Goal: Task Accomplishment & Management: Use online tool/utility

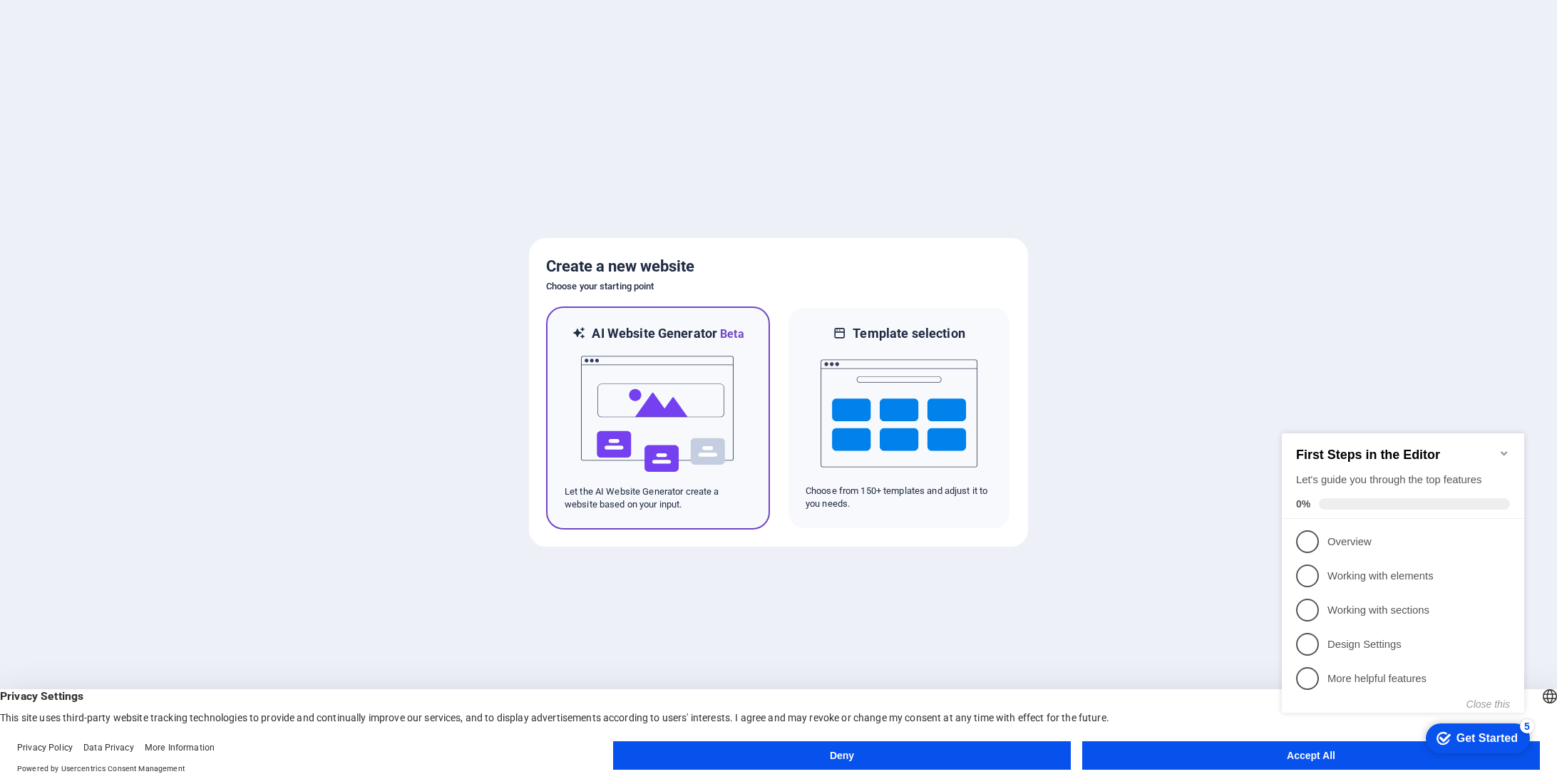
click at [623, 353] on img at bounding box center [657, 414] width 157 height 142
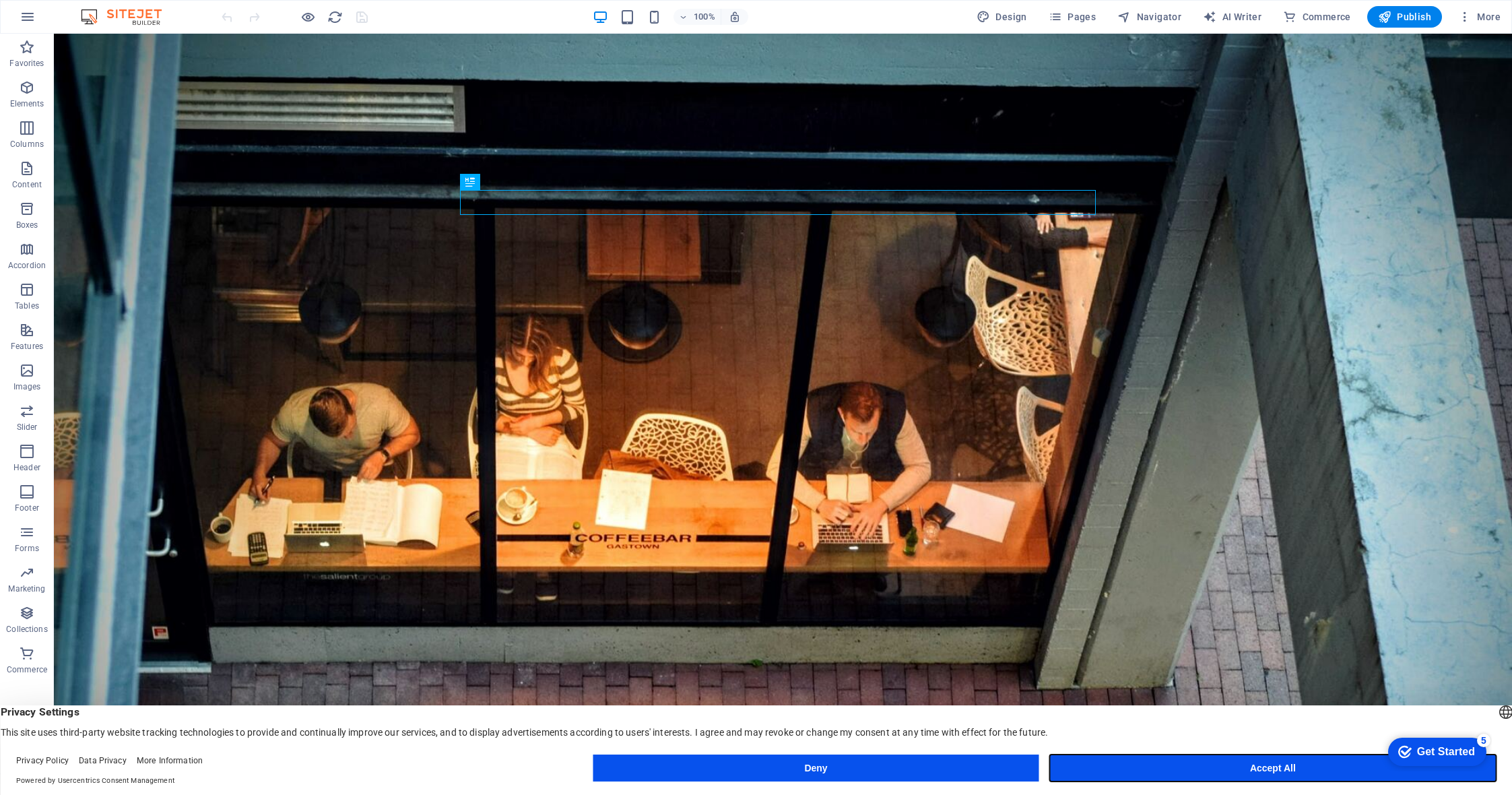
click at [1252, 765] on button "Accept All" at bounding box center [1273, 767] width 446 height 27
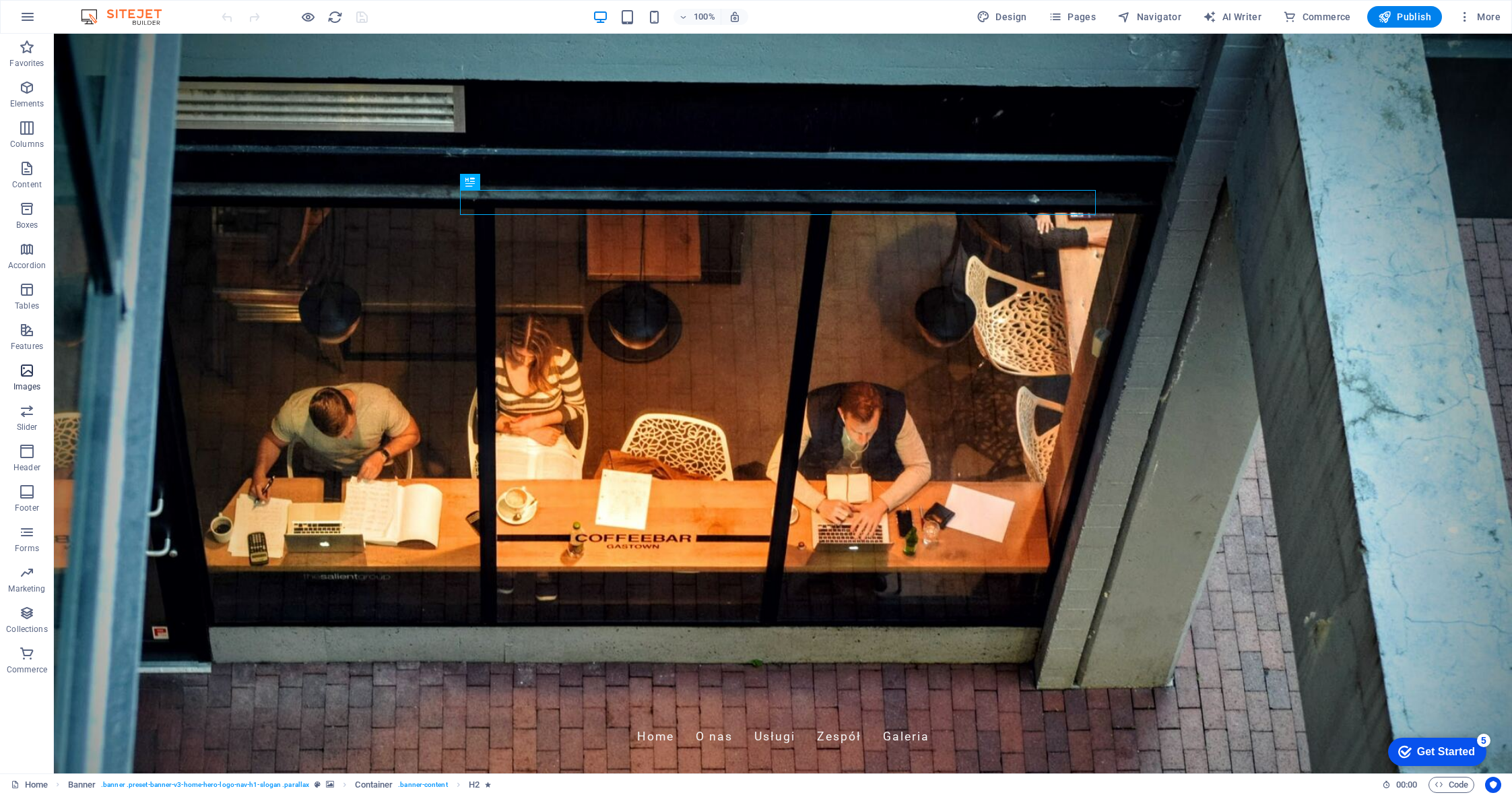
click at [23, 370] on icon "button" at bounding box center [27, 370] width 16 height 16
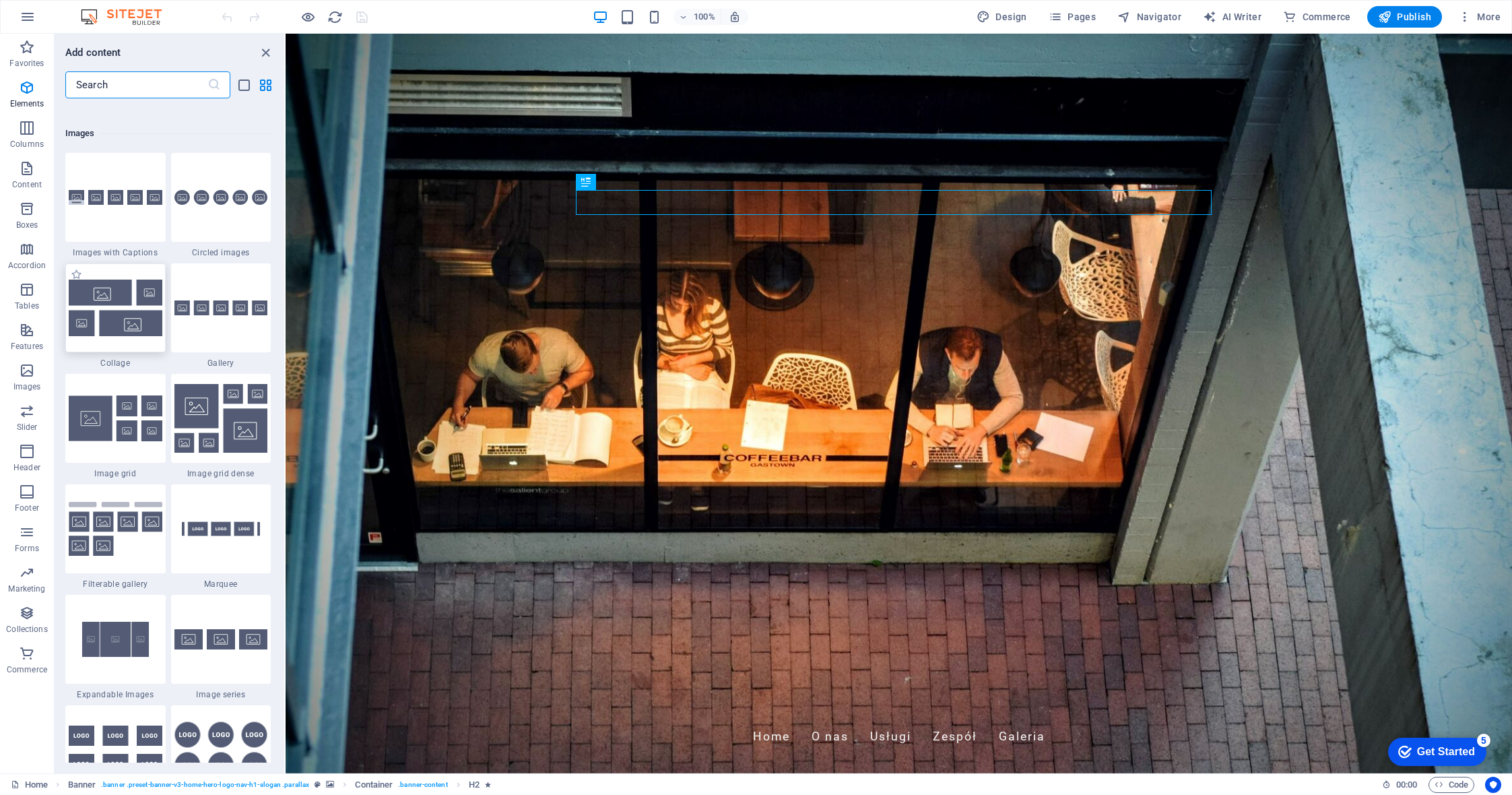
scroll to position [6829, 0]
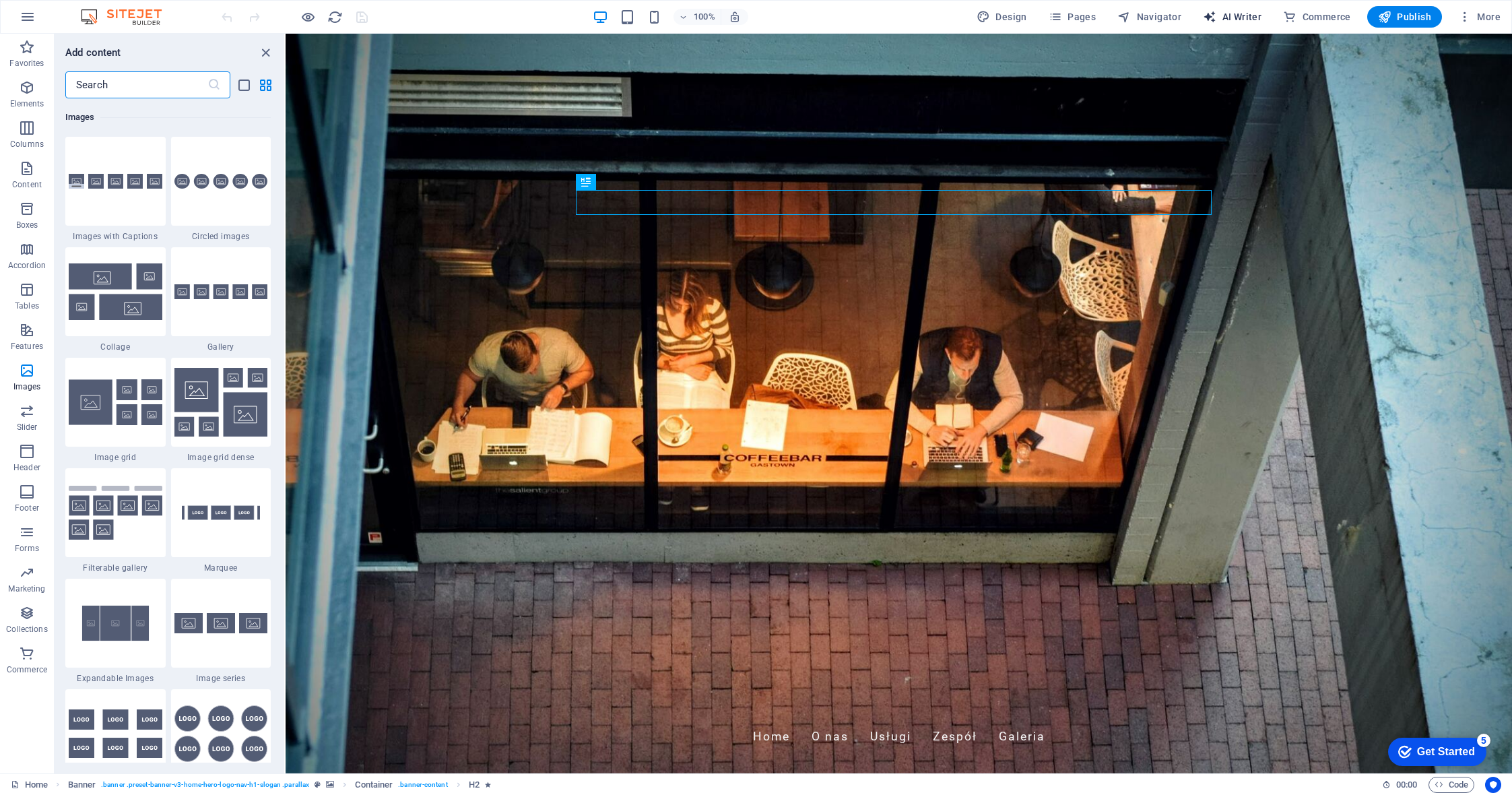
click at [1247, 15] on span "AI Writer" at bounding box center [1232, 17] width 58 height 13
select select "English"
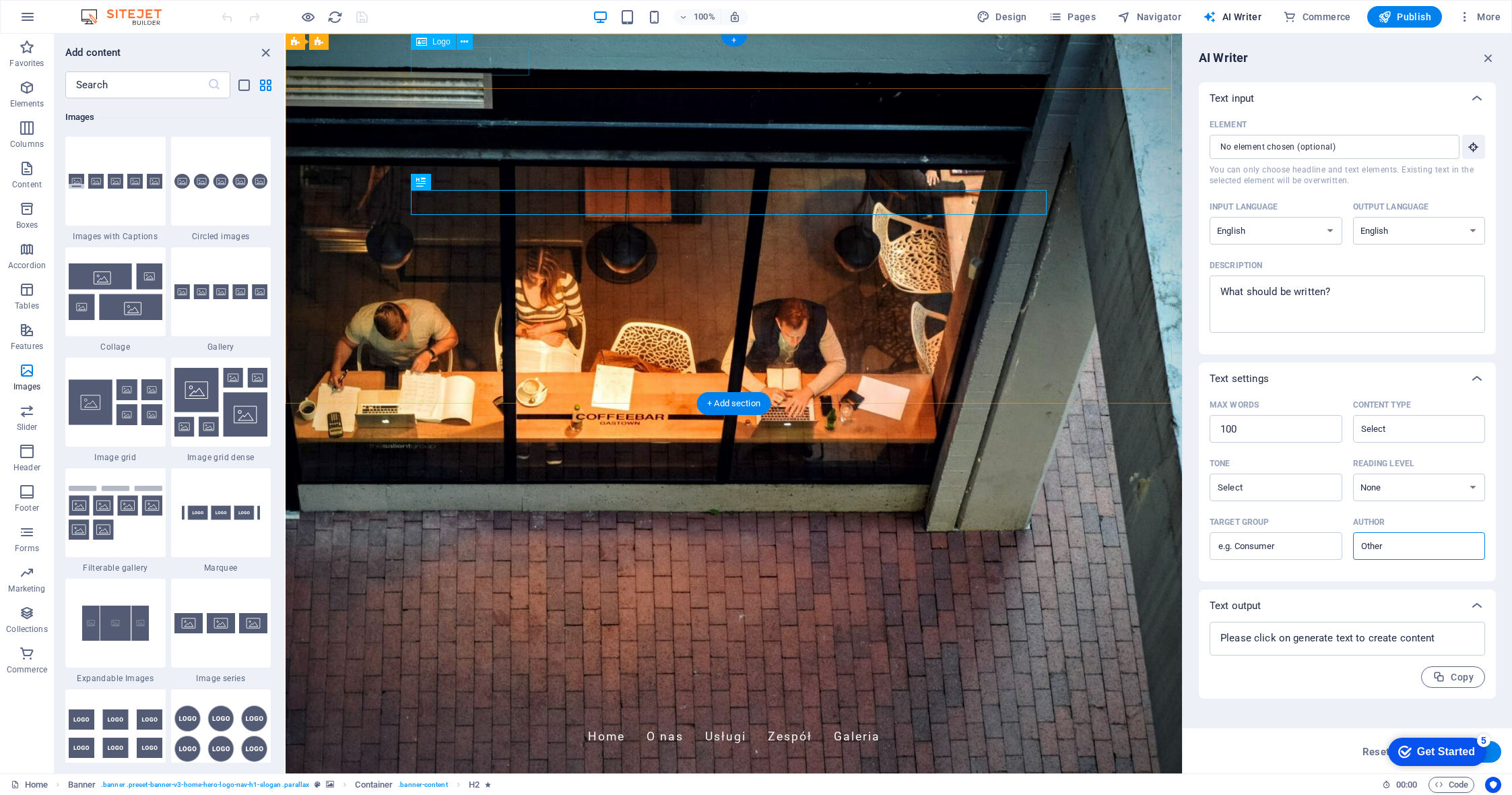
click at [458, 692] on div "kiki projekt" at bounding box center [734, 706] width 636 height 28
click at [435, 42] on span "Logo" at bounding box center [441, 42] width 18 height 8
click at [423, 40] on icon at bounding box center [422, 42] width 11 height 16
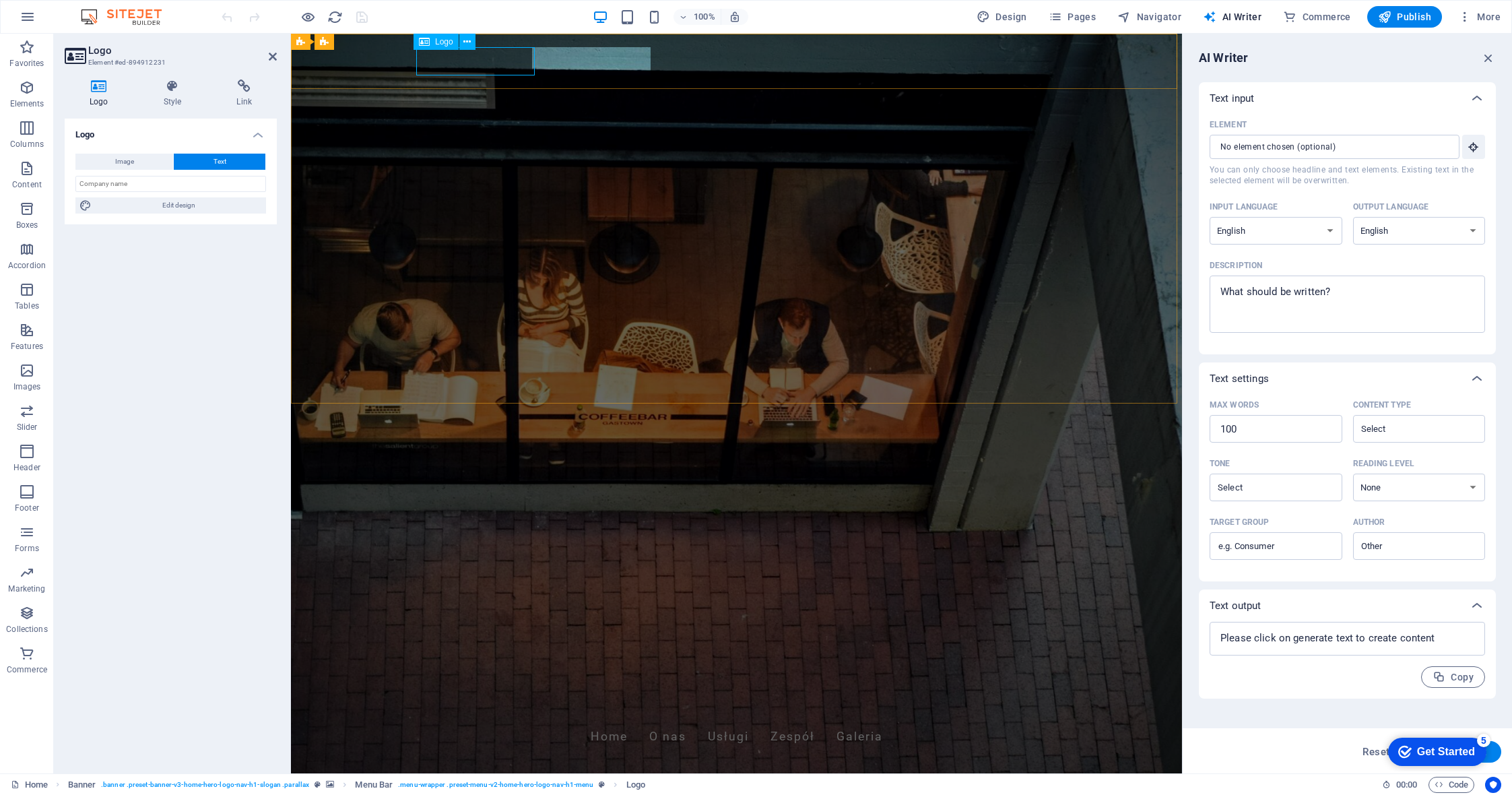
click at [423, 40] on icon at bounding box center [424, 42] width 11 height 16
click at [141, 160] on button "Image" at bounding box center [124, 161] width 98 height 16
select select "DISABLED_OPTION_VALUE"
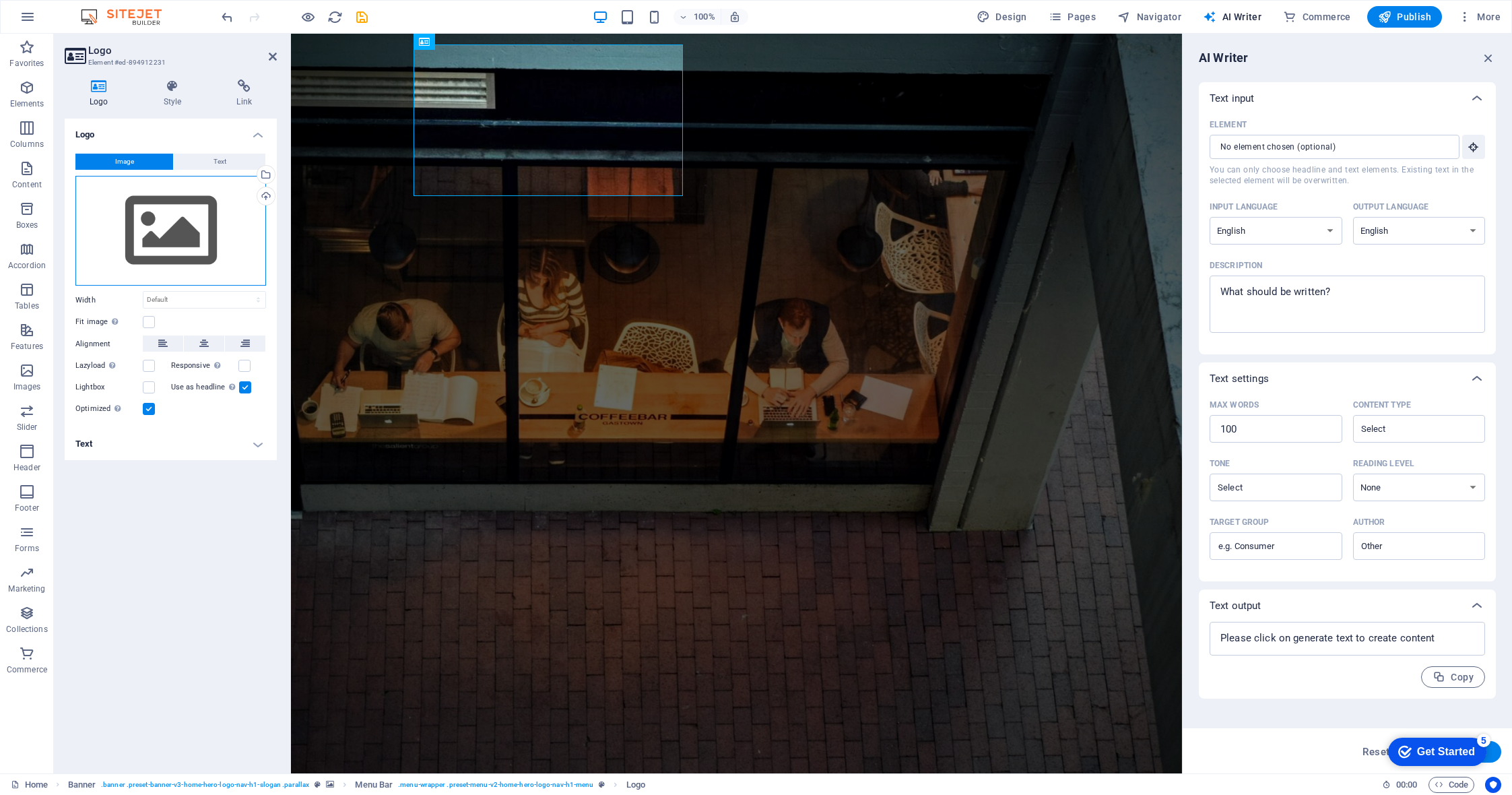
click at [167, 245] on div "Drag files here, click to choose files or select files from Files or our free s…" at bounding box center [170, 231] width 191 height 110
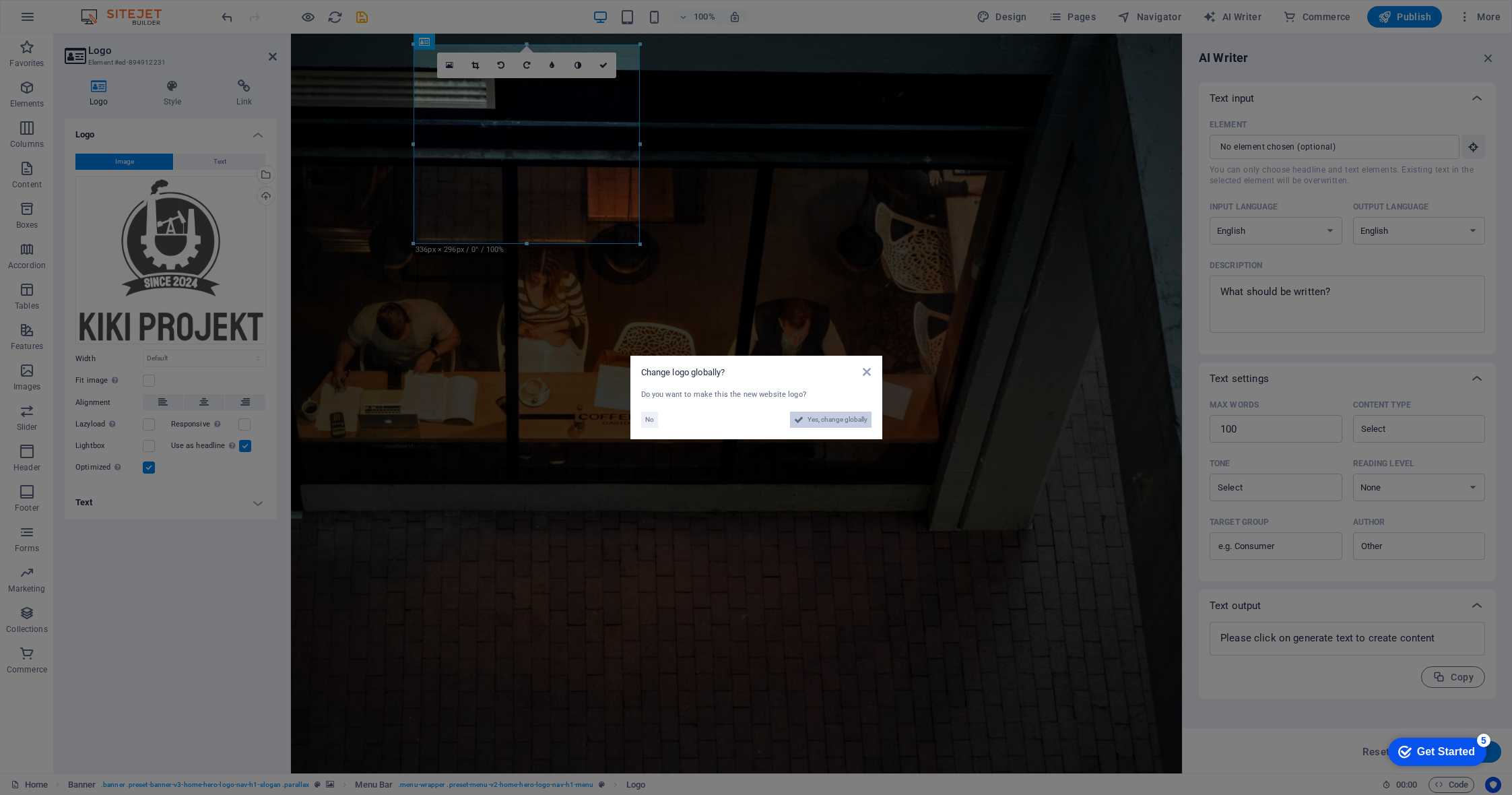
click at [823, 422] on span "Yes, change globally" at bounding box center [837, 419] width 60 height 16
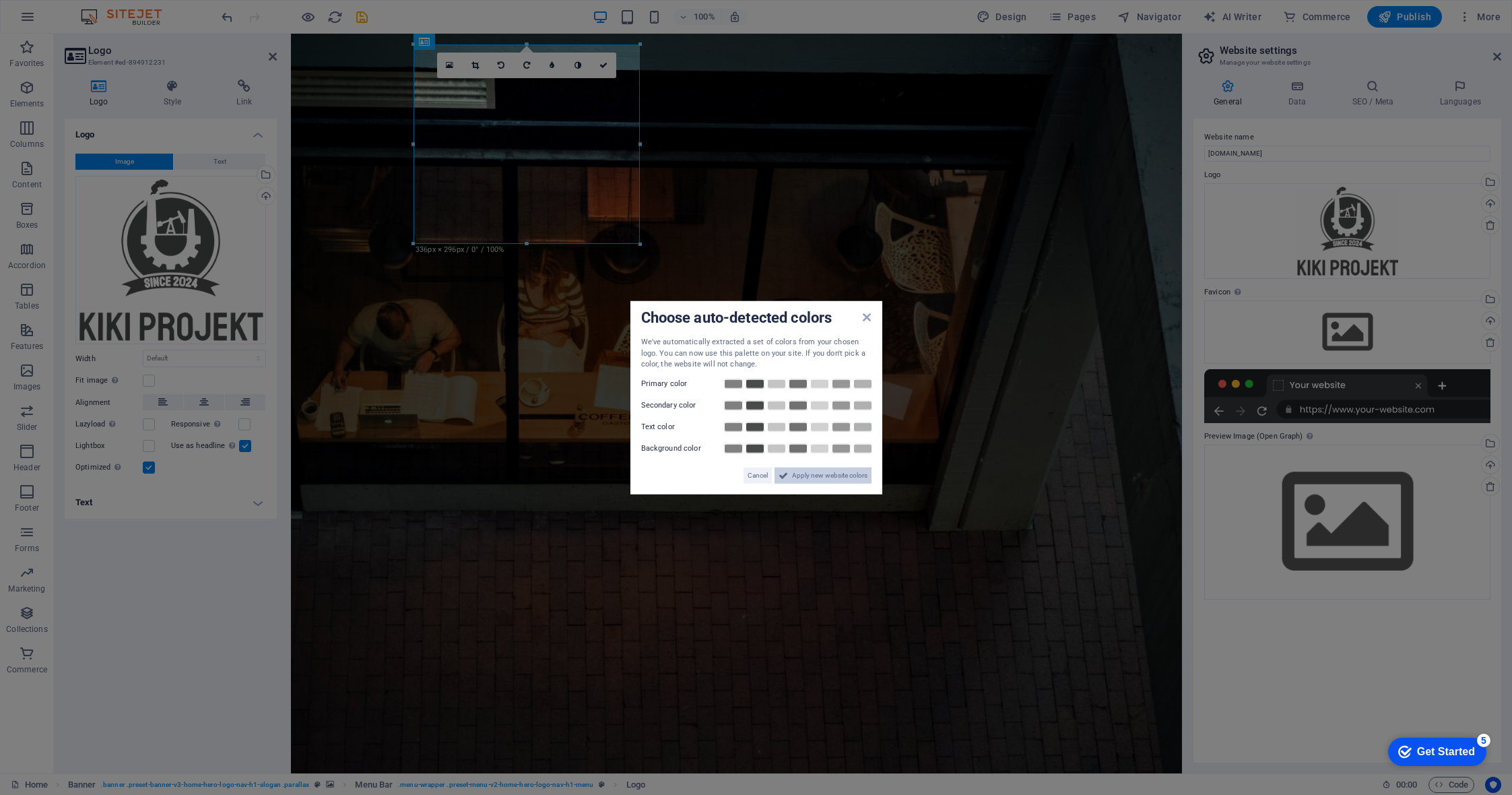
click at [808, 472] on span "Apply new website colors" at bounding box center [829, 475] width 75 height 16
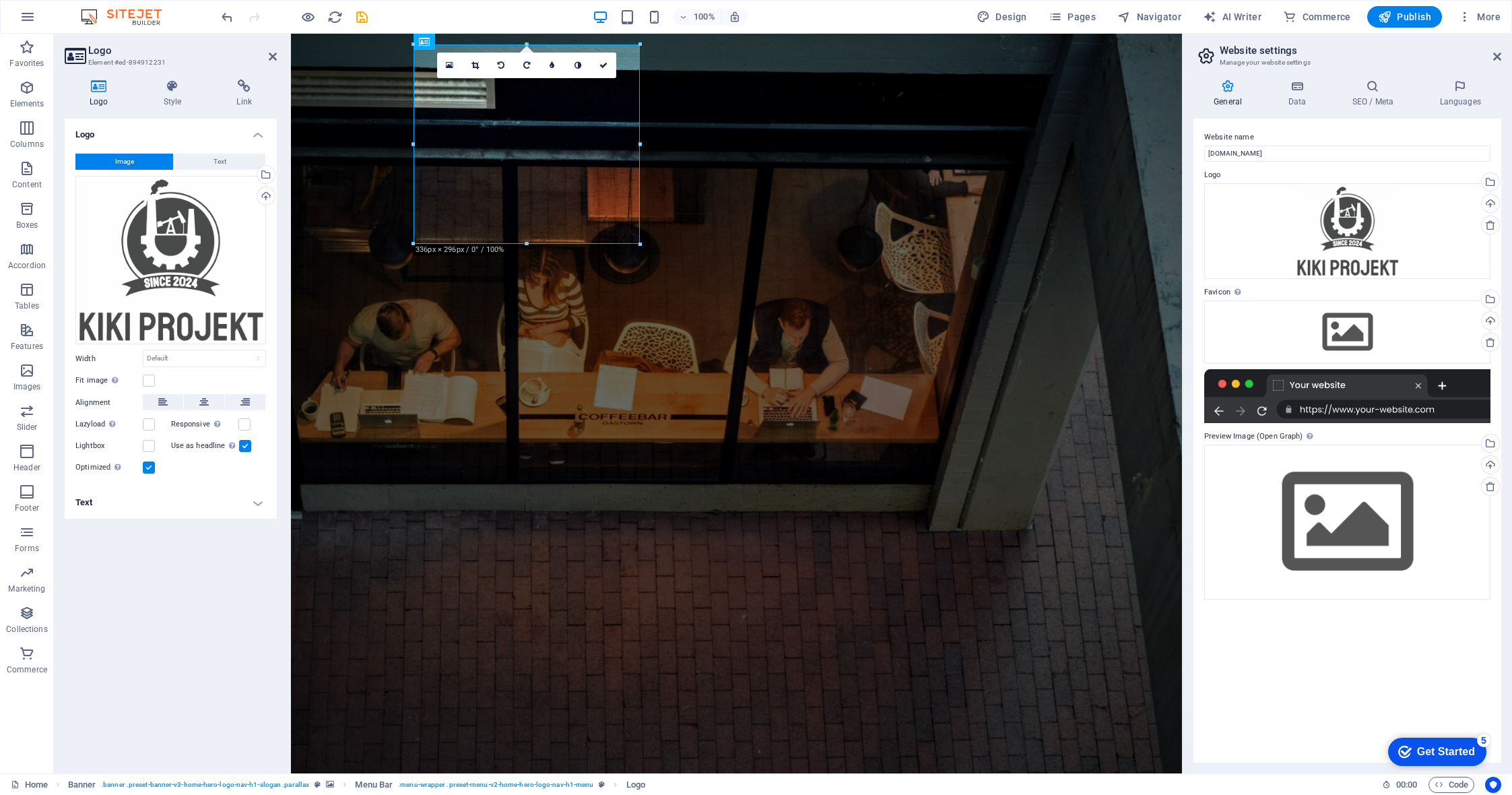
click at [1285, 675] on div "Website name kiki-projekt.pl Logo Drag files here, click to choose files or sel…" at bounding box center [1347, 440] width 308 height 644
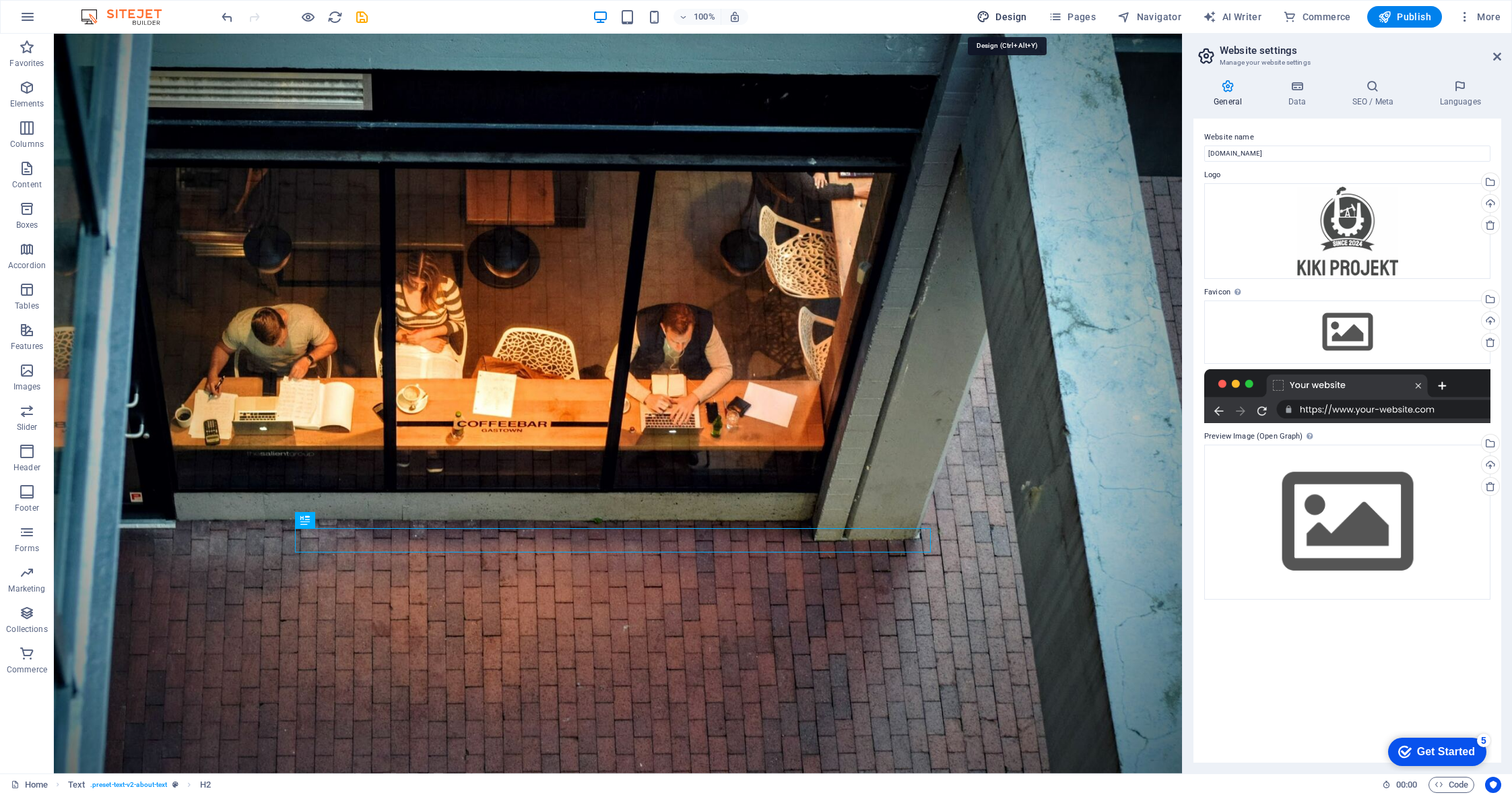
click at [984, 16] on icon "button" at bounding box center [983, 17] width 13 height 13
select select "px"
select select "200"
select select "px"
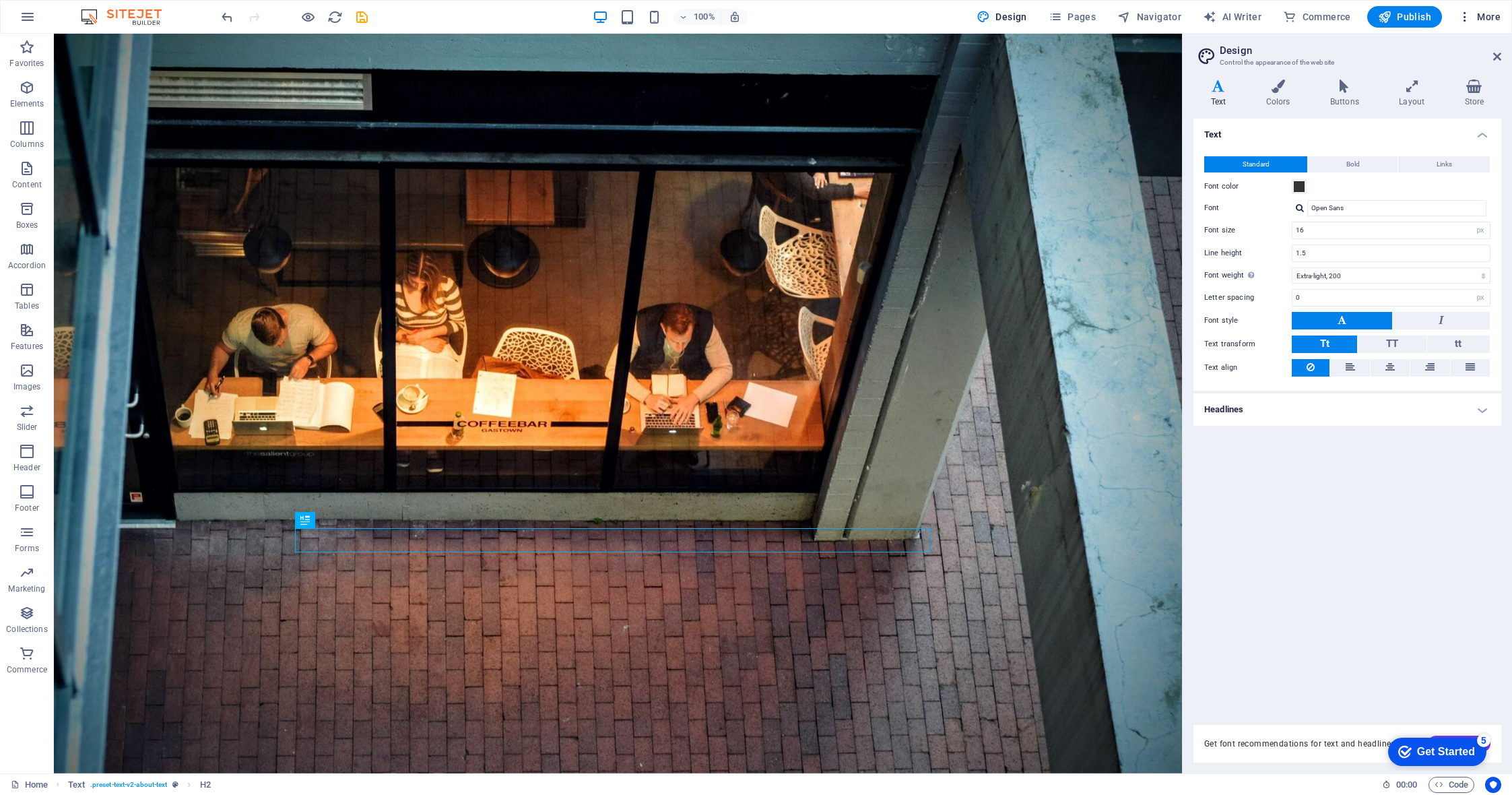
click at [1486, 16] on span "More" at bounding box center [1479, 17] width 42 height 13
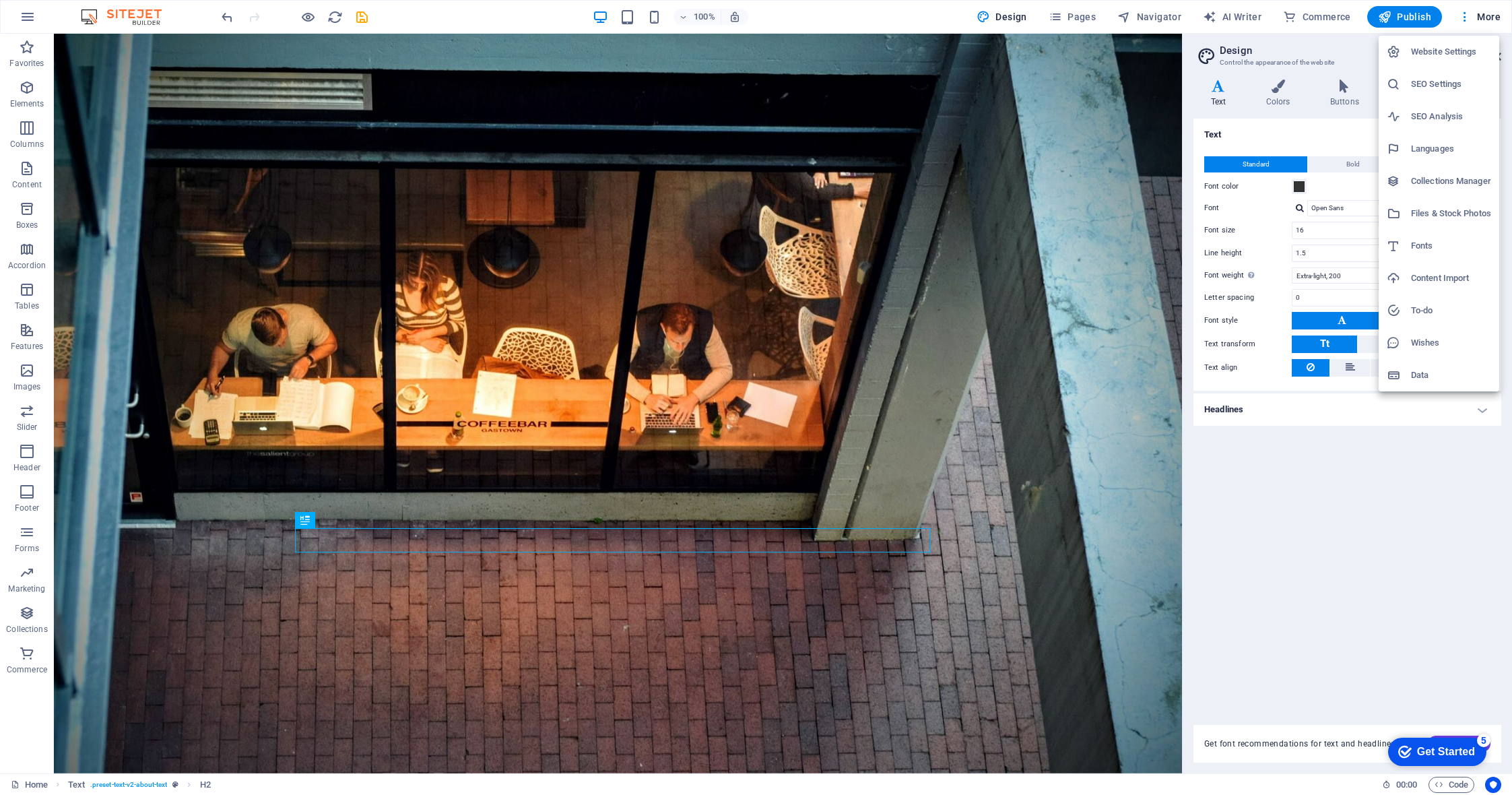
click at [29, 91] on div at bounding box center [756, 398] width 1512 height 795
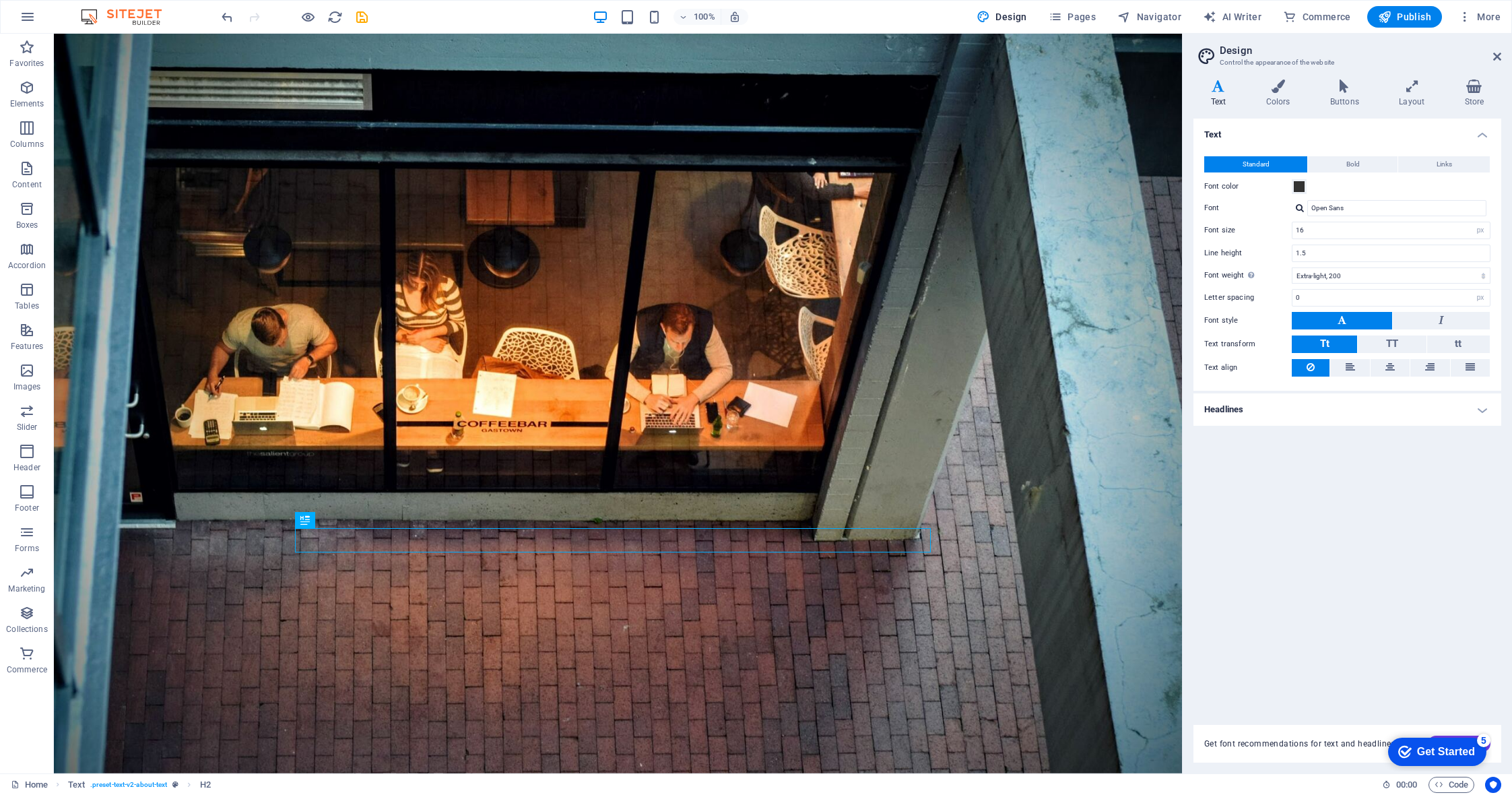
click at [29, 91] on icon "button" at bounding box center [27, 88] width 16 height 16
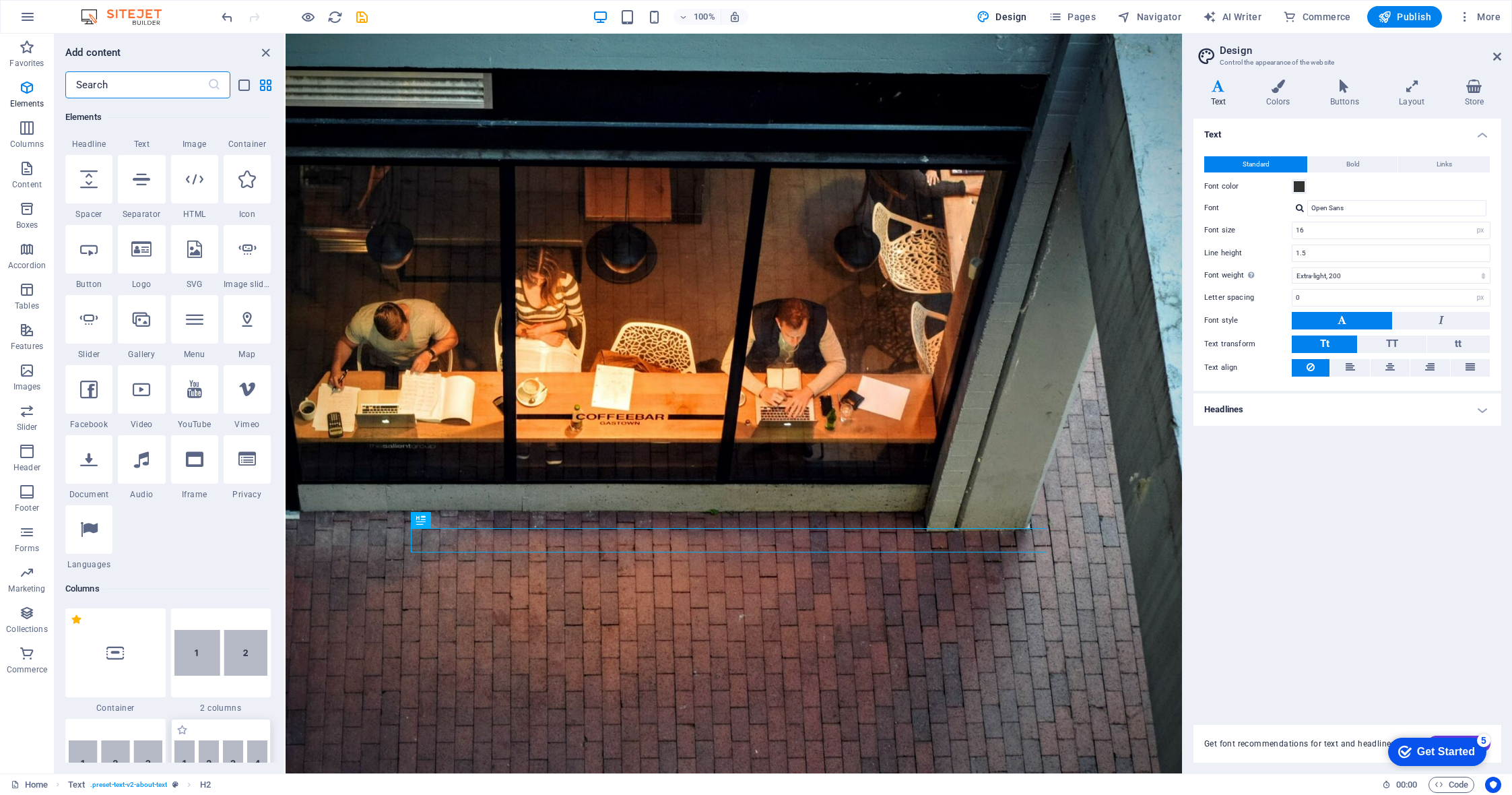
scroll to position [278, 0]
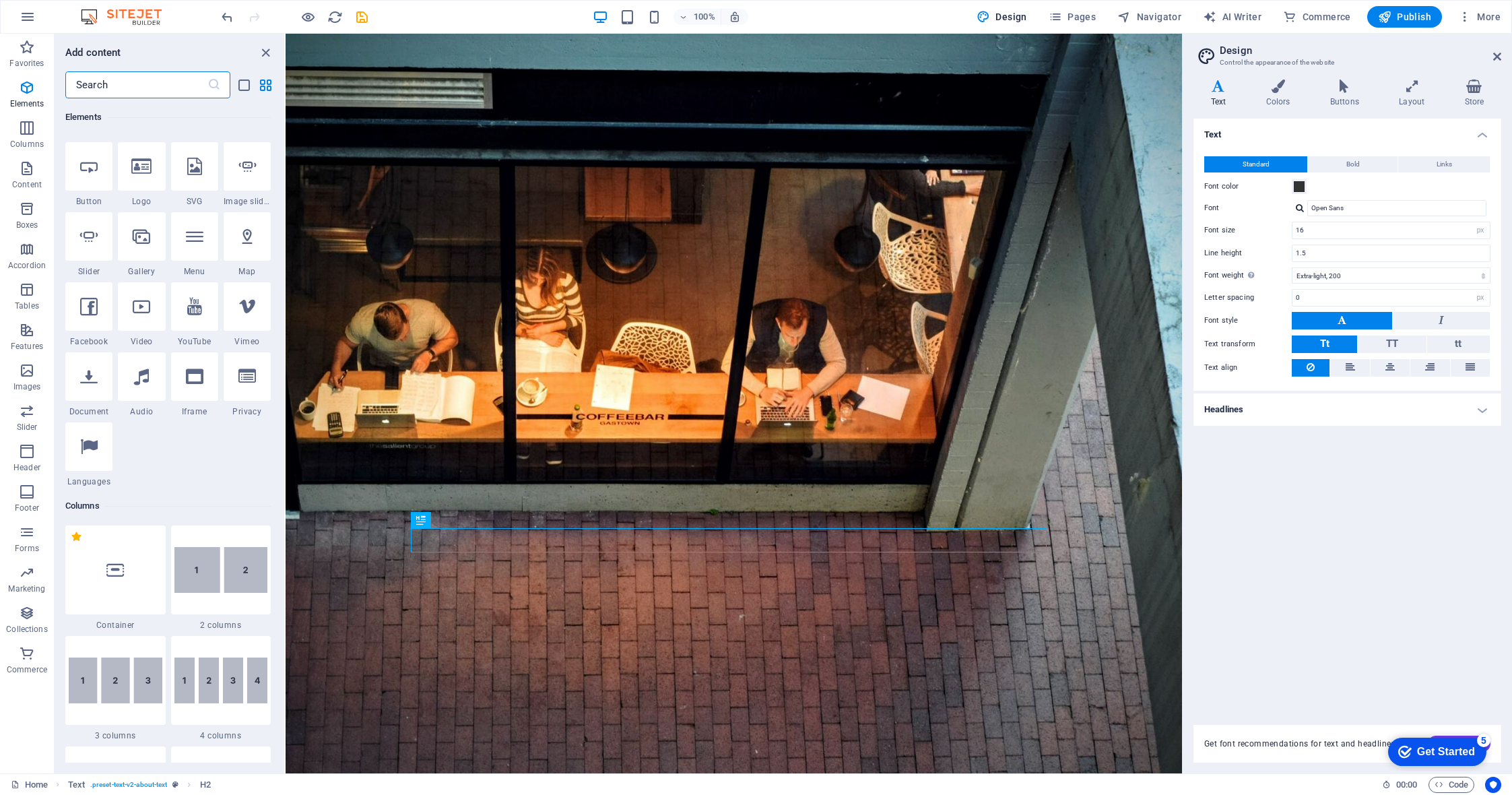
click at [1455, 750] on div "Get Started" at bounding box center [1445, 751] width 58 height 12
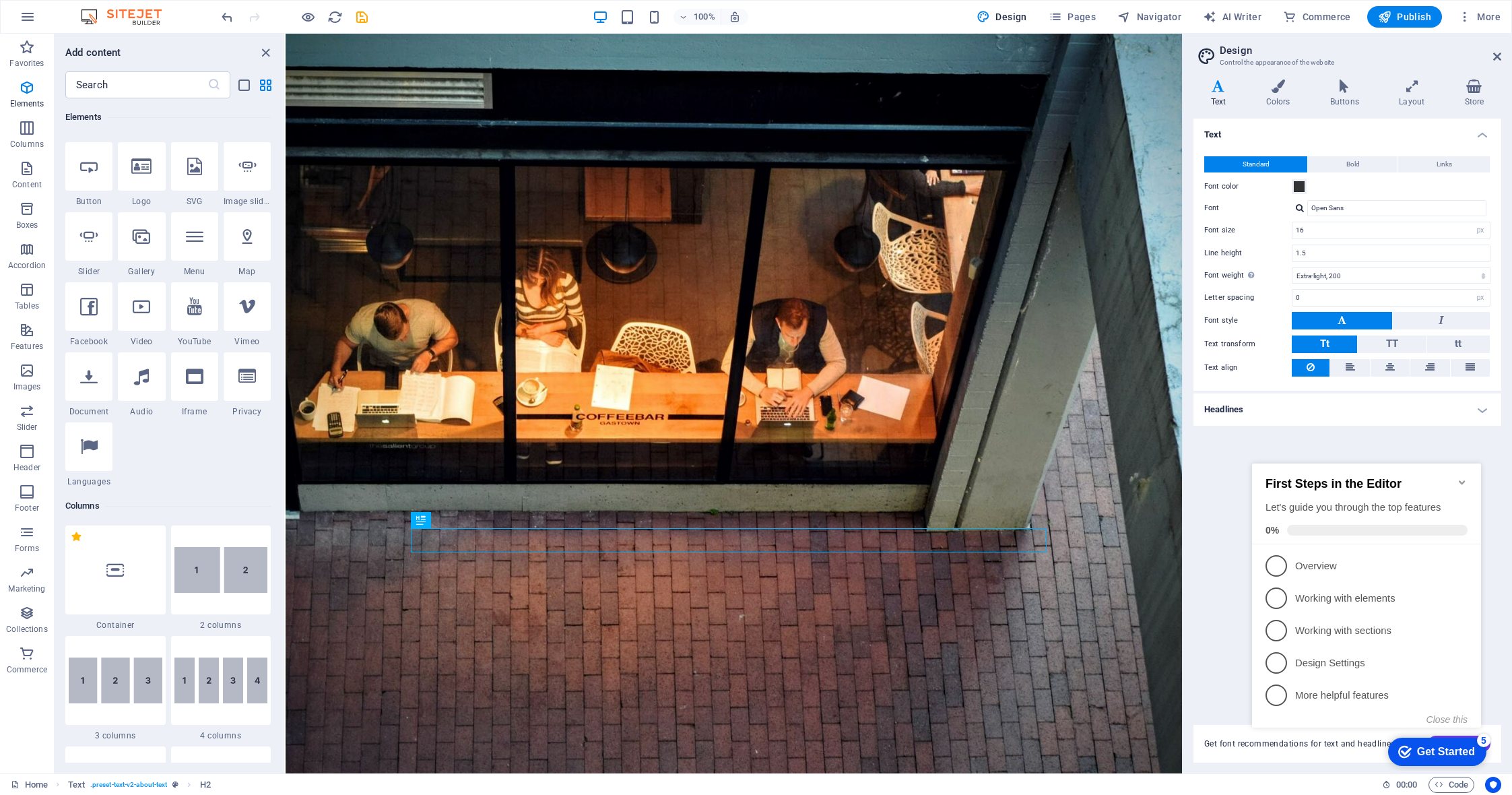
click at [1247, 441] on div "Text Standard Bold Links Font color Font Open Sans Font size 16 rem px Line hei…" at bounding box center [1347, 413] width 308 height 590
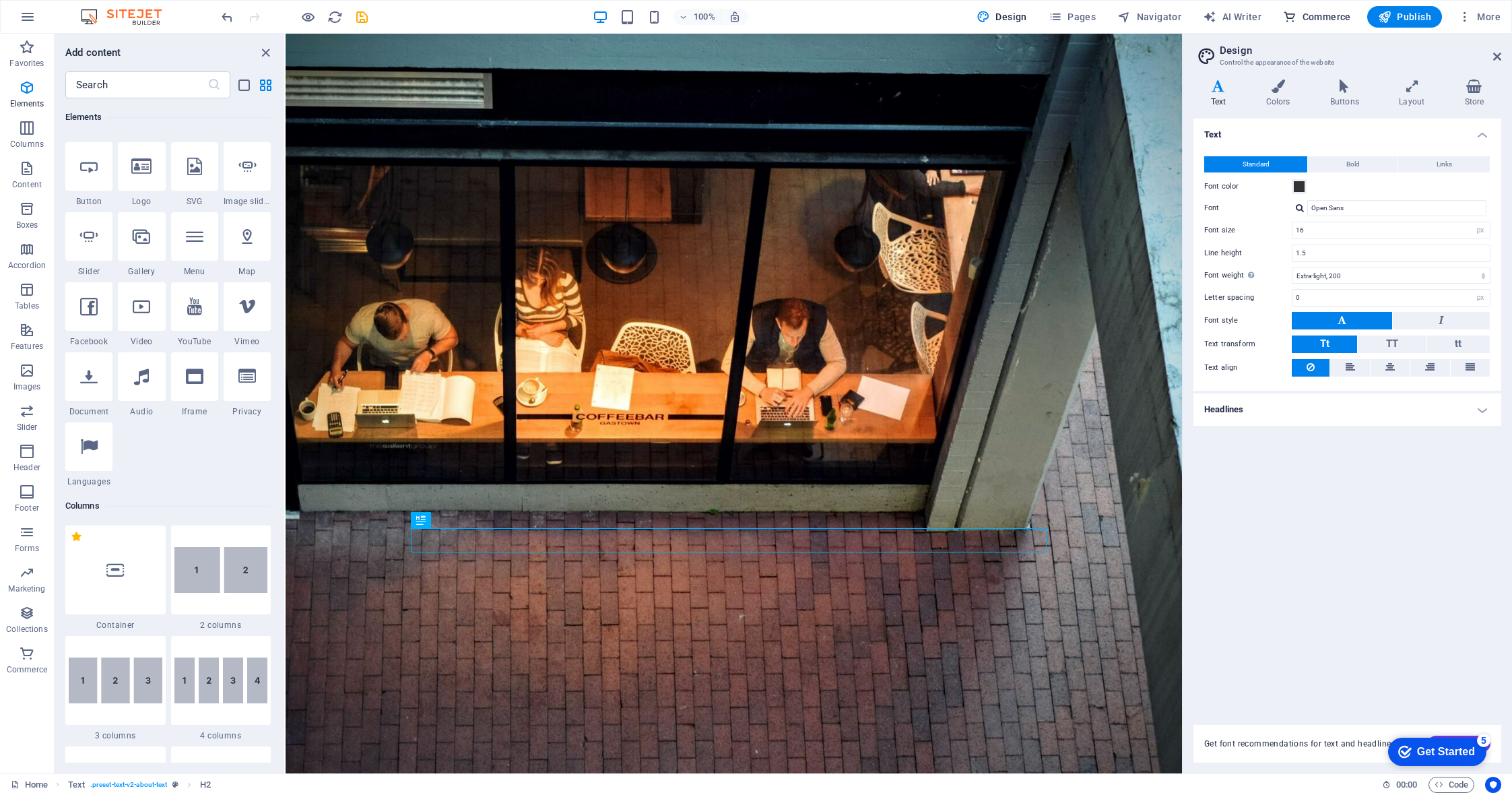
click at [1322, 18] on span "Commerce" at bounding box center [1317, 17] width 68 height 13
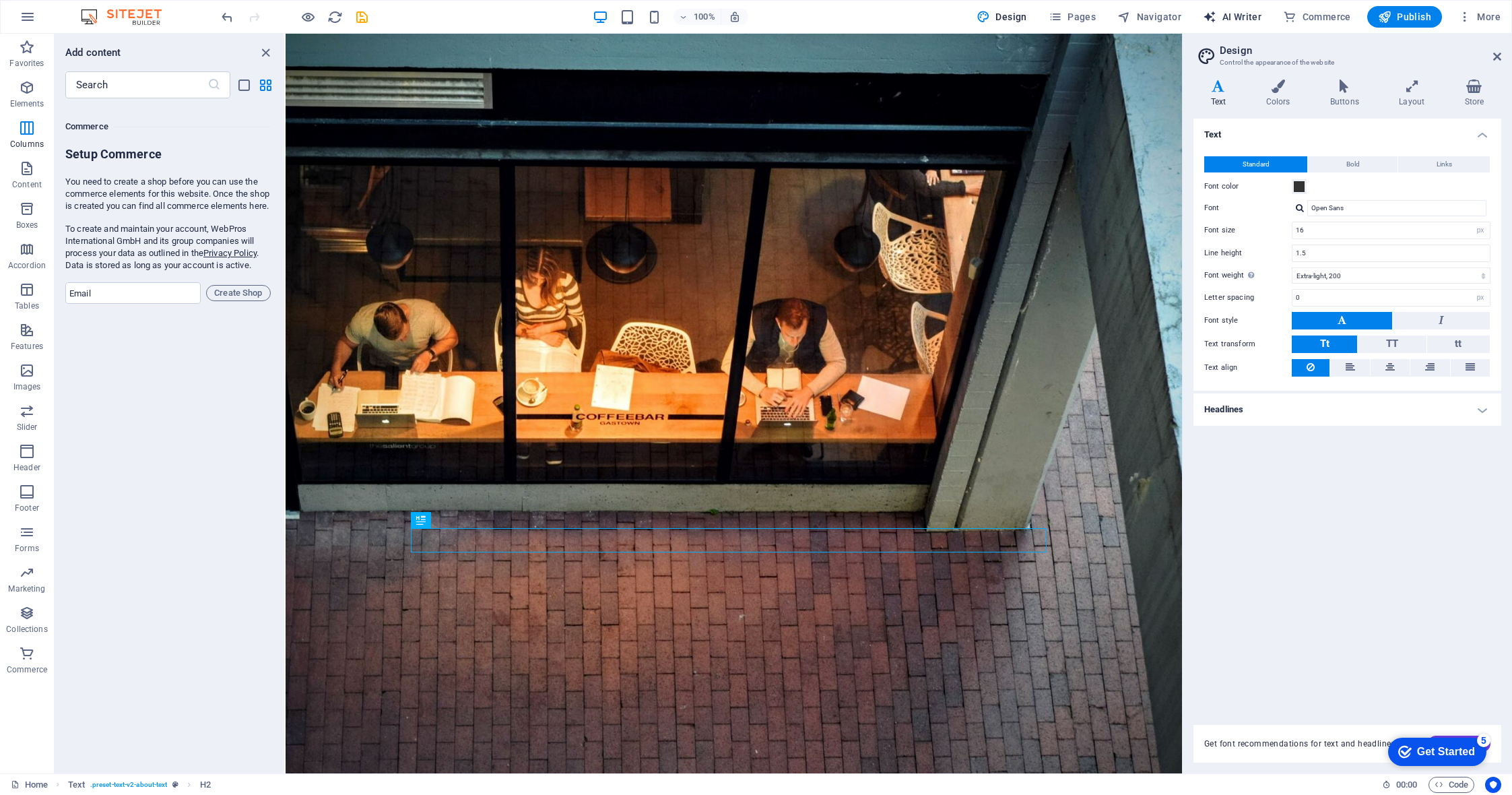
click at [1242, 20] on span "AI Writer" at bounding box center [1232, 17] width 58 height 13
select select "English"
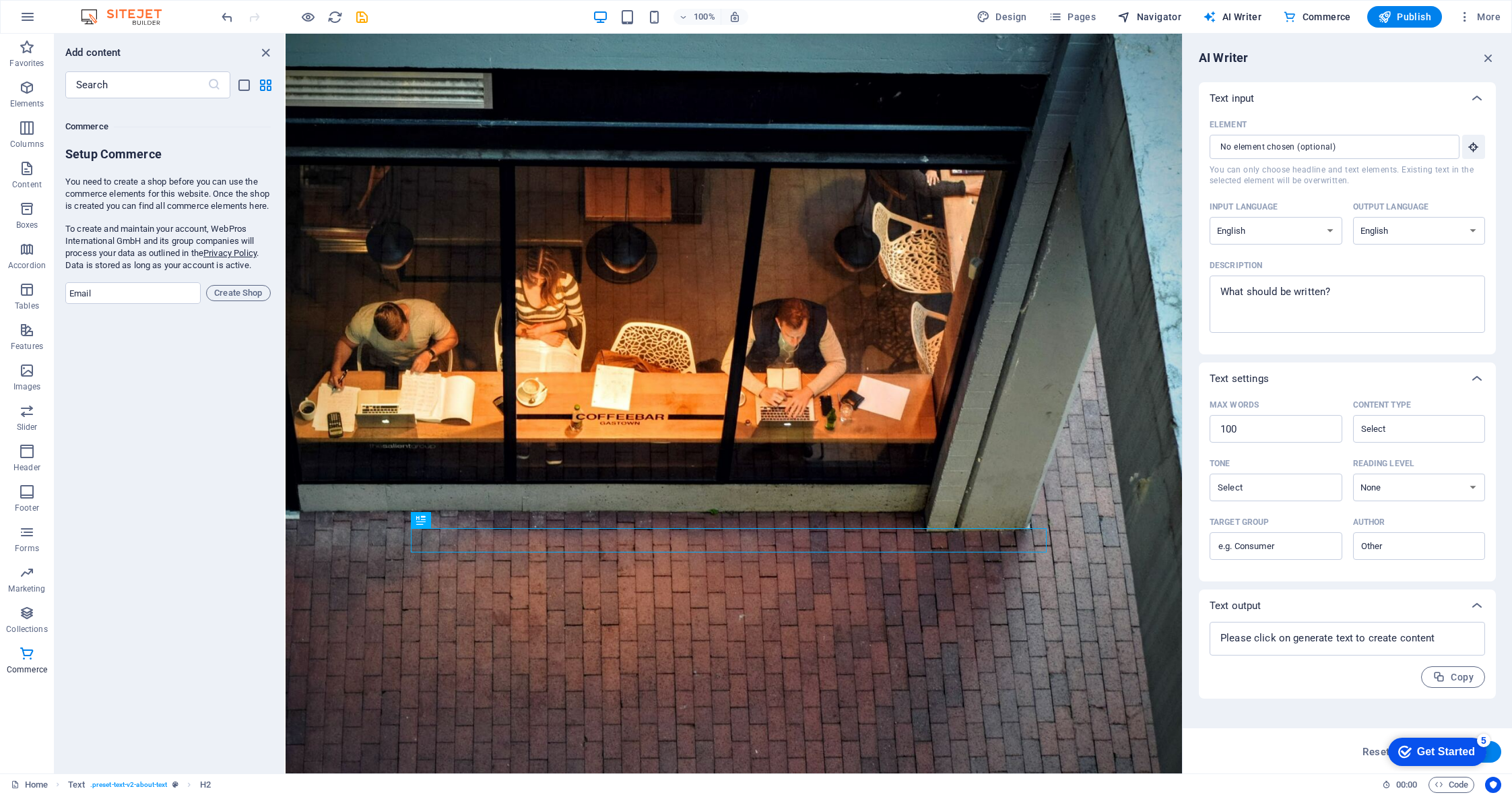
click at [1131, 11] on icon "button" at bounding box center [1124, 17] width 13 height 13
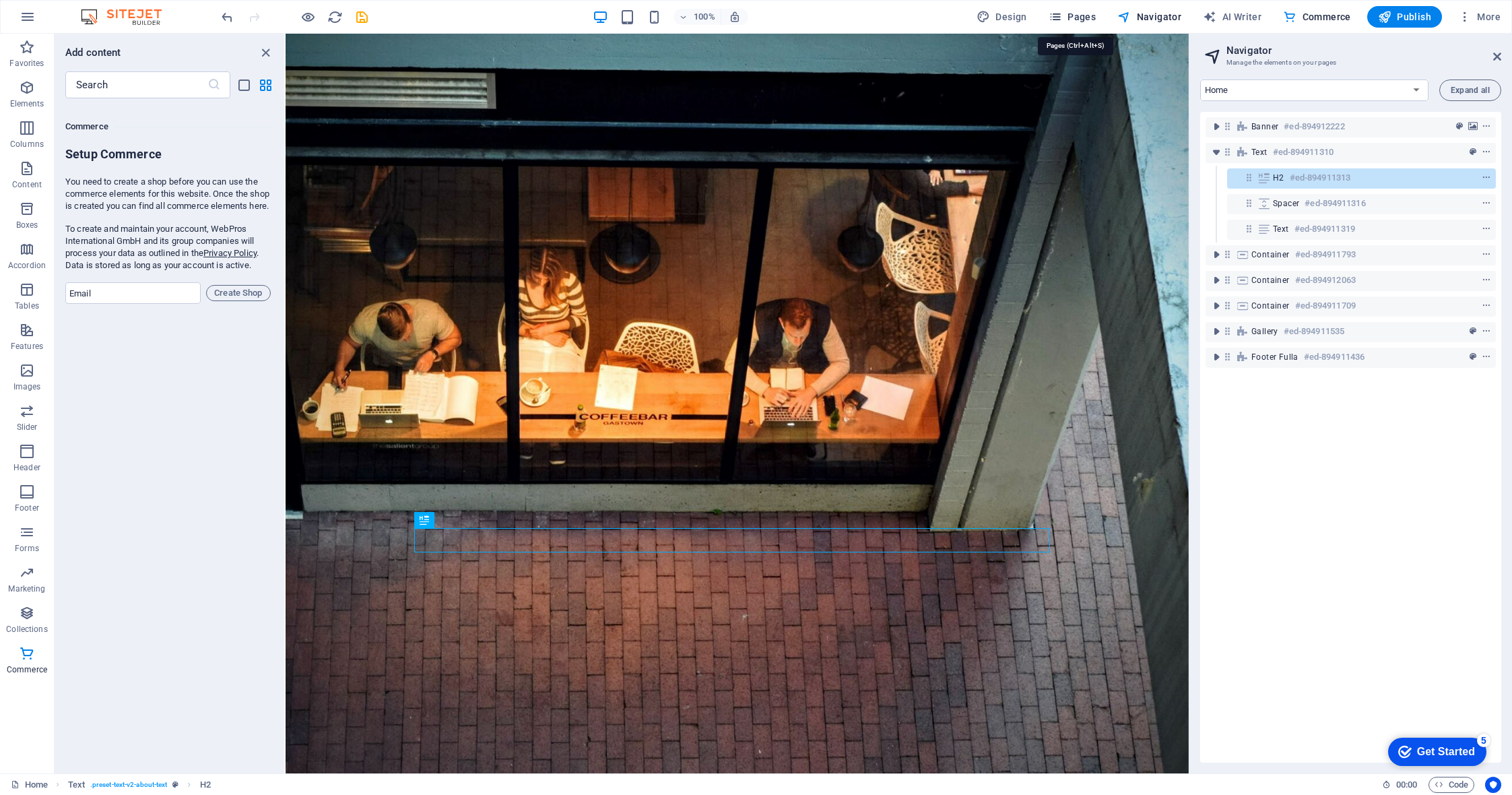
click at [1087, 13] on span "Pages" at bounding box center [1072, 17] width 48 height 13
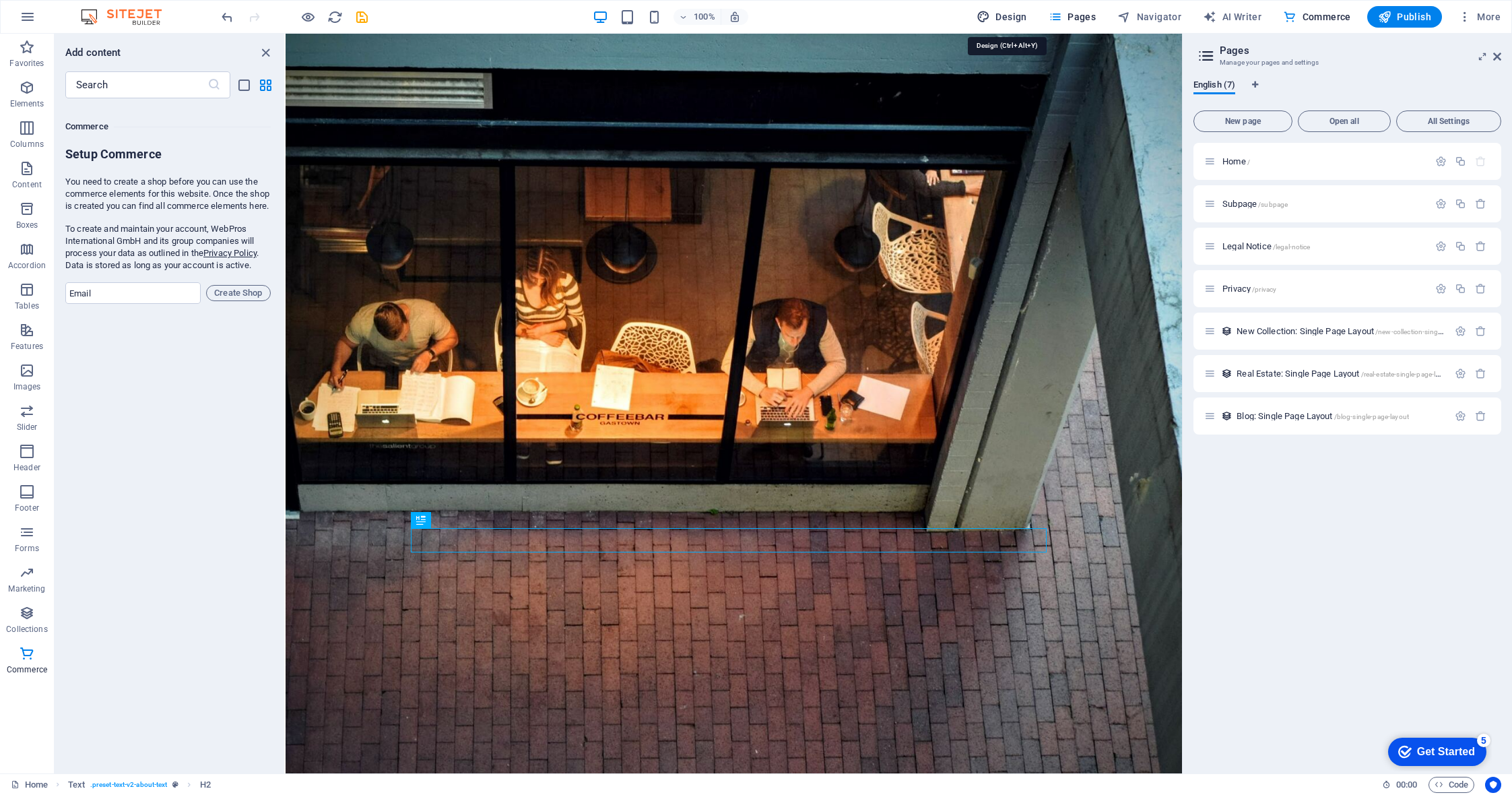
click at [1017, 11] on span "Design" at bounding box center [1001, 17] width 50 height 13
select select "px"
select select "200"
select select "px"
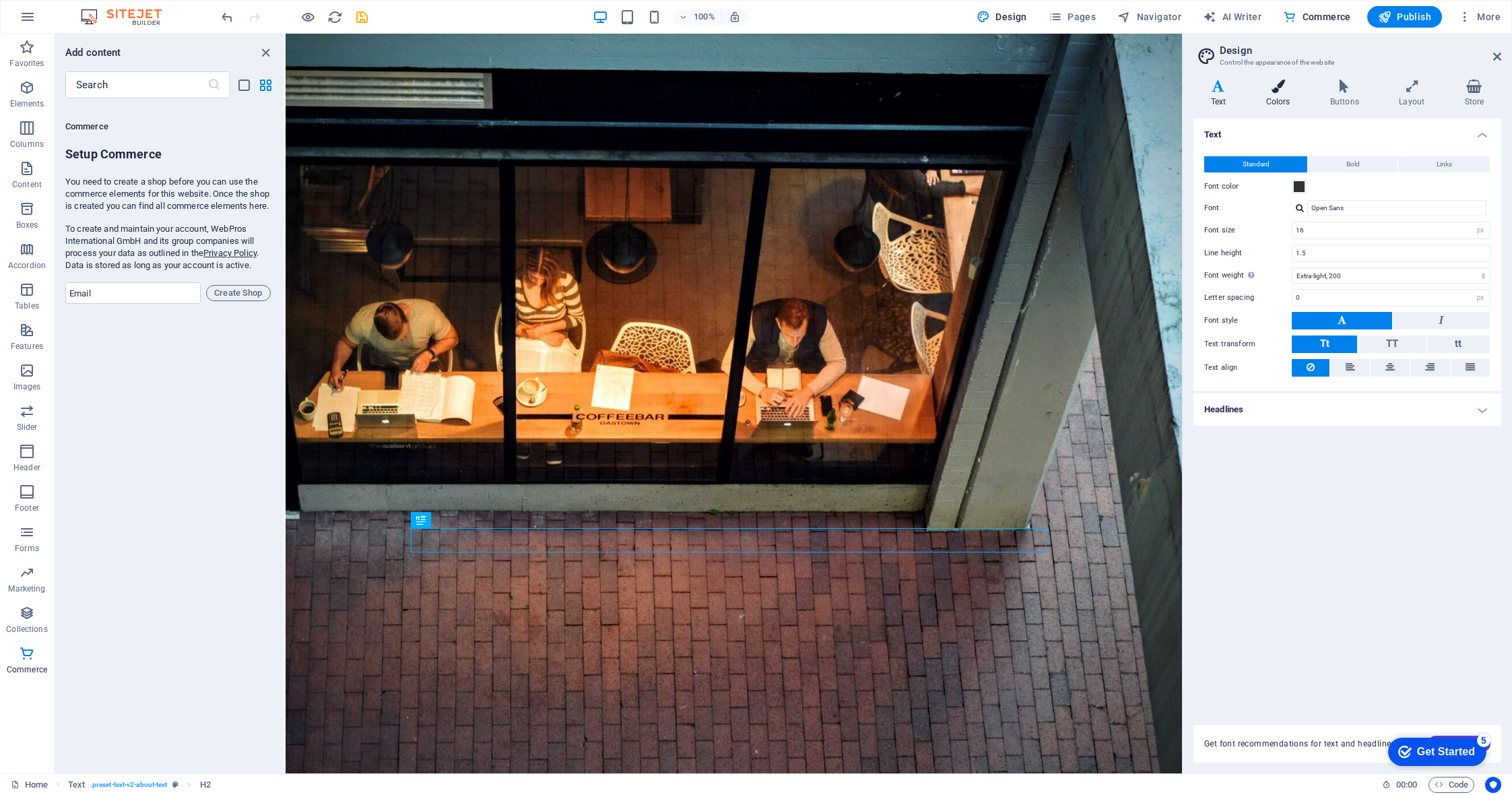
click at [1301, 83] on icon at bounding box center [1278, 86] width 58 height 13
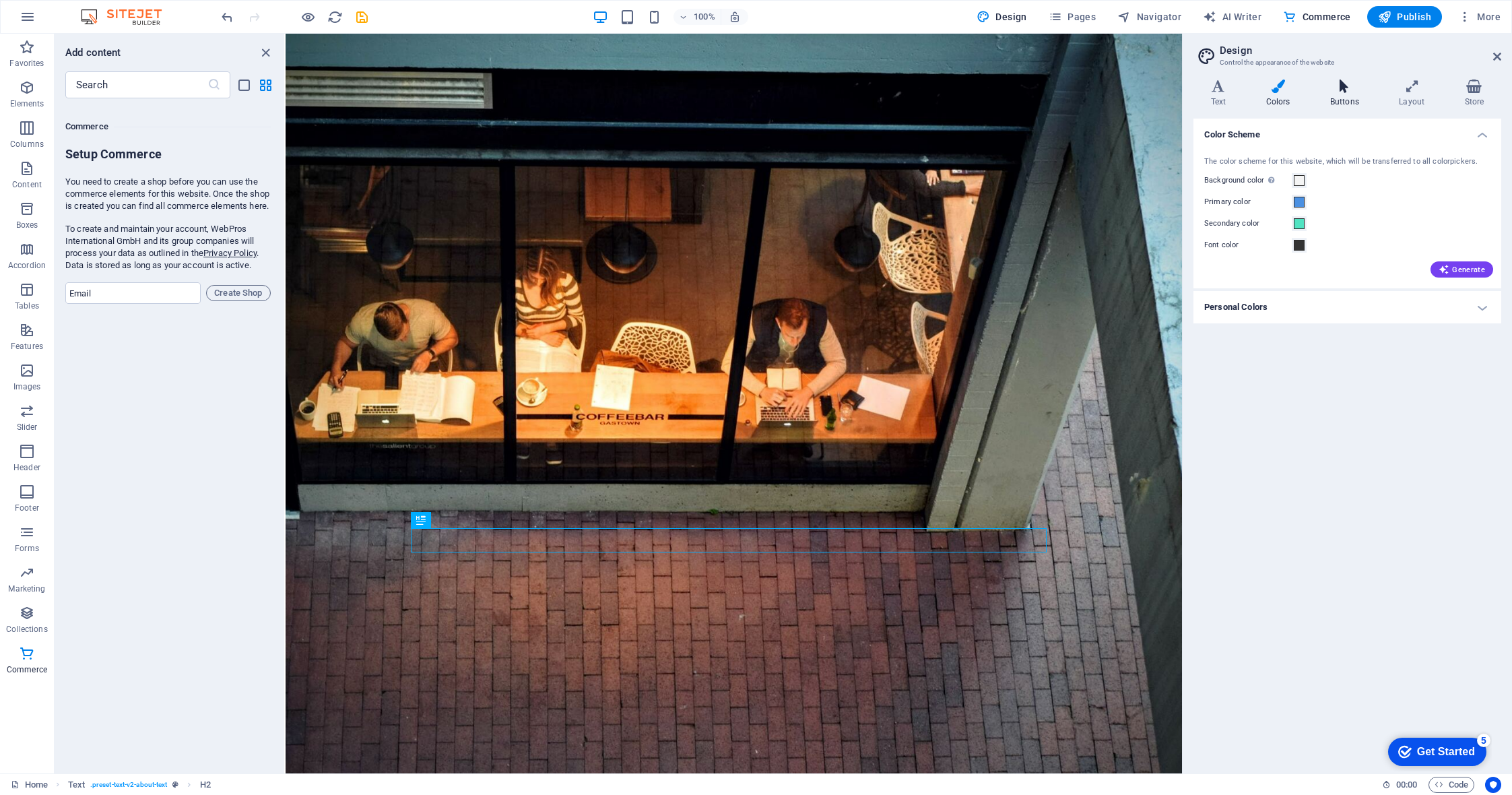
click at [1321, 90] on icon at bounding box center [1344, 86] width 64 height 13
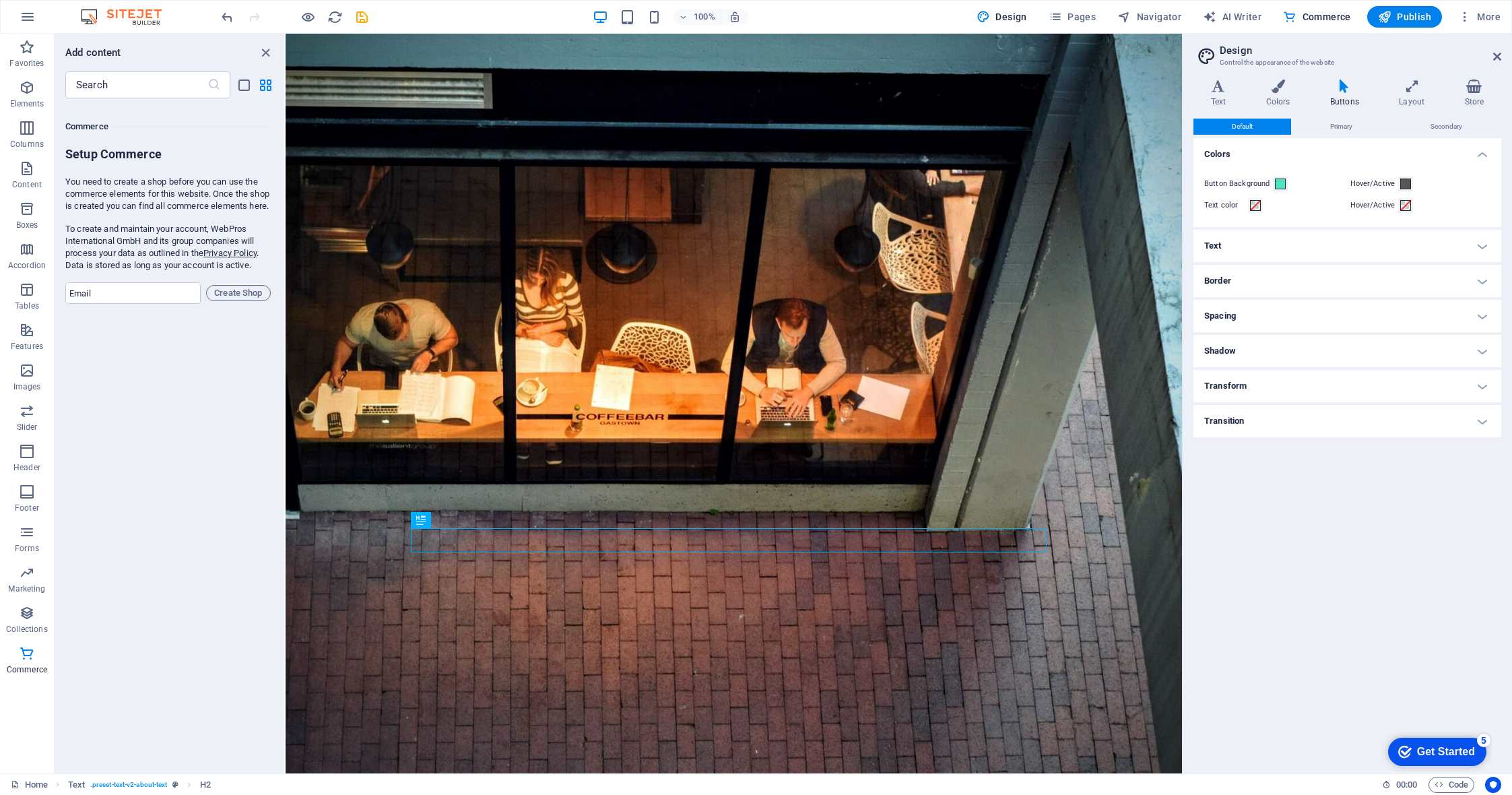
drag, startPoint x: 1426, startPoint y: 581, endPoint x: 1490, endPoint y: 171, distance: 415.0
click at [1426, 580] on div "Default Primary Secondary Colors Button Background Hover/Active Text color Hove…" at bounding box center [1347, 440] width 308 height 644
click at [1407, 17] on span "Publish" at bounding box center [1405, 17] width 53 height 13
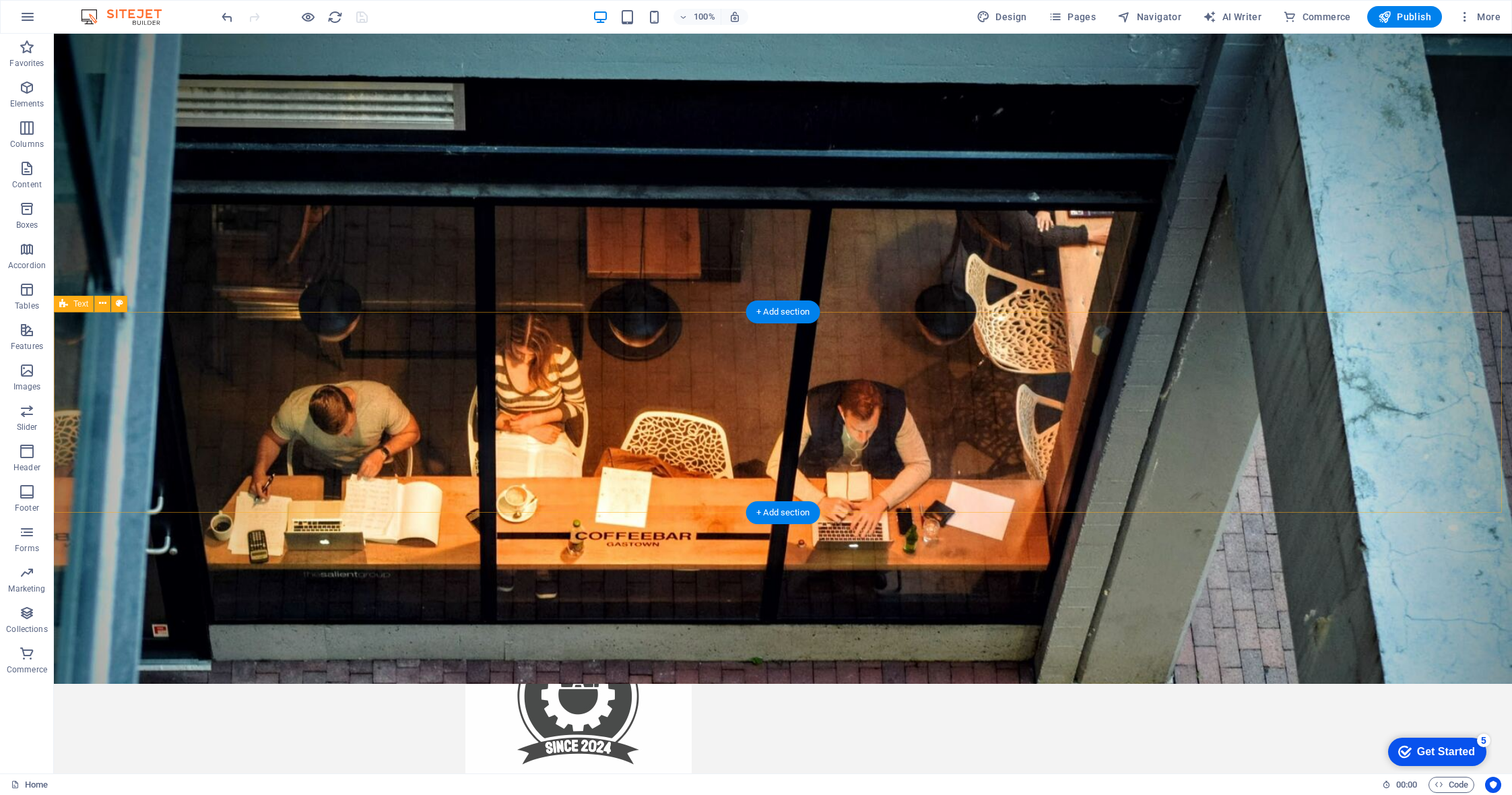
scroll to position [0, 0]
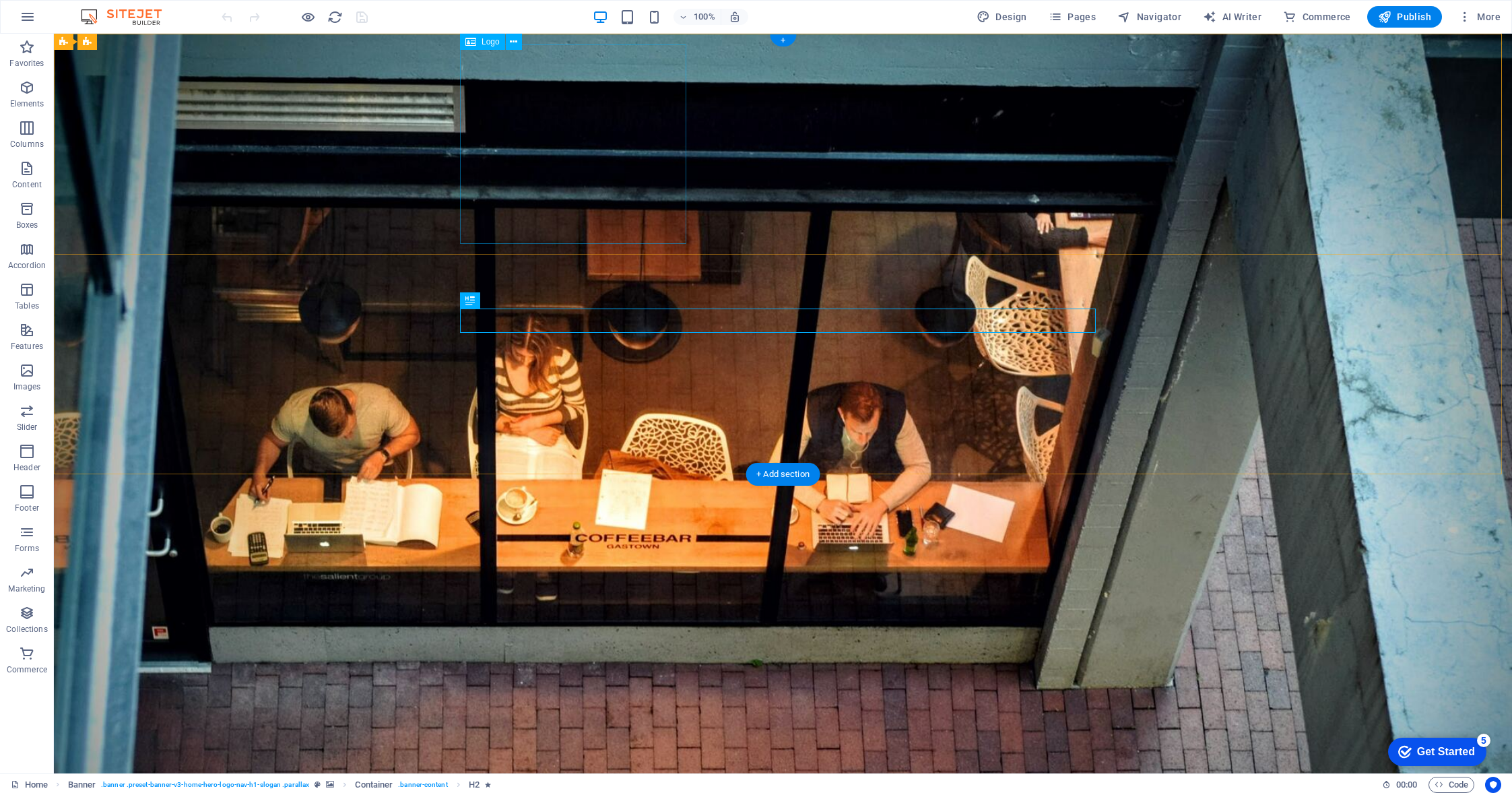
click at [575, 710] on div at bounding box center [783, 809] width 636 height 199
click at [1472, 7] on button "More" at bounding box center [1479, 16] width 53 height 21
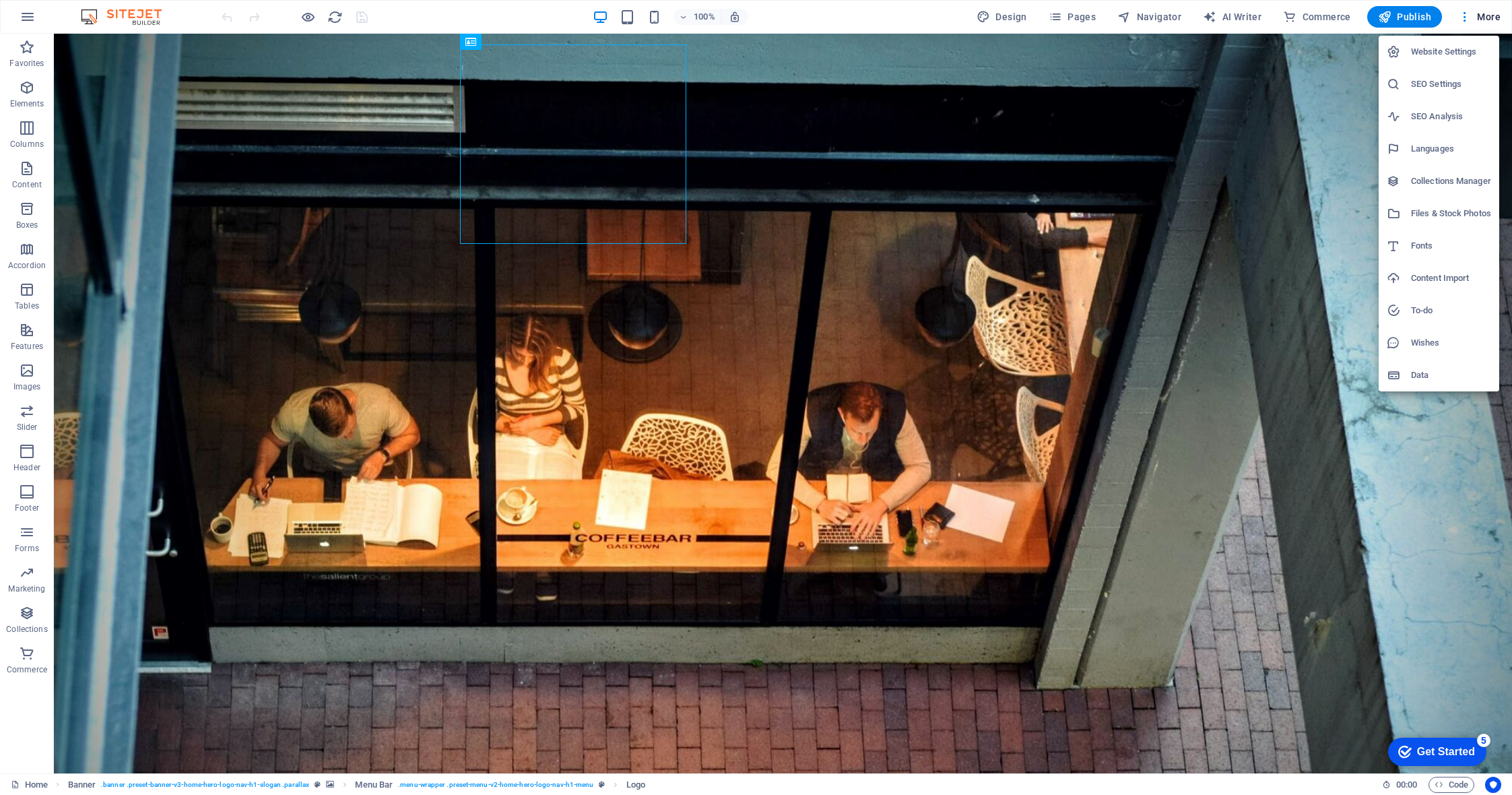
click at [1315, 18] on div at bounding box center [756, 398] width 1512 height 795
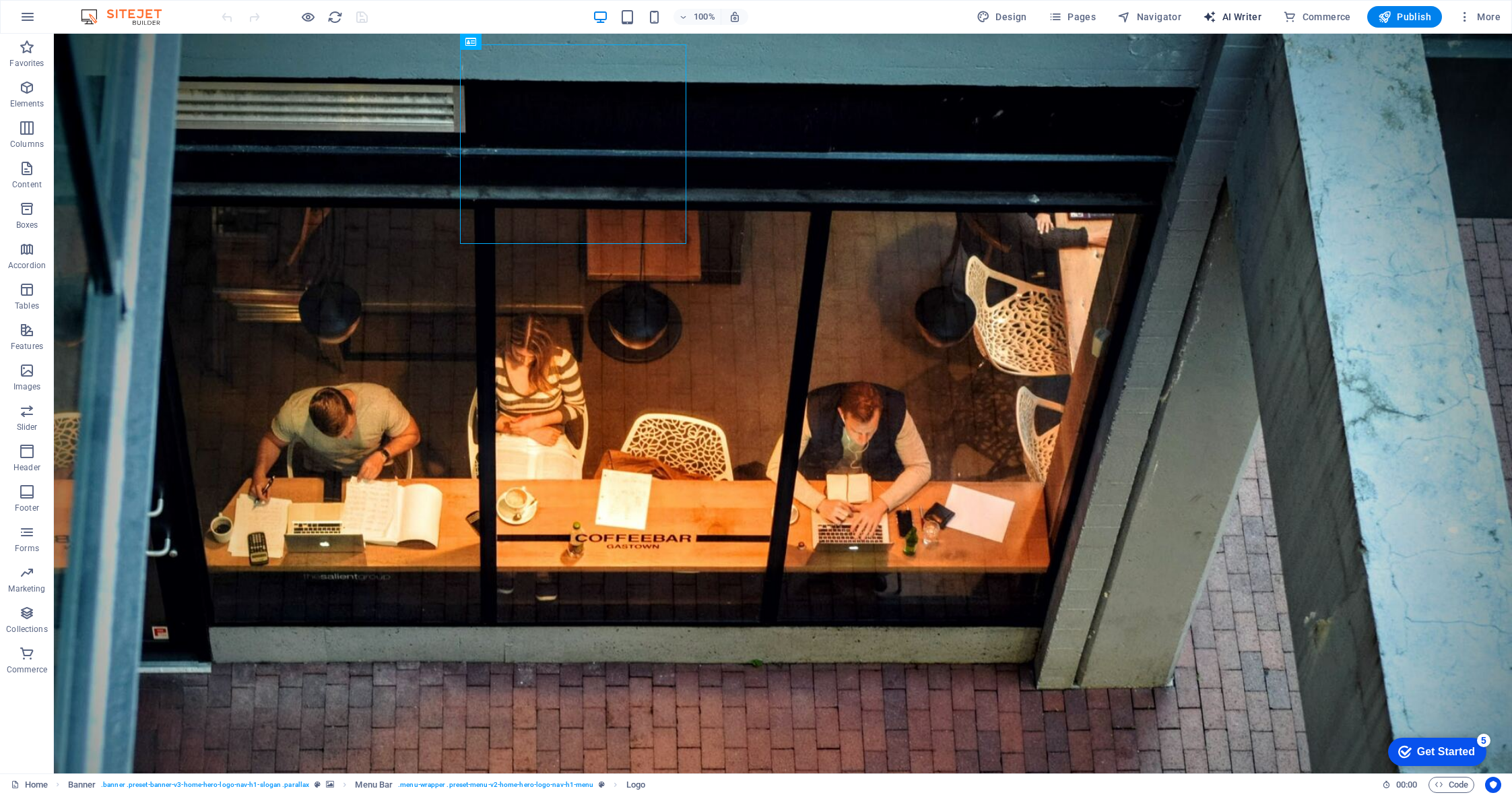
click at [1212, 9] on button "AI Writer" at bounding box center [1232, 16] width 69 height 21
select select "English"
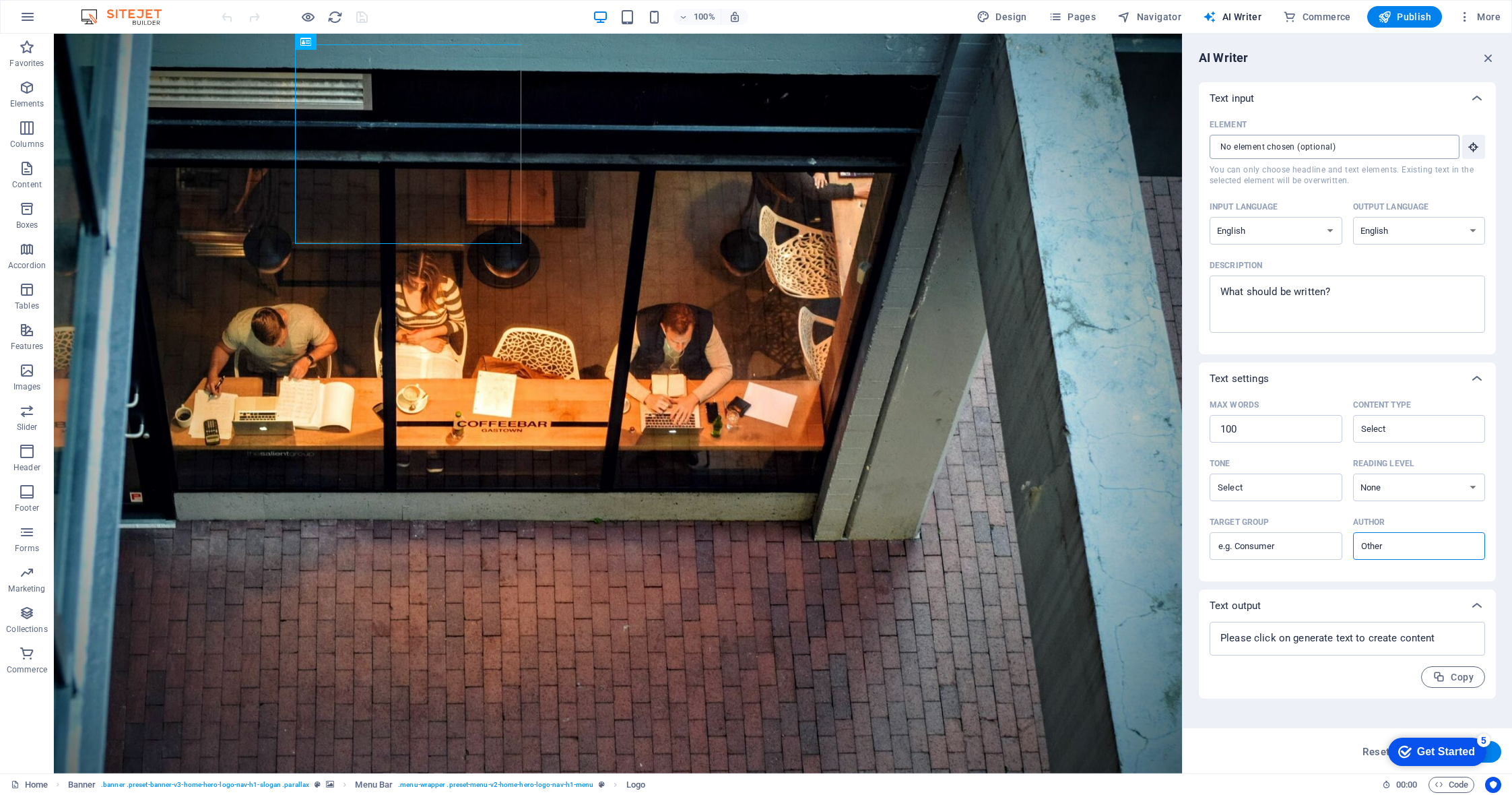
click at [1378, 143] on input "Element ​ You can only choose headline and text elements. Existing text in the …" at bounding box center [1329, 146] width 240 height 24
click at [1417, 753] on div "Get Started" at bounding box center [1445, 751] width 58 height 12
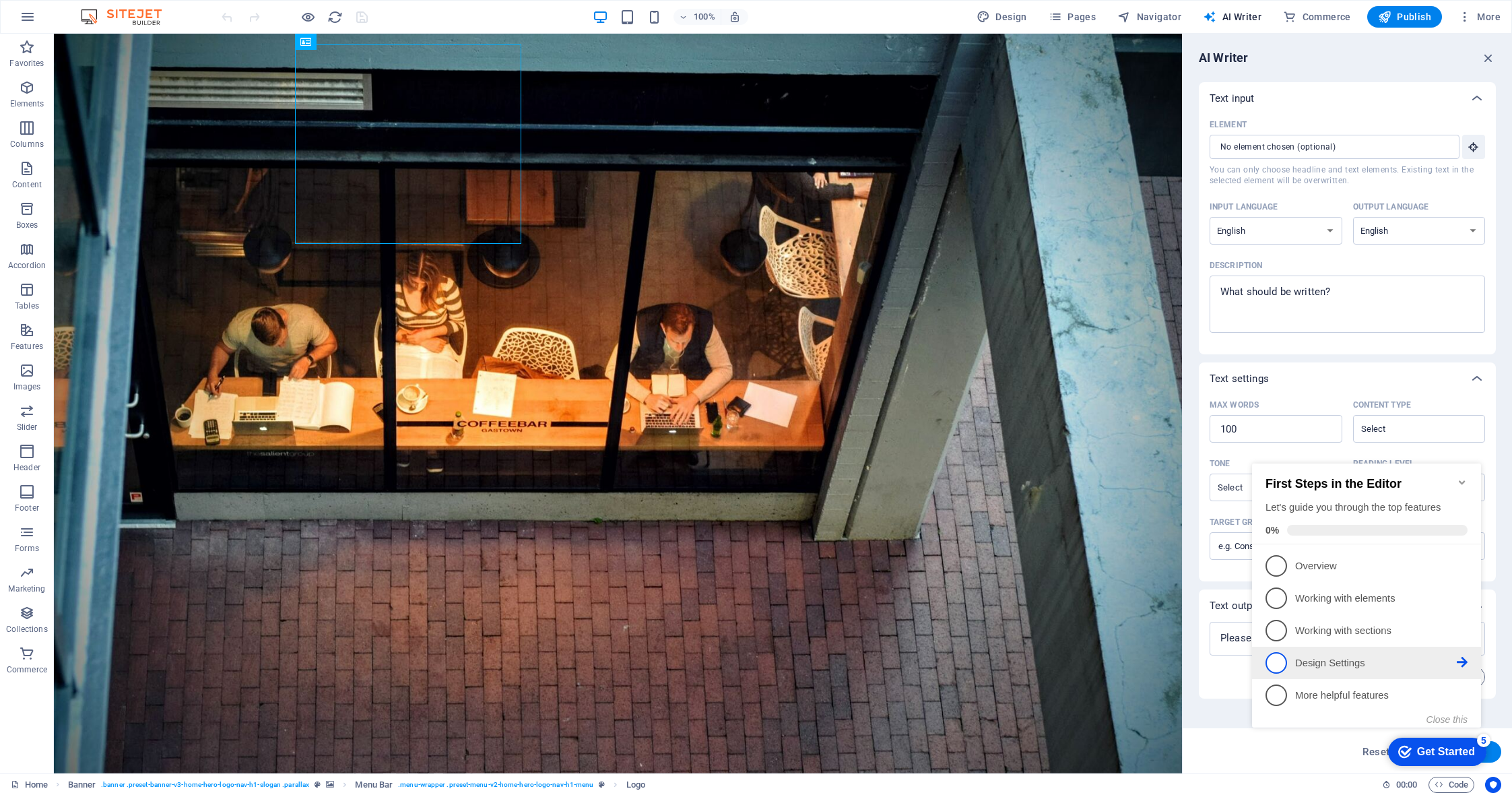
click at [1283, 663] on span "4" at bounding box center [1276, 662] width 21 height 21
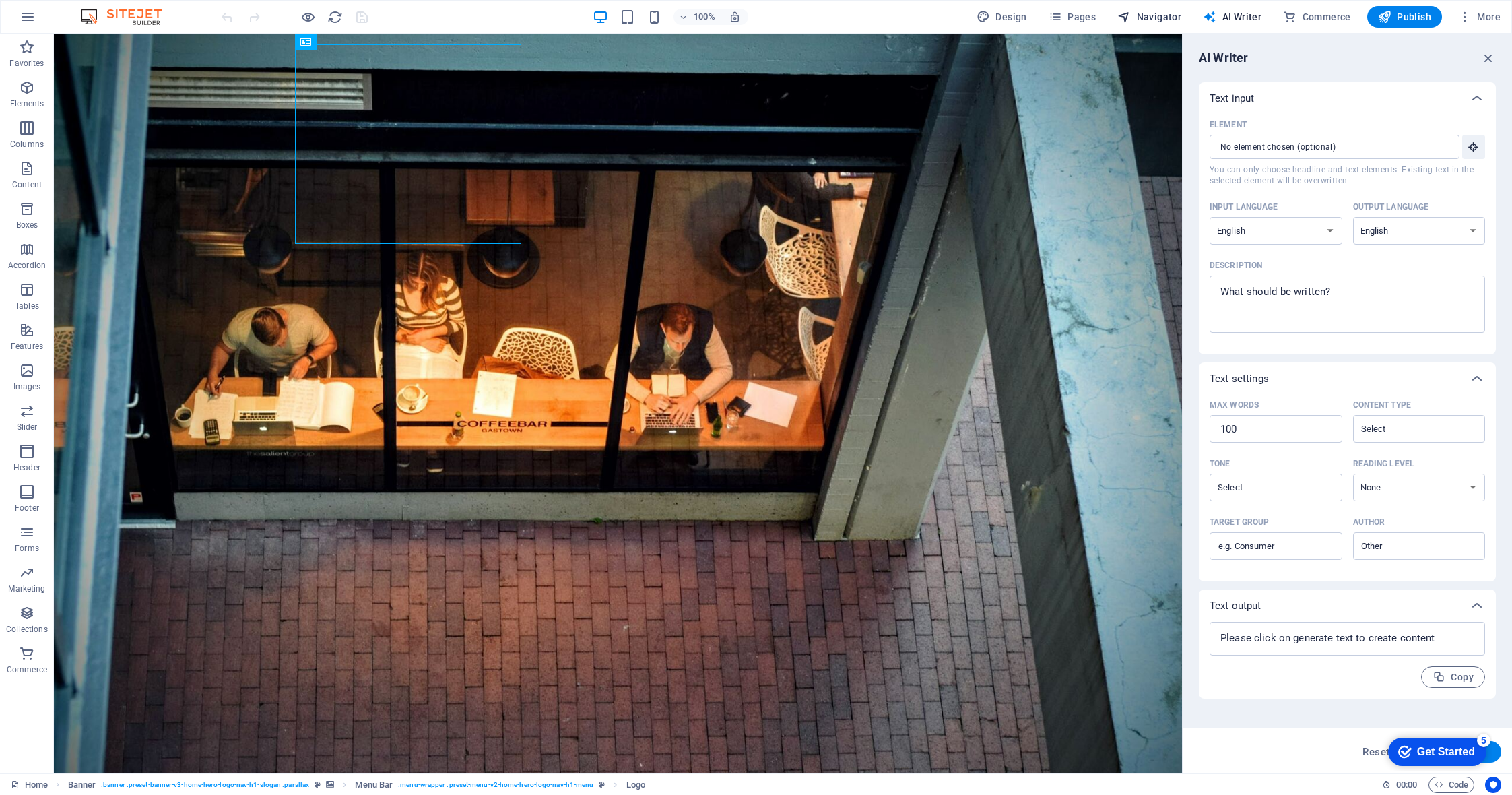
click at [1152, 14] on span "Navigator" at bounding box center [1150, 17] width 64 height 13
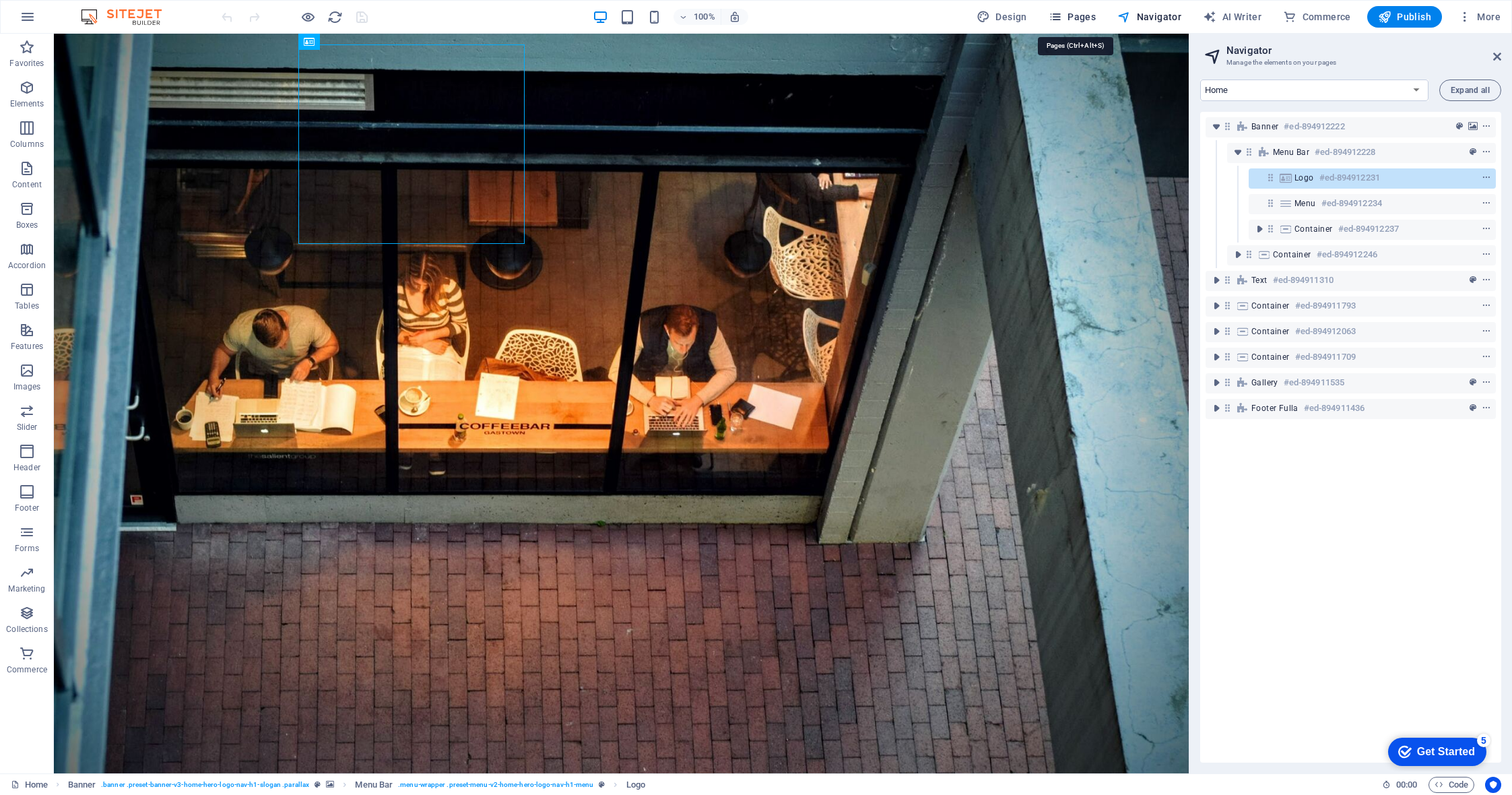
click at [1093, 17] on span "Pages" at bounding box center [1072, 17] width 48 height 13
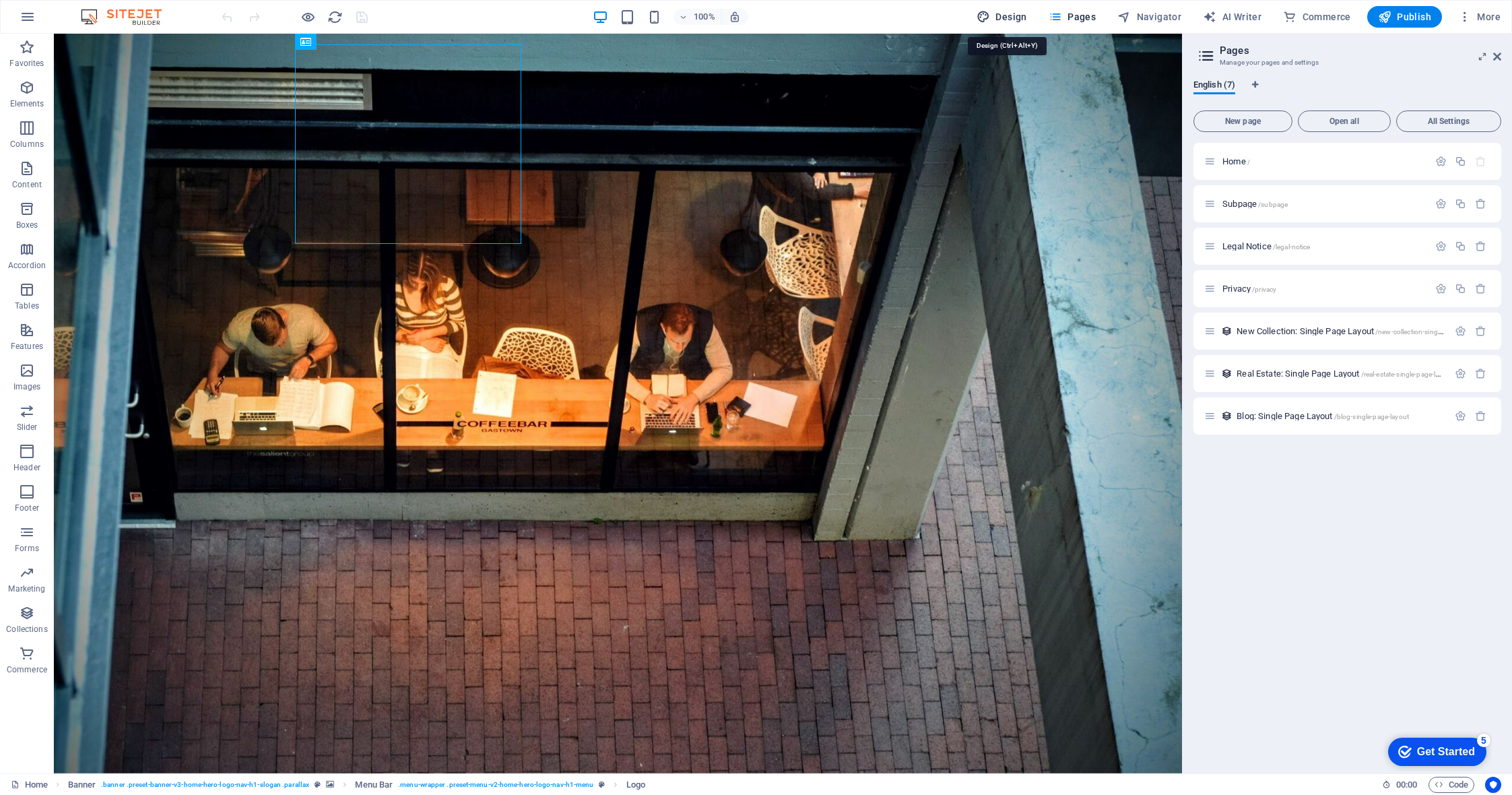
click at [1010, 15] on span "Design" at bounding box center [1001, 17] width 50 height 13
select select "px"
select select "200"
select select "px"
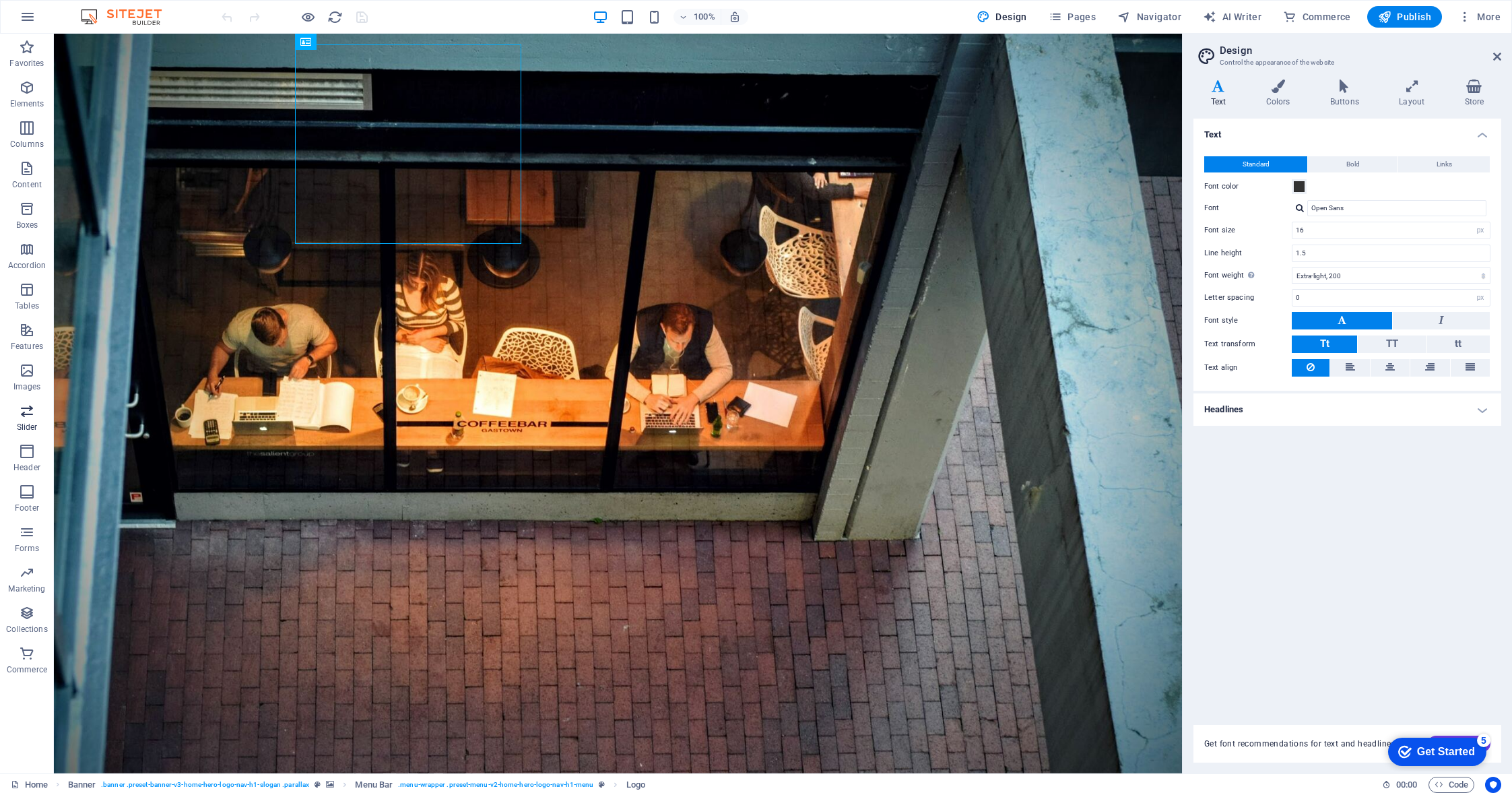
click at [30, 418] on icon "button" at bounding box center [27, 411] width 16 height 16
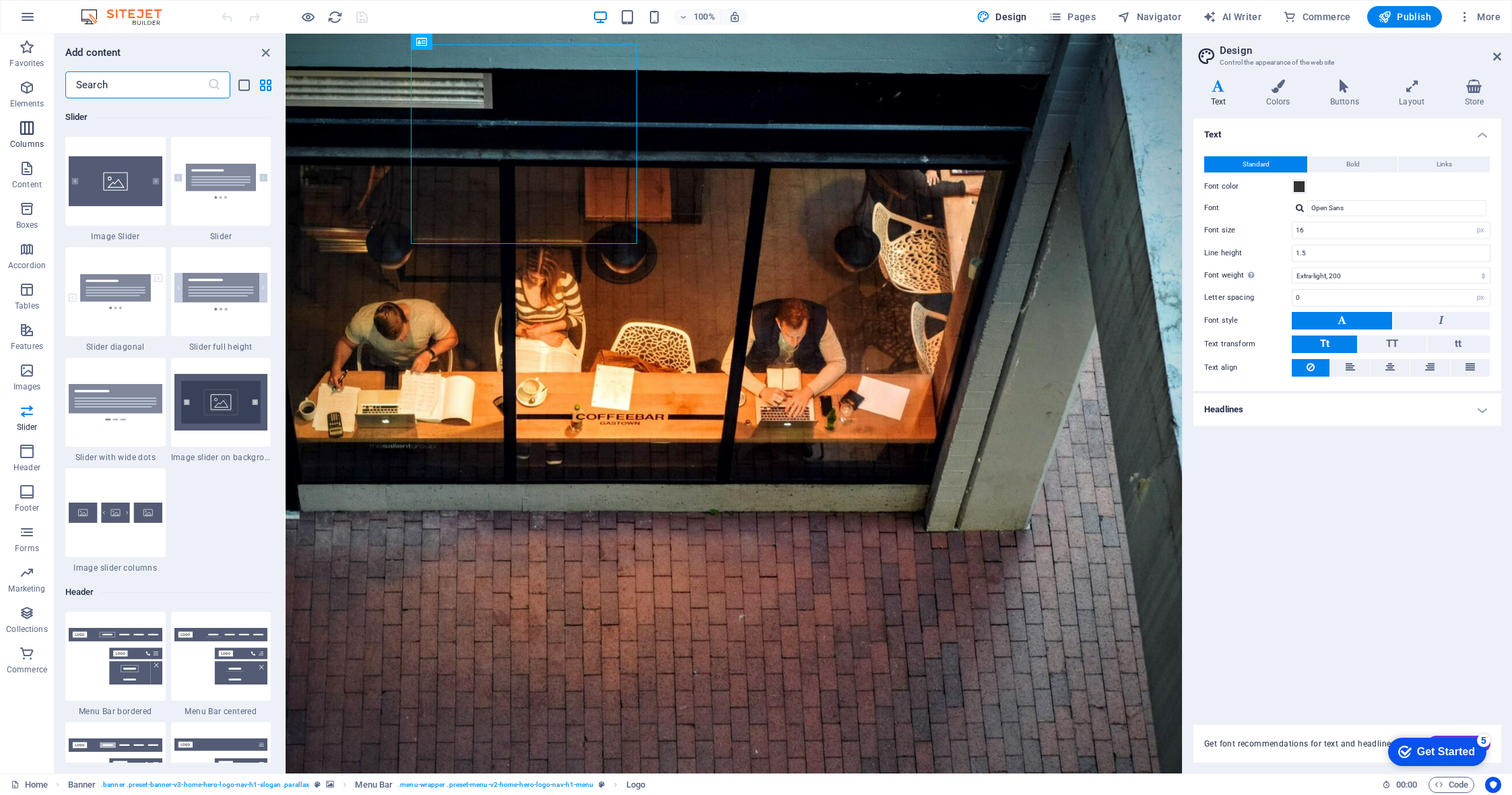
click at [38, 129] on span "Columns" at bounding box center [27, 136] width 54 height 32
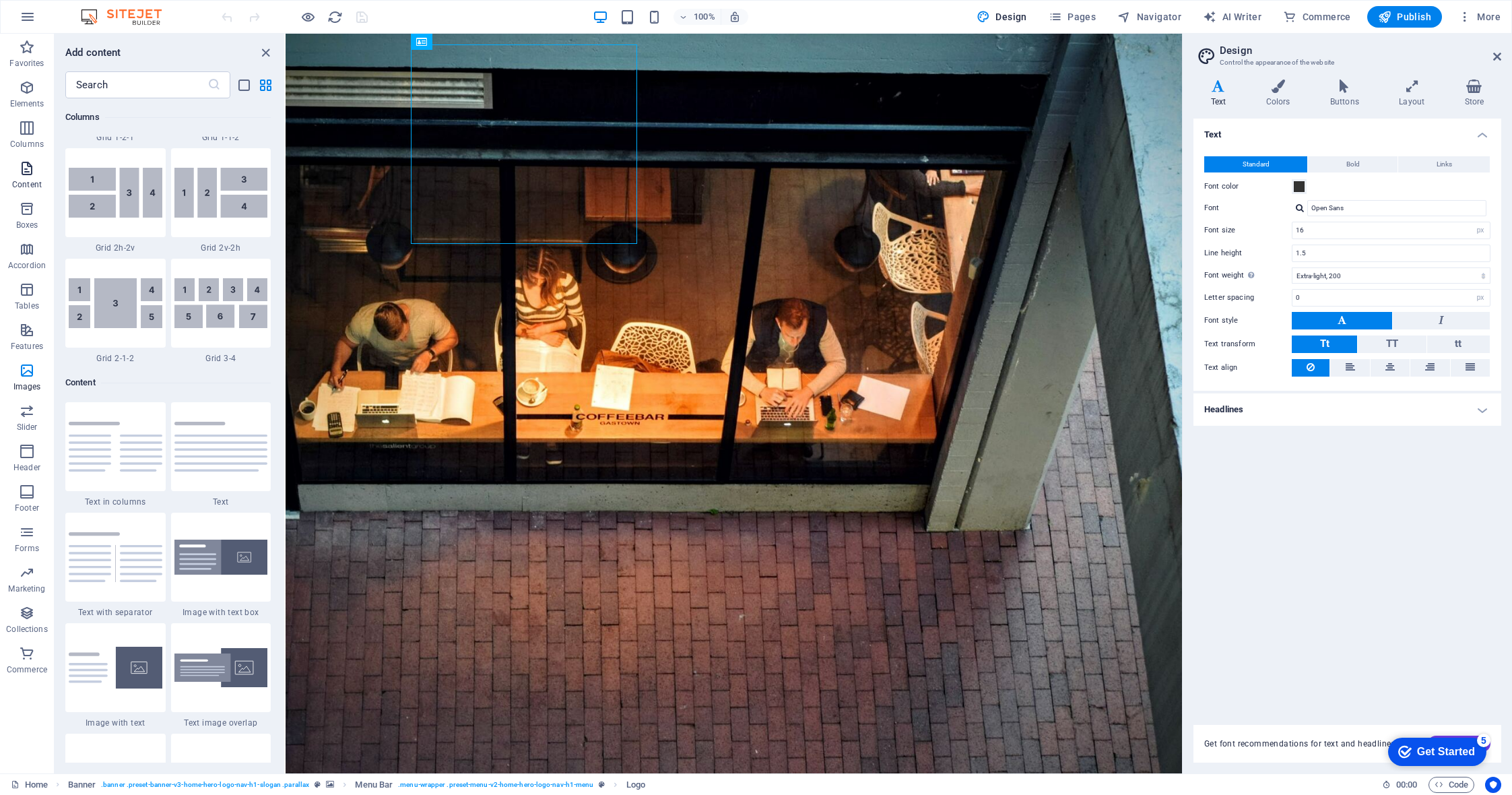
click at [26, 166] on icon "button" at bounding box center [27, 168] width 16 height 16
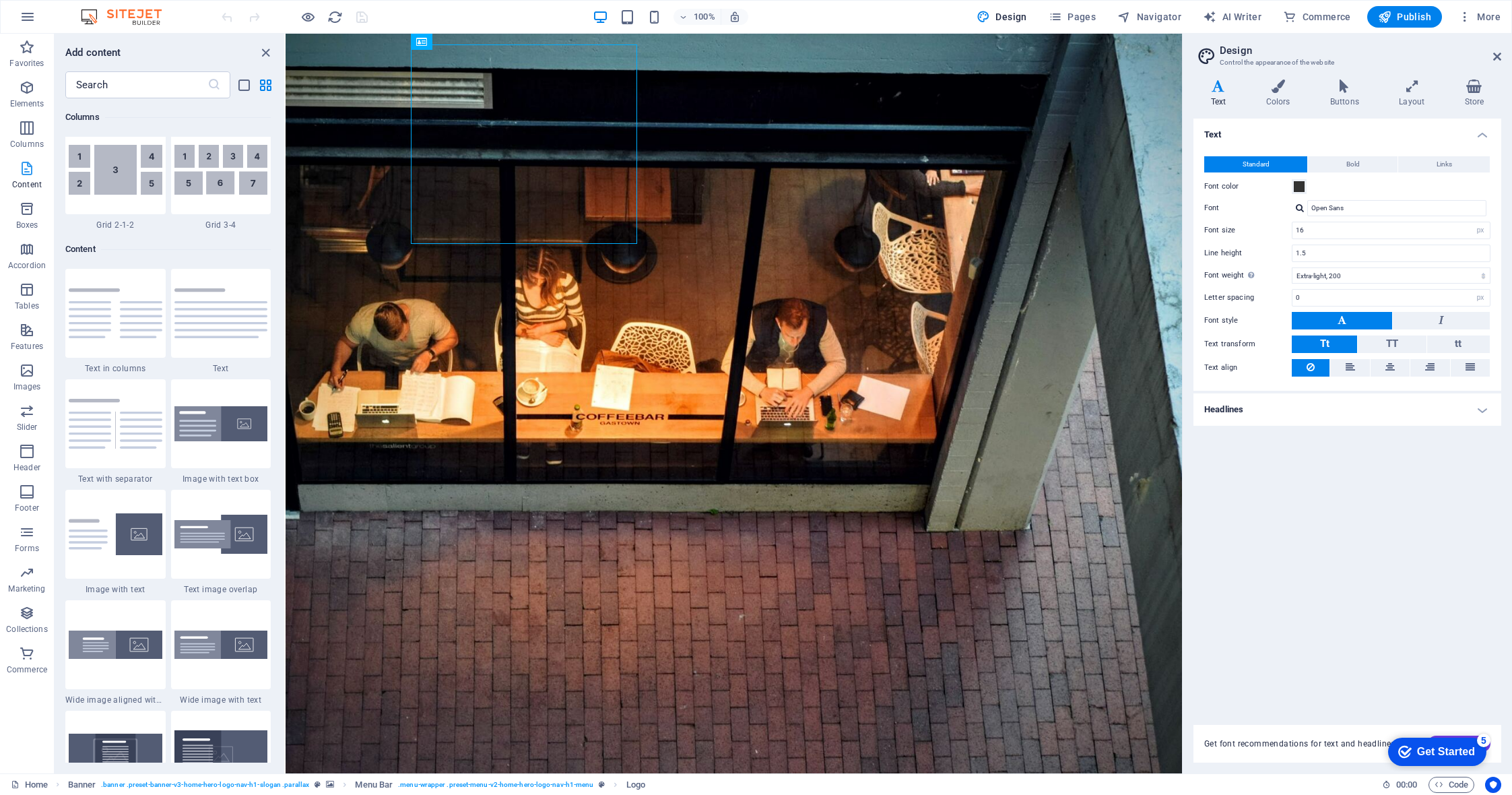
scroll to position [2357, 0]
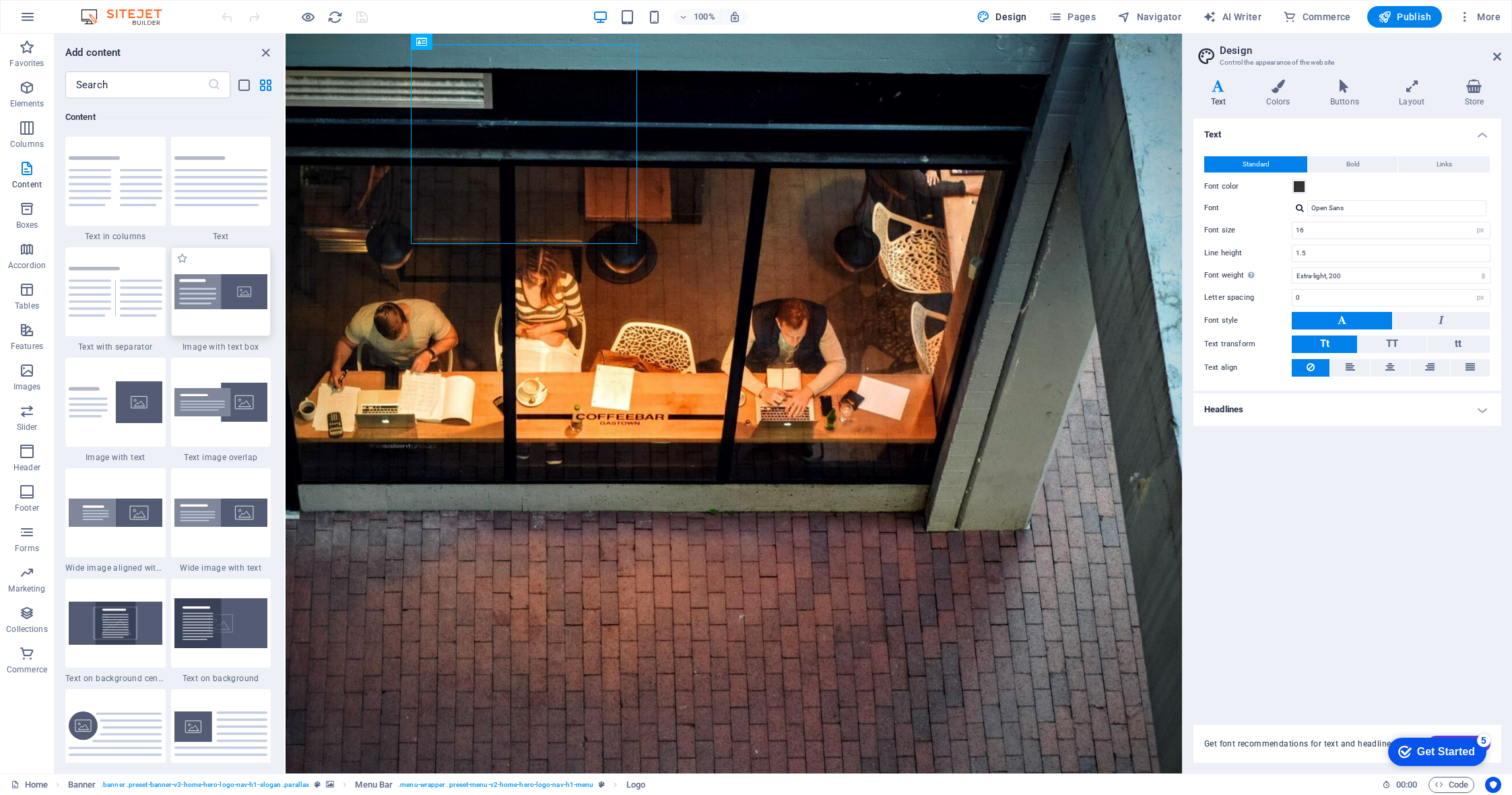
click at [199, 270] on div at bounding box center [221, 292] width 100 height 89
click at [286, 205] on div "Drag here to replace the existing content. Press “Ctrl” if you want to create a…" at bounding box center [734, 403] width 897 height 739
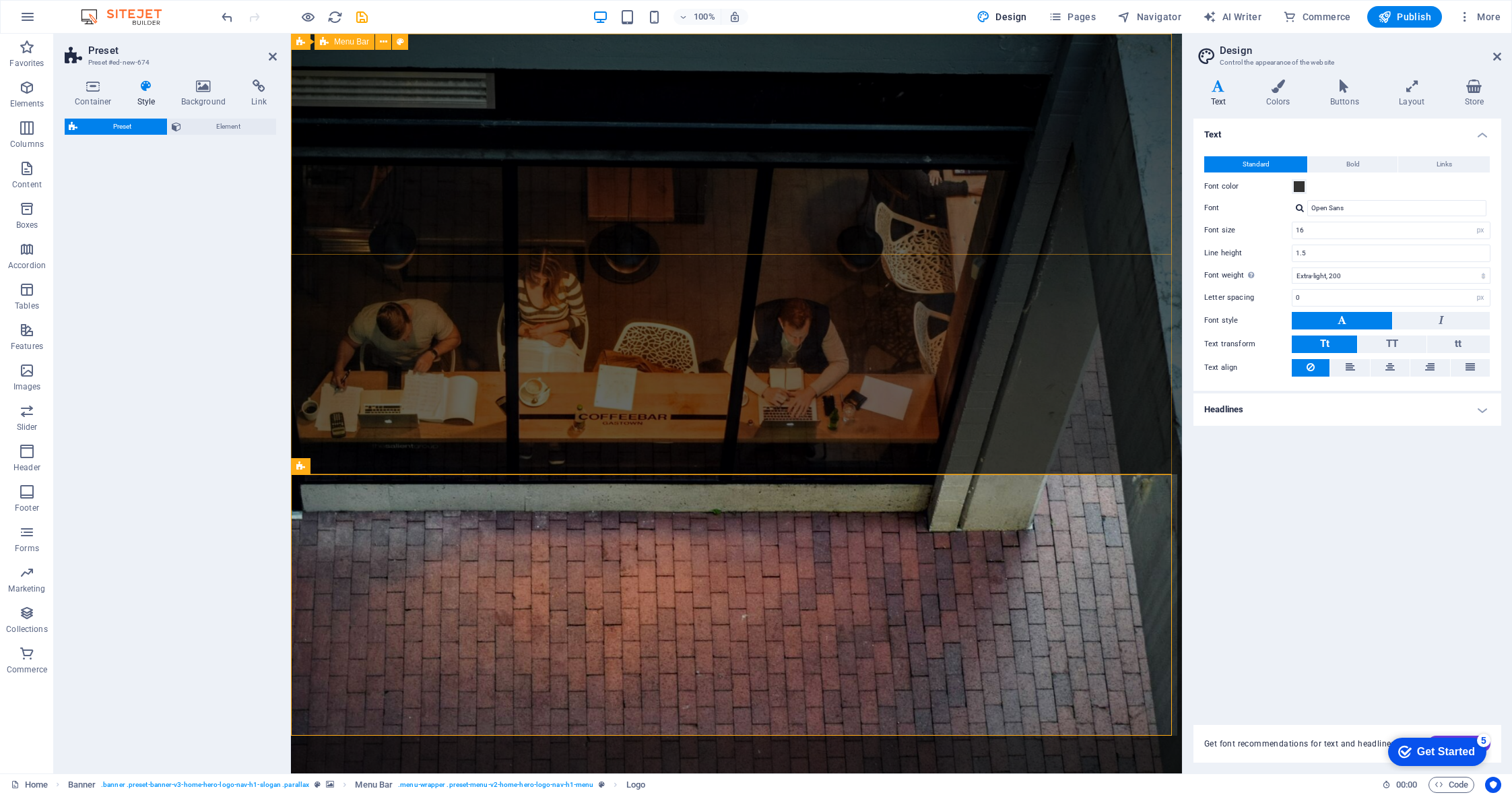
select select "rem"
select select "px"
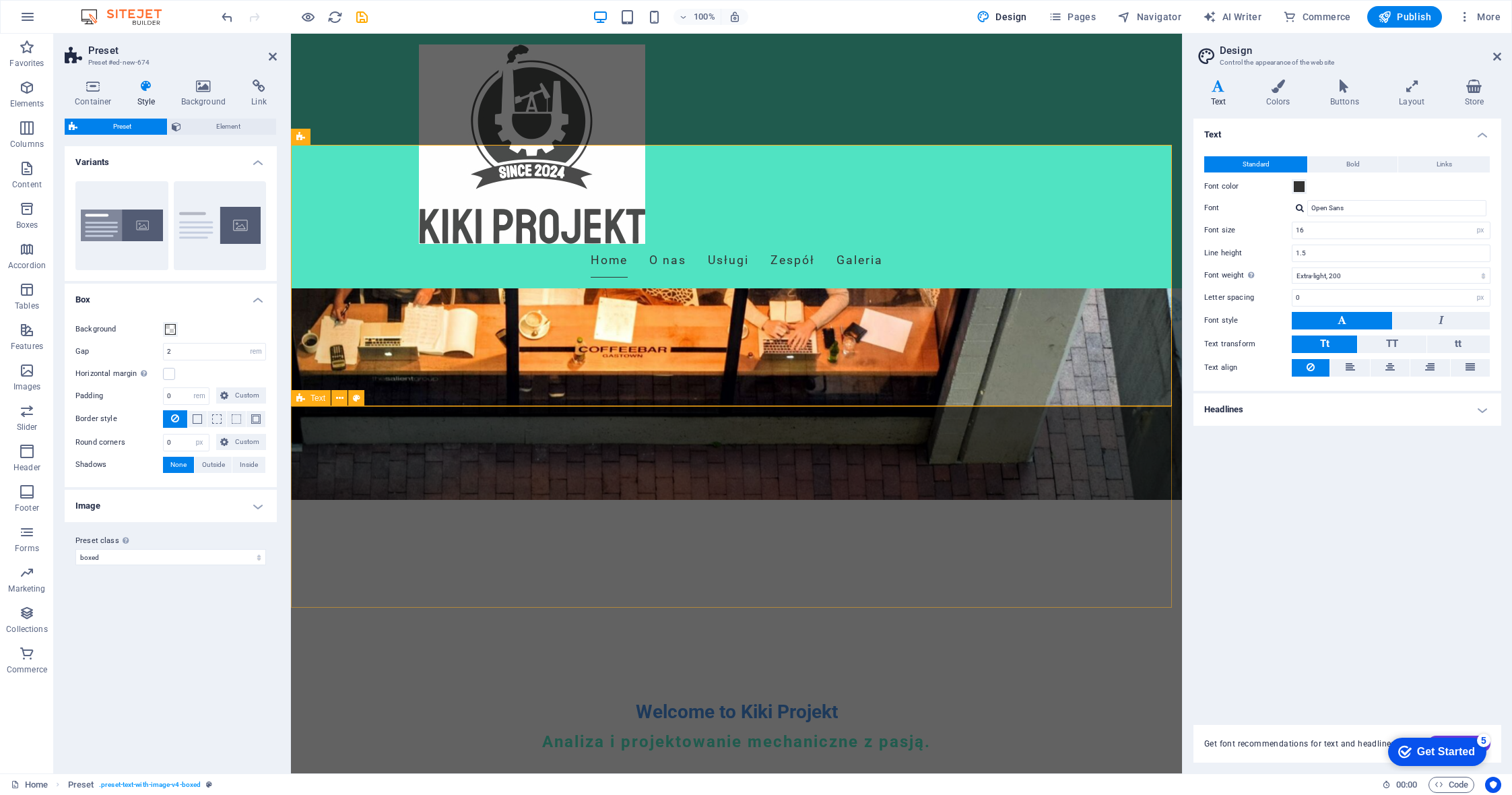
scroll to position [270, 0]
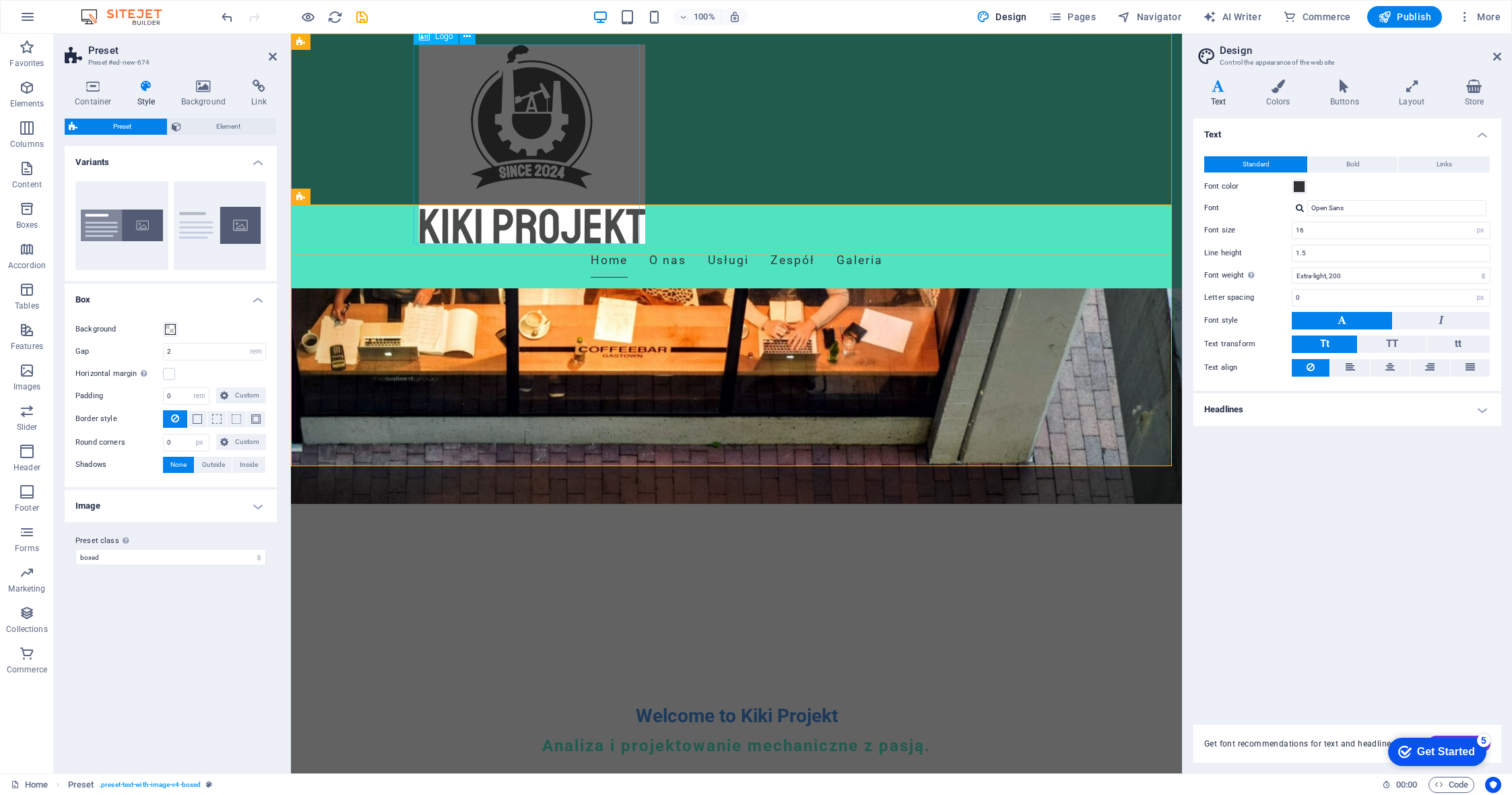
click at [498, 161] on div at bounding box center [737, 144] width 636 height 199
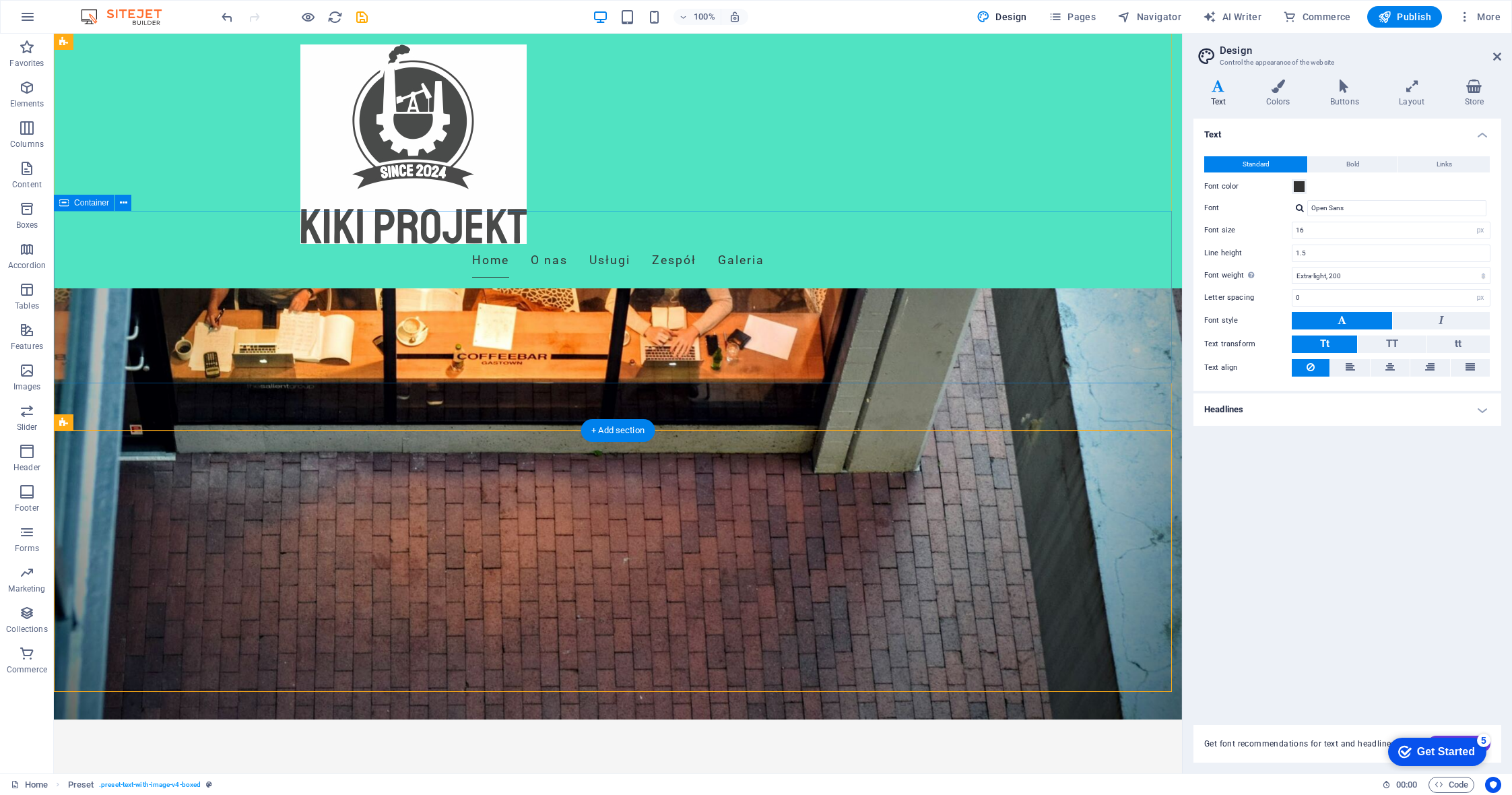
scroll to position [0, 0]
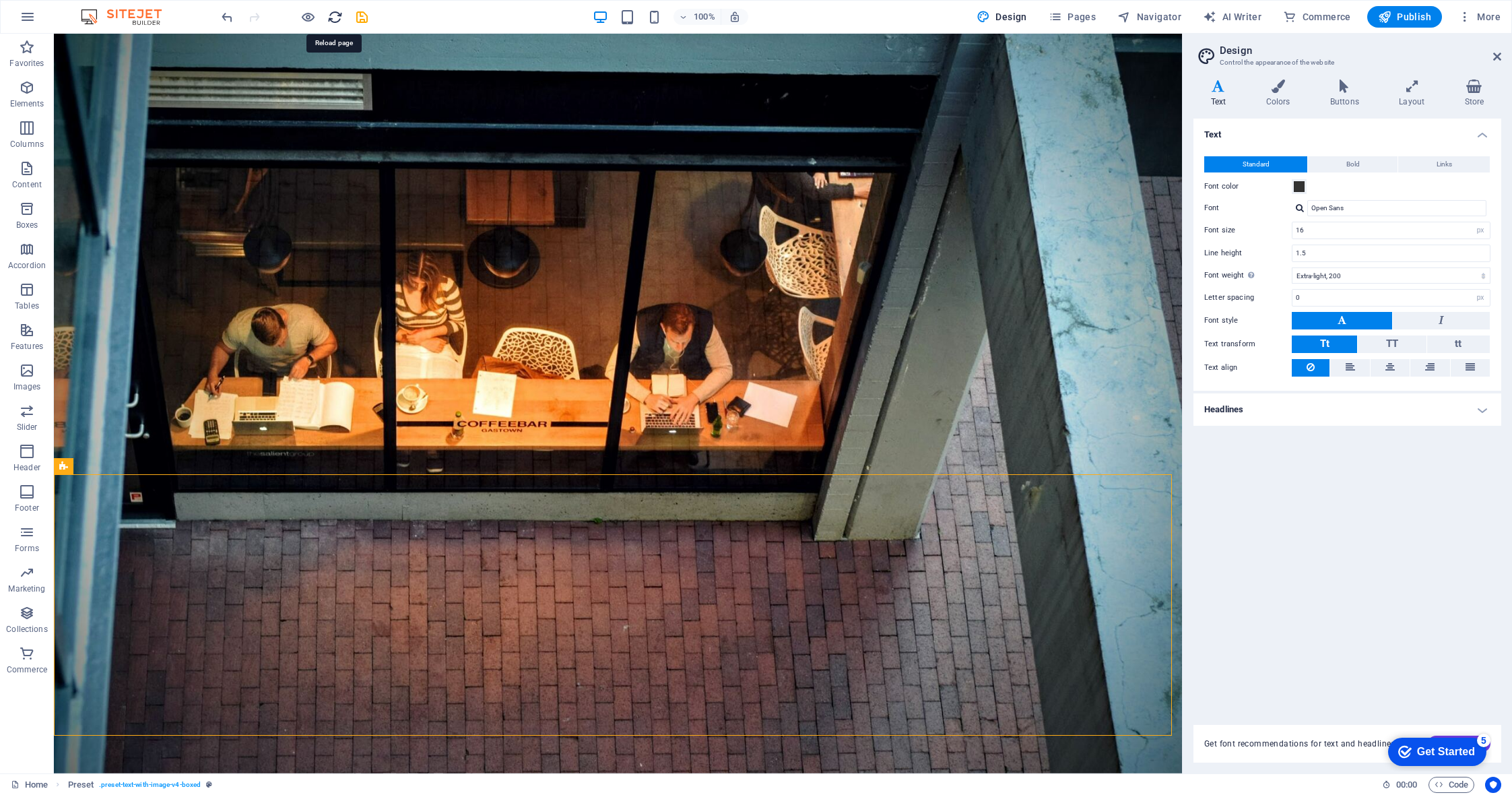
click at [336, 9] on icon "reload" at bounding box center [335, 17] width 15 height 15
click at [35, 50] on icon "button" at bounding box center [27, 47] width 16 height 16
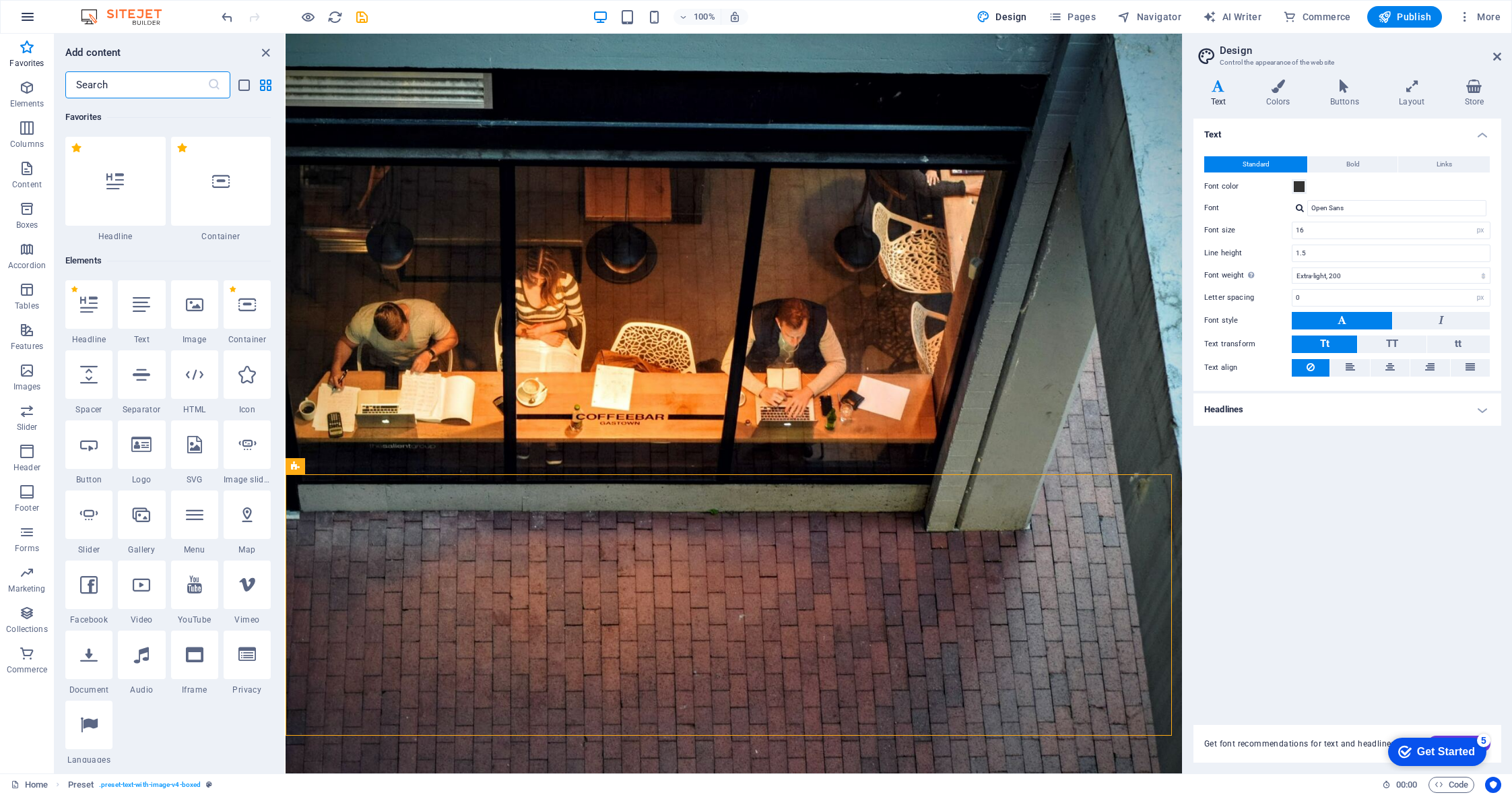
click at [21, 14] on icon "button" at bounding box center [28, 17] width 16 height 16
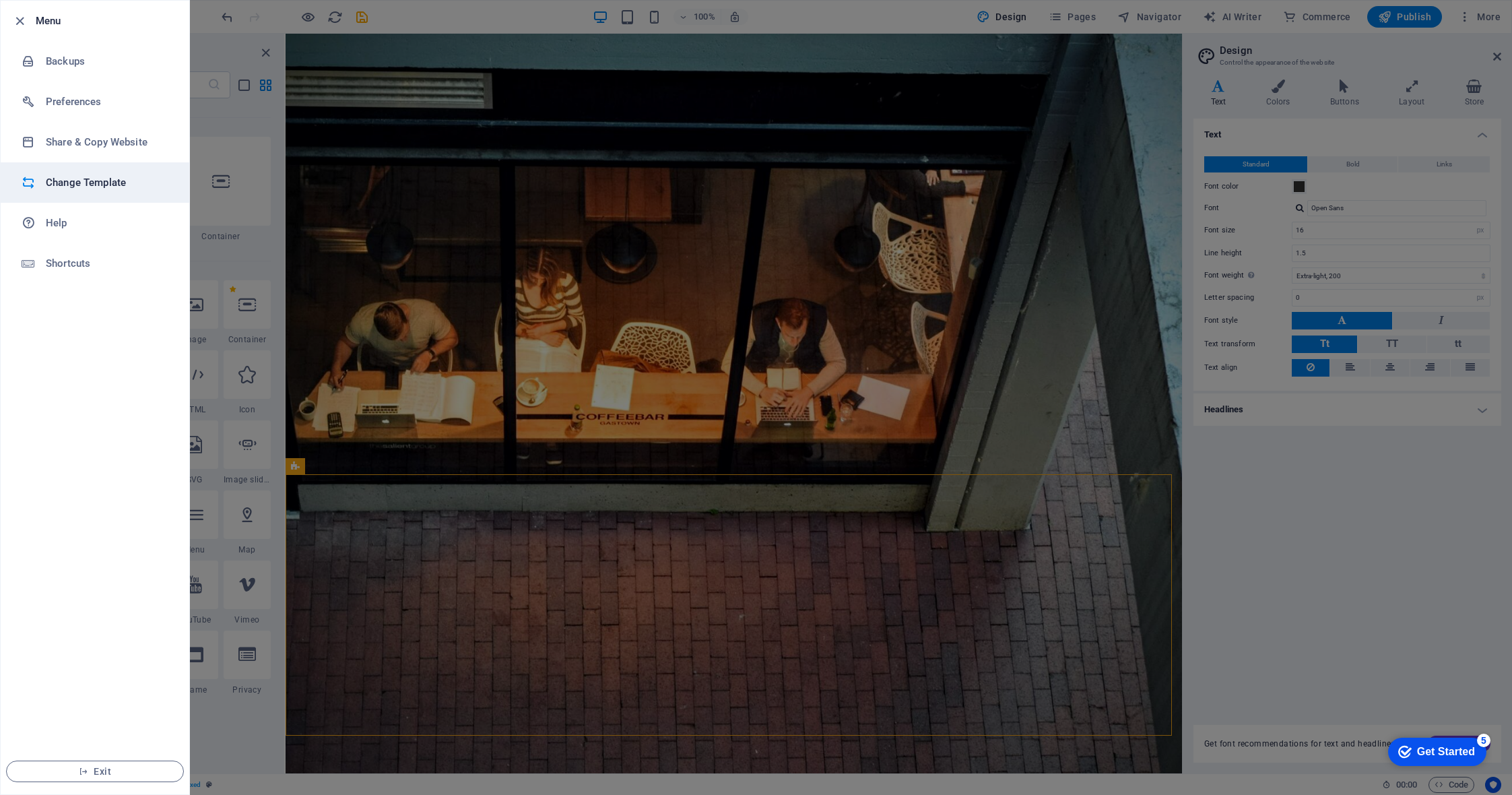
click at [64, 182] on h6 "Change Template" at bounding box center [108, 183] width 125 height 16
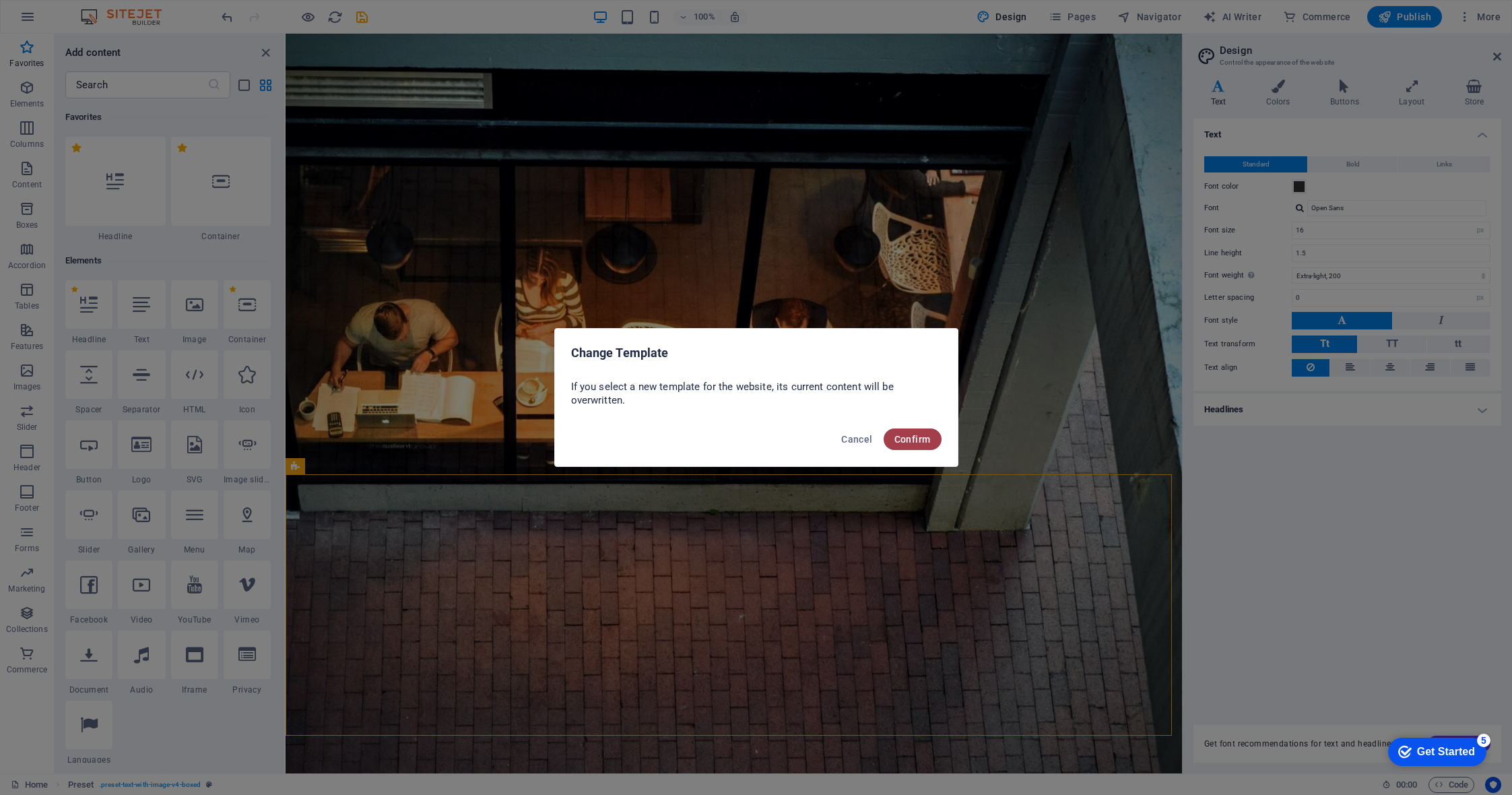
click at [916, 440] on span "Confirm" at bounding box center [913, 439] width 37 height 11
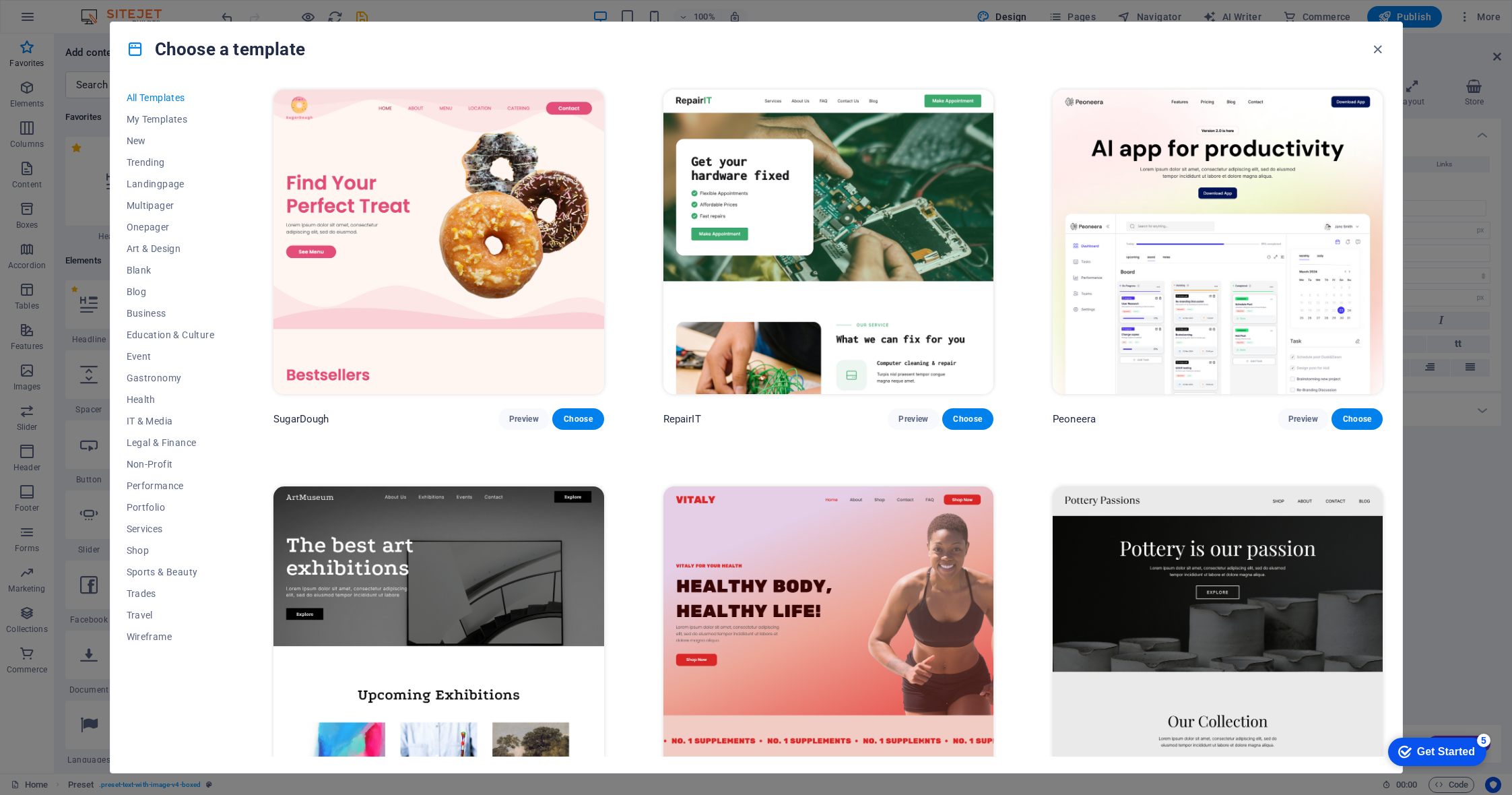
click at [445, 579] on img at bounding box center [438, 638] width 330 height 305
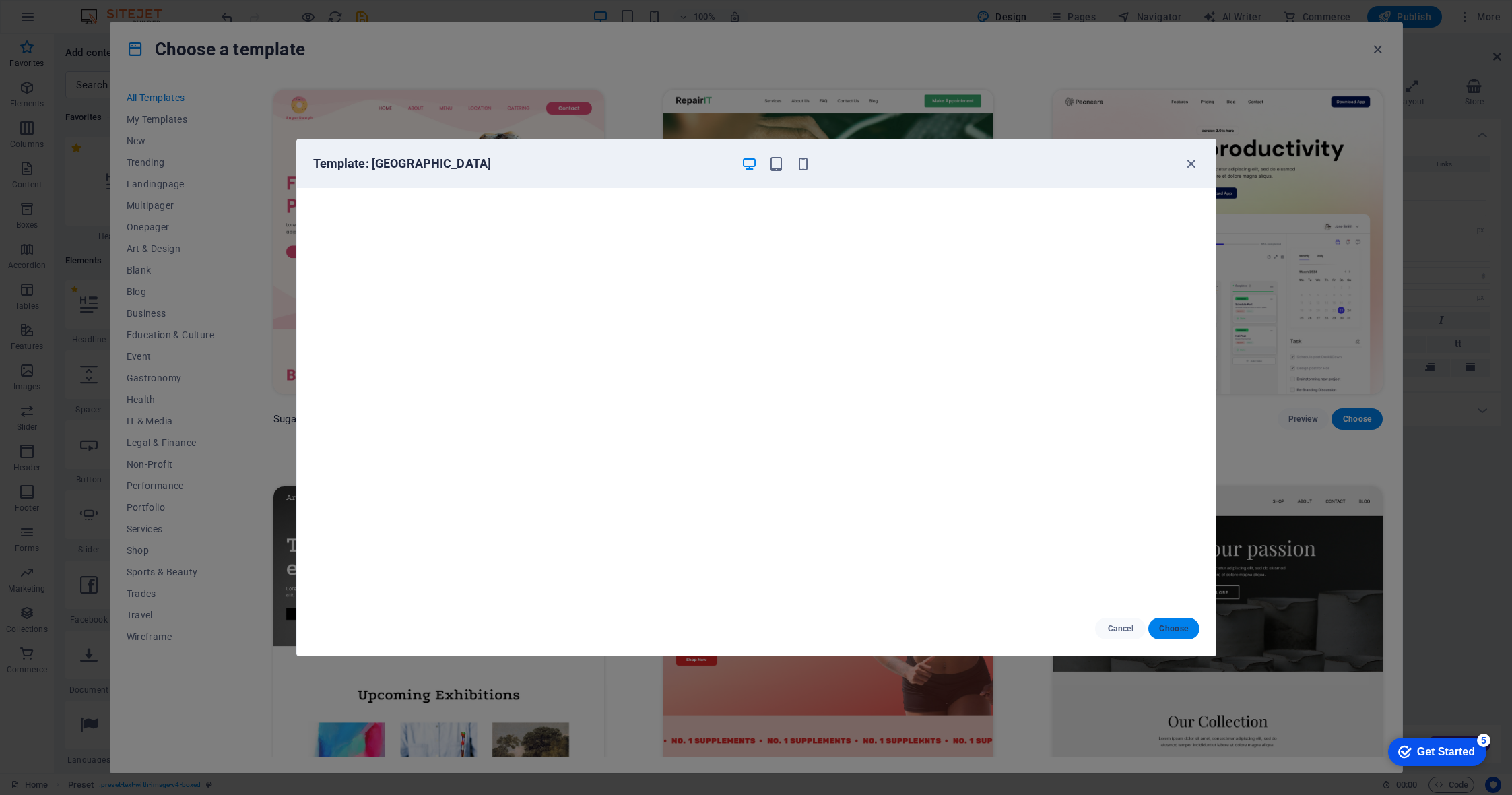
click at [1175, 628] on span "Choose" at bounding box center [1174, 628] width 29 height 11
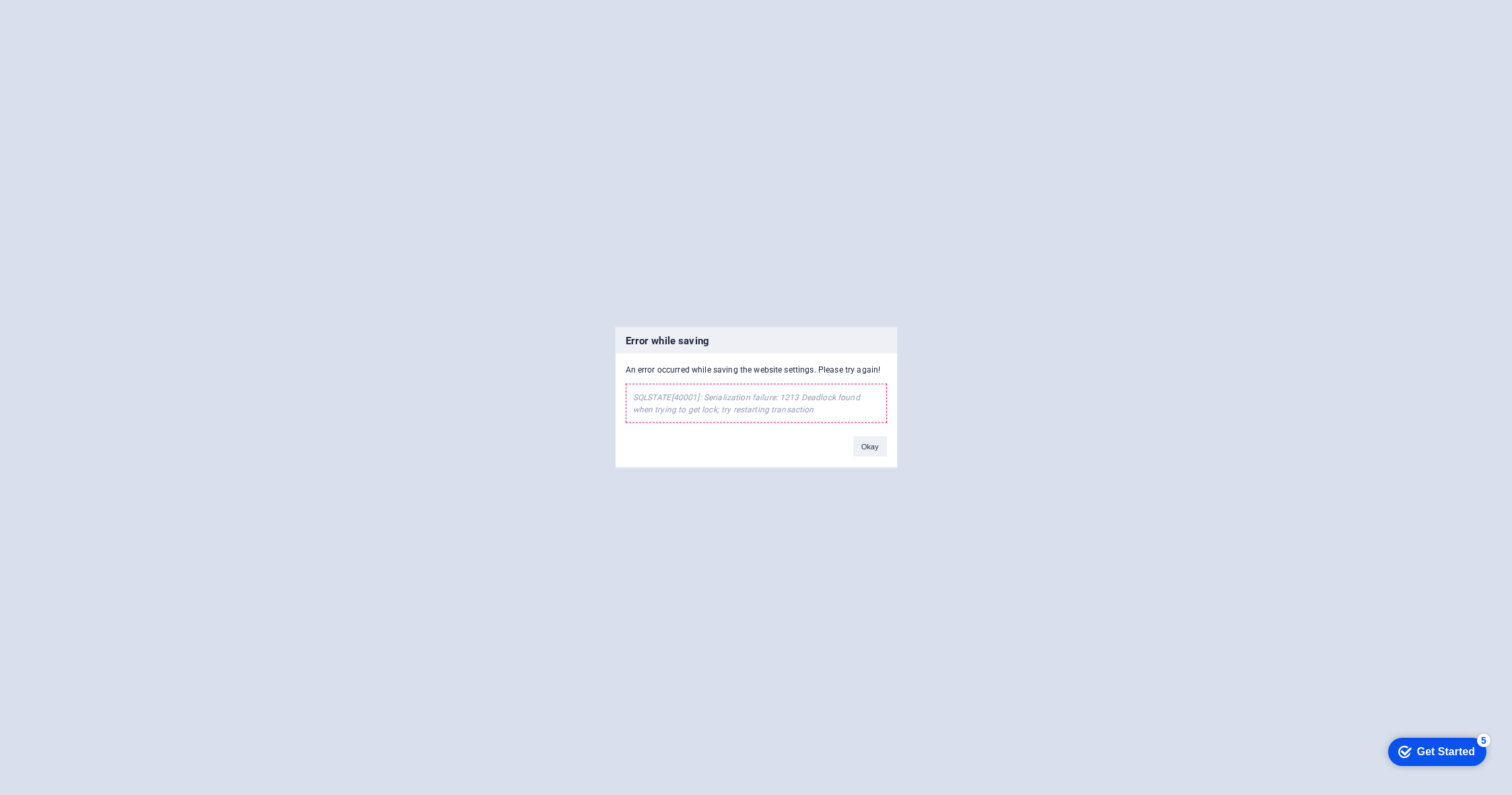
click at [770, 405] on div "SQLSTATE[40001]: Serialization failure: 1213 Deadlock found when trying to get …" at bounding box center [756, 403] width 262 height 39
click at [890, 449] on div "Okay" at bounding box center [870, 440] width 54 height 34
click at [865, 449] on button "Okay" at bounding box center [870, 446] width 34 height 20
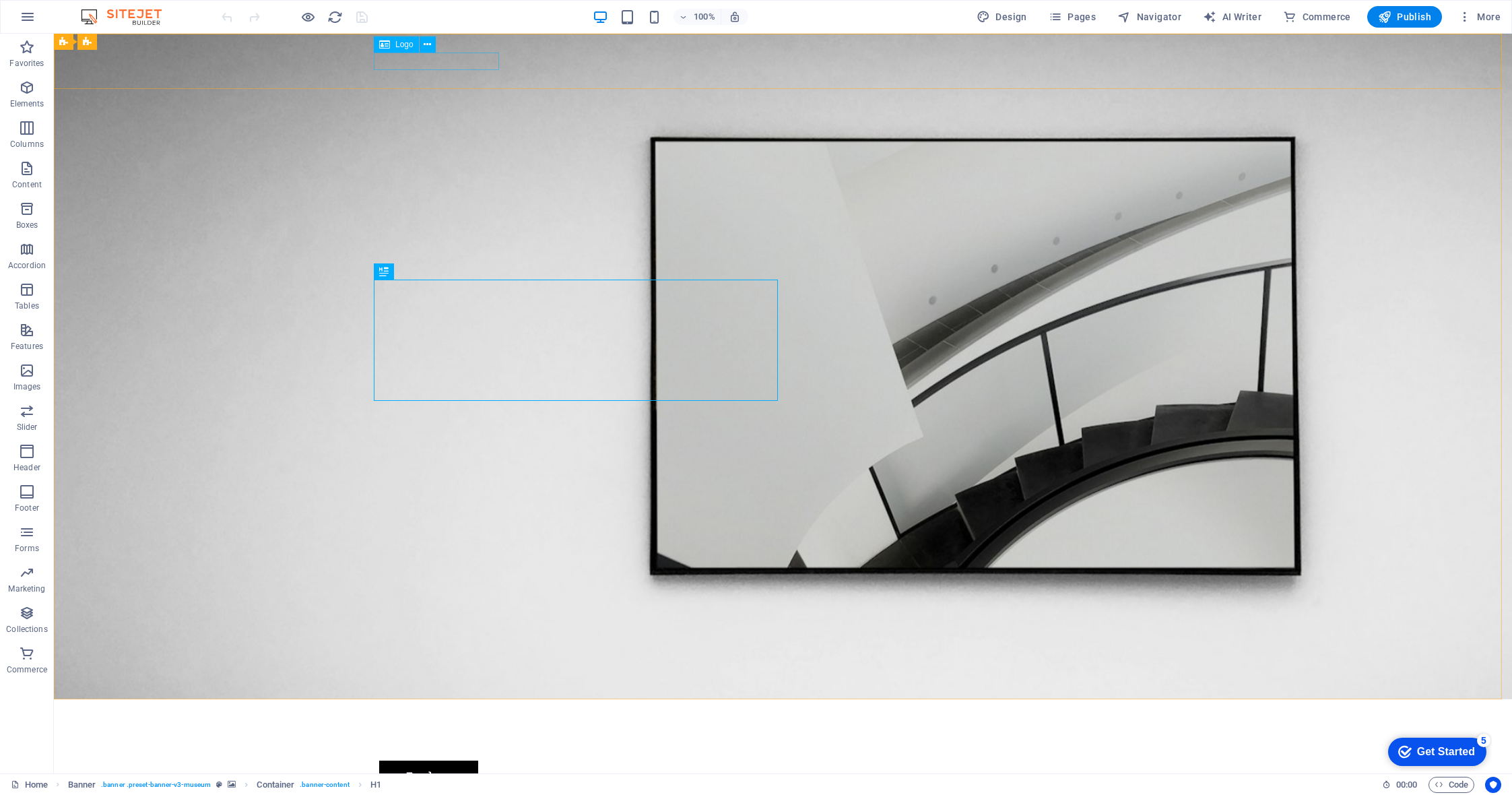
click at [403, 45] on span "Logo" at bounding box center [404, 44] width 18 height 8
click at [387, 41] on icon at bounding box center [384, 45] width 11 height 16
select select "px"
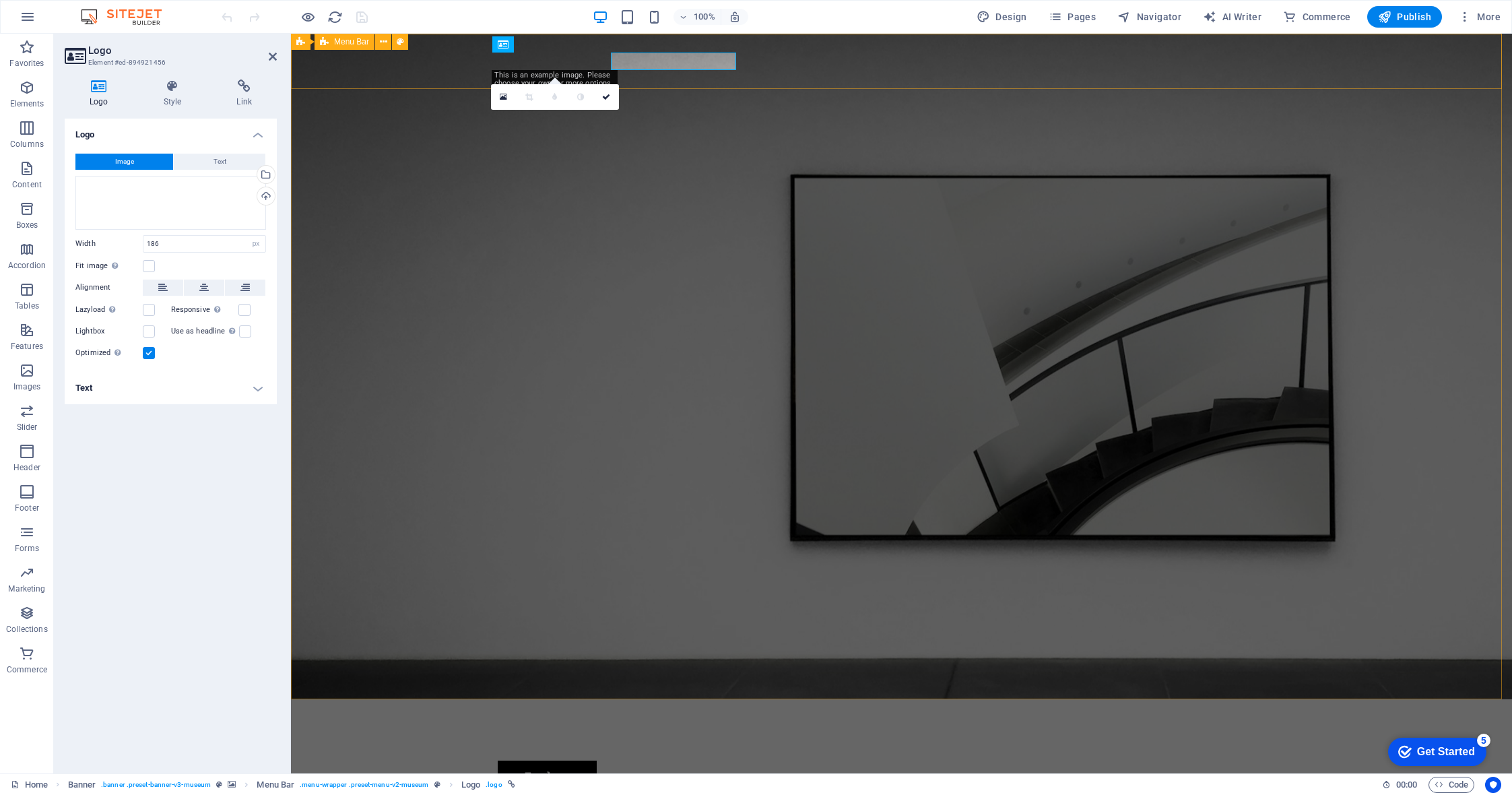
click at [387, 41] on icon at bounding box center [384, 42] width 7 height 14
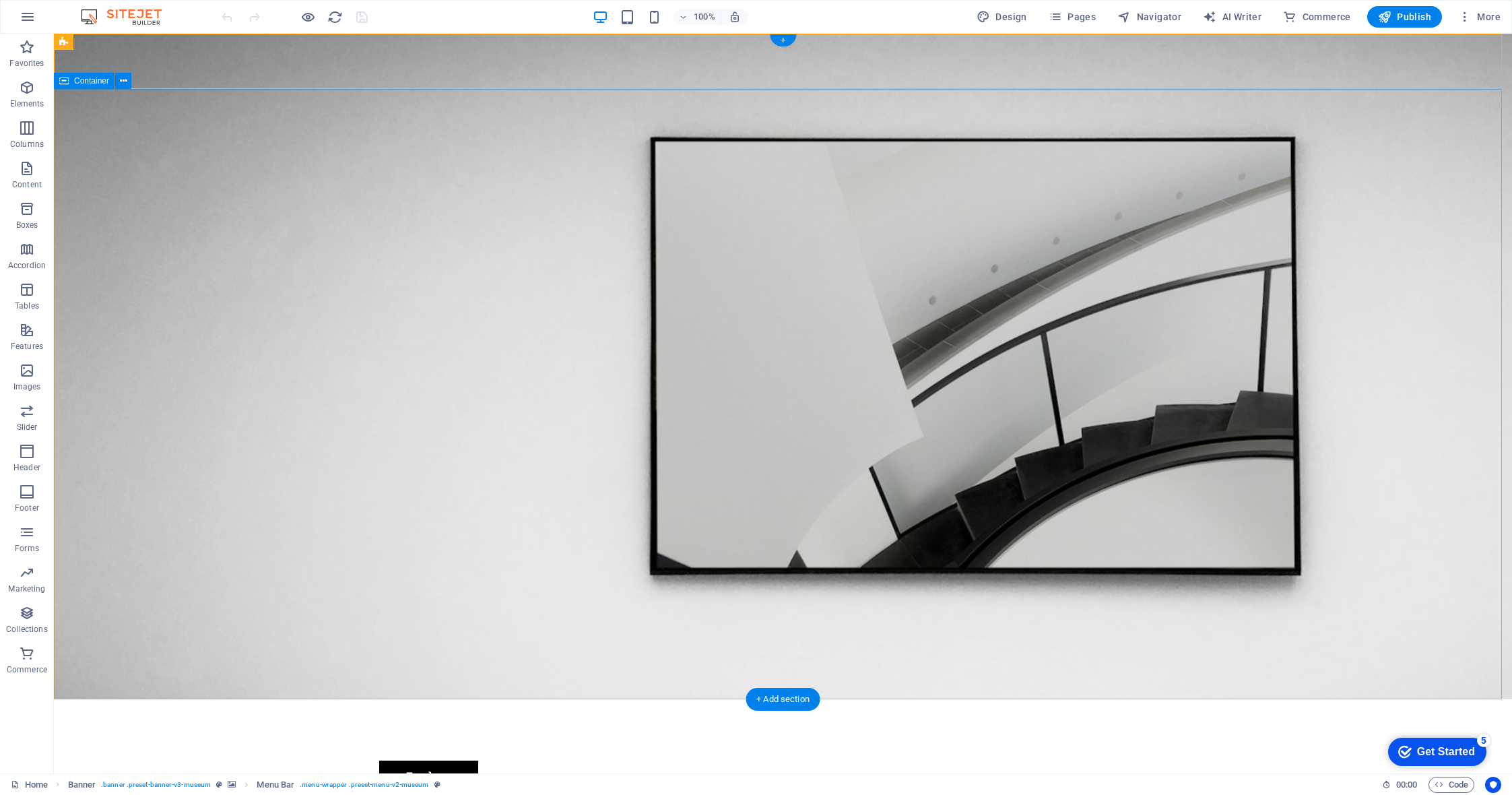
click at [406, 42] on span "Logo" at bounding box center [404, 44] width 18 height 8
click at [398, 710] on div at bounding box center [783, 718] width 808 height 17
click at [386, 41] on icon at bounding box center [384, 45] width 11 height 16
click at [166, 9] on img at bounding box center [128, 17] width 101 height 16
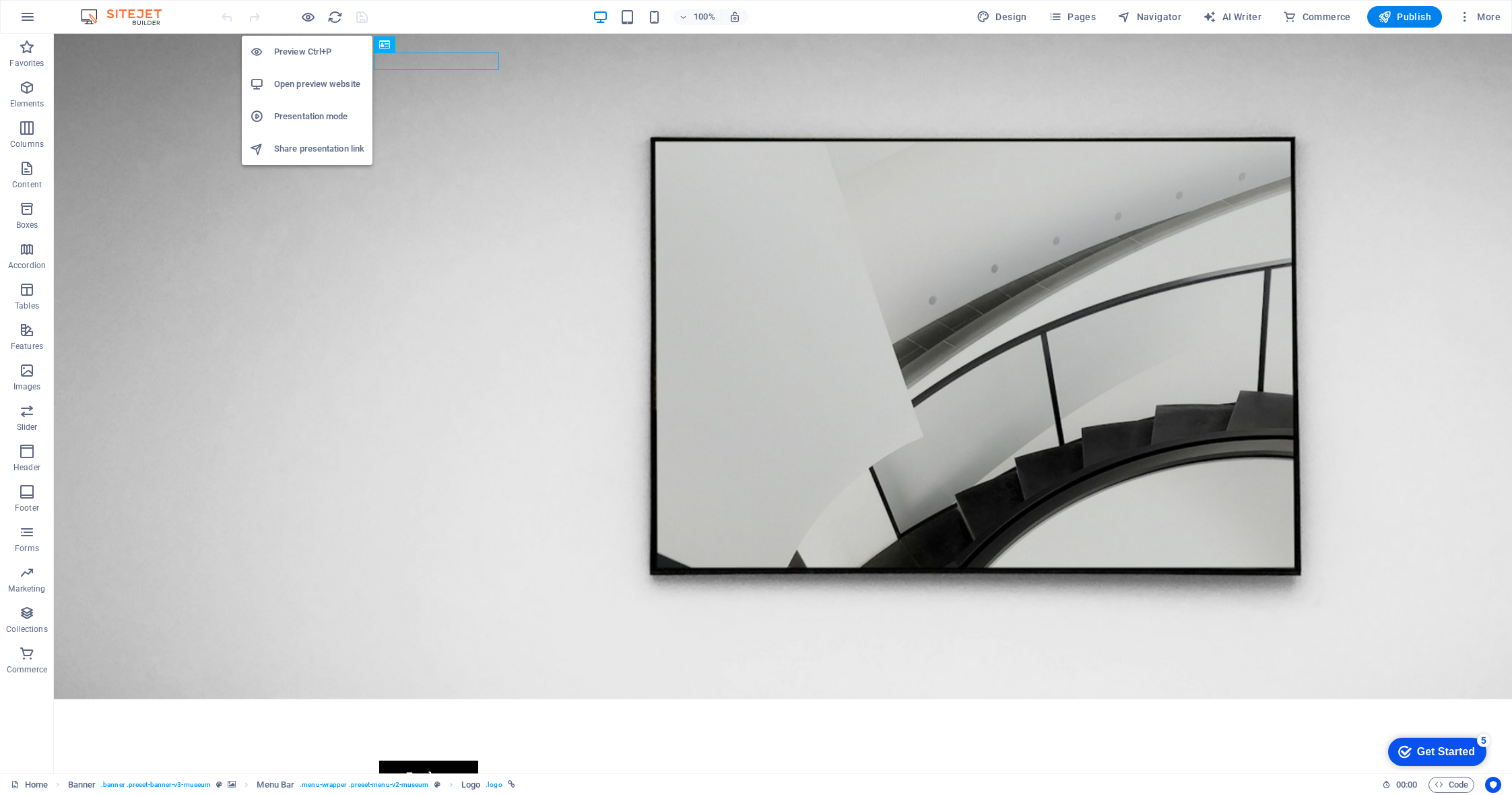
click at [292, 47] on h6 "Preview Ctrl+P" at bounding box center [319, 52] width 91 height 16
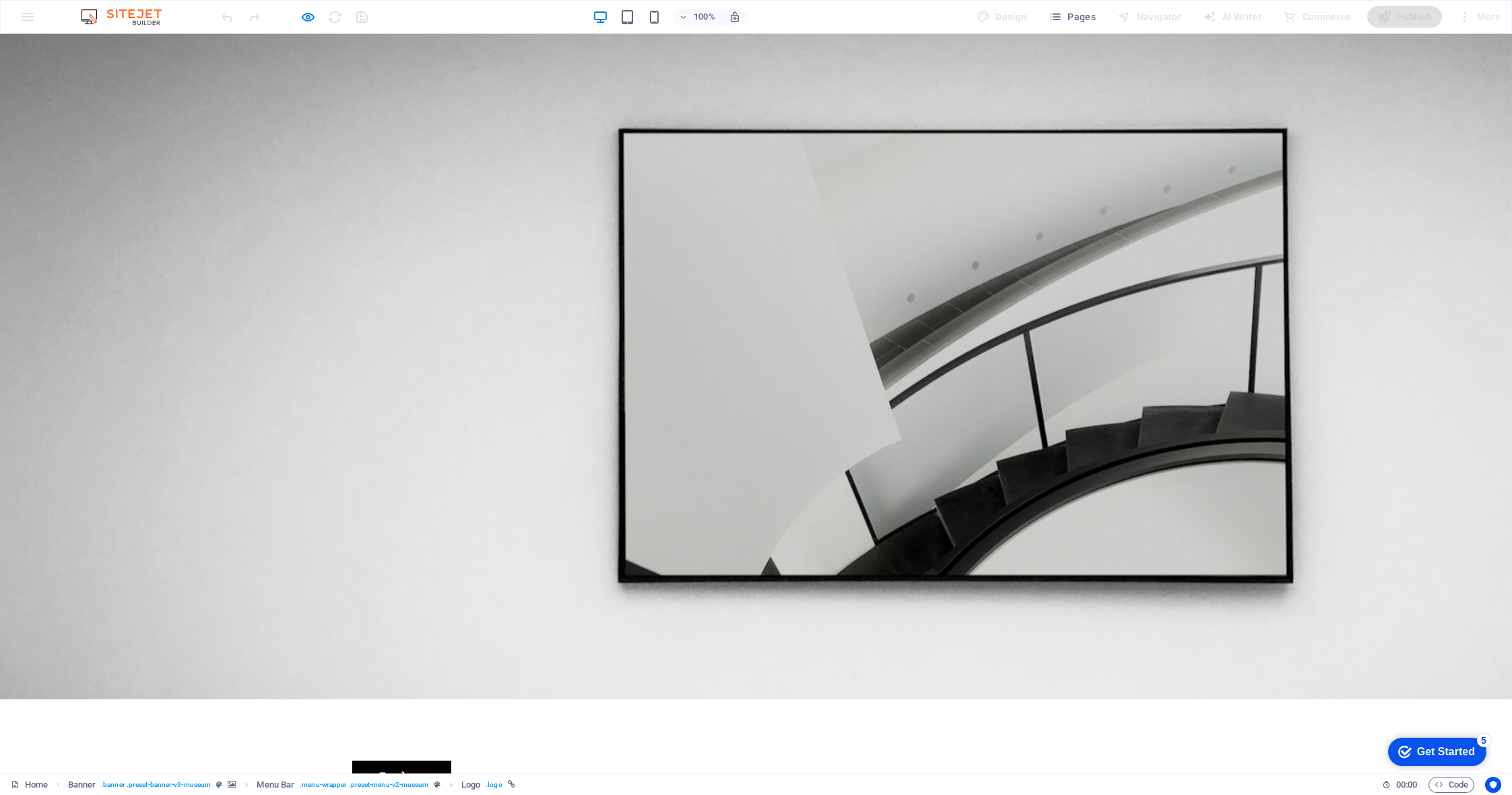
click at [1267, 26] on div "AI Writer" at bounding box center [1232, 16] width 69 height 21
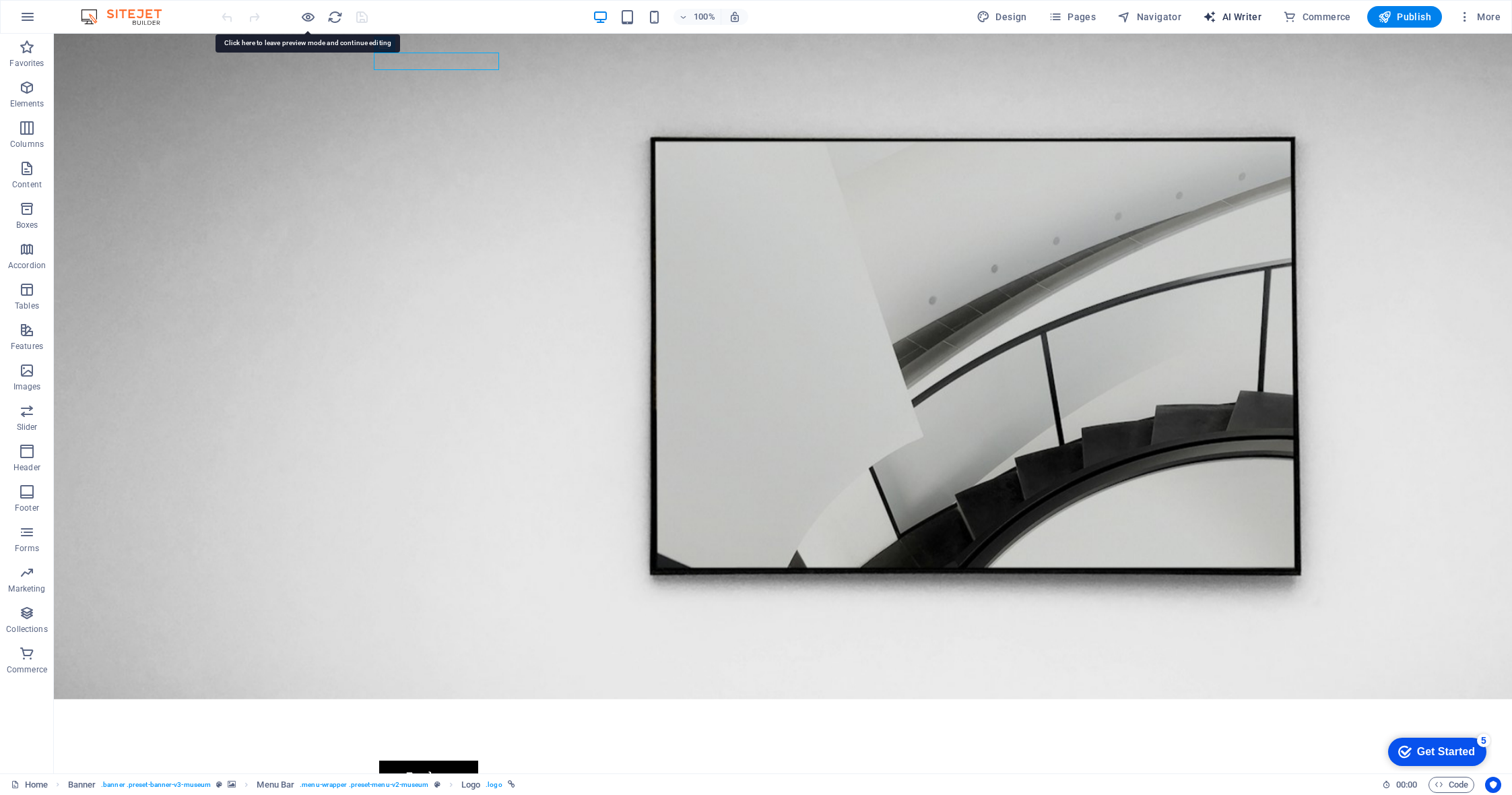
click at [1229, 20] on span "AI Writer" at bounding box center [1232, 17] width 58 height 13
select select "English"
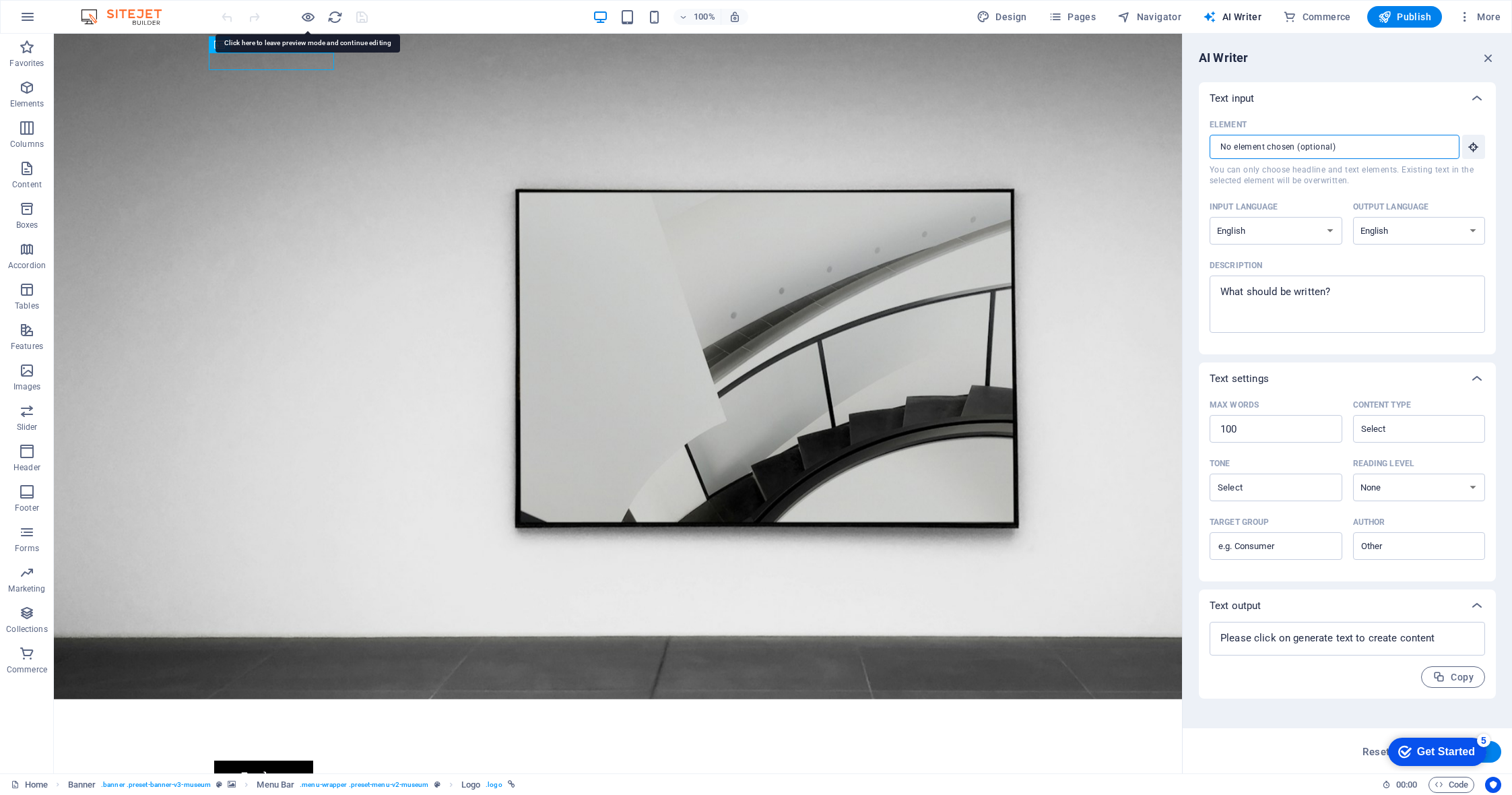
click at [1320, 148] on input "Element ​ You can only choose headline and text elements. Existing text in the …" at bounding box center [1329, 146] width 240 height 24
click at [70, 13] on div "100% Design Pages Navigator AI Writer Commerce Publish More" at bounding box center [756, 17] width 1511 height 32
click at [39, 11] on button "button" at bounding box center [28, 17] width 32 height 32
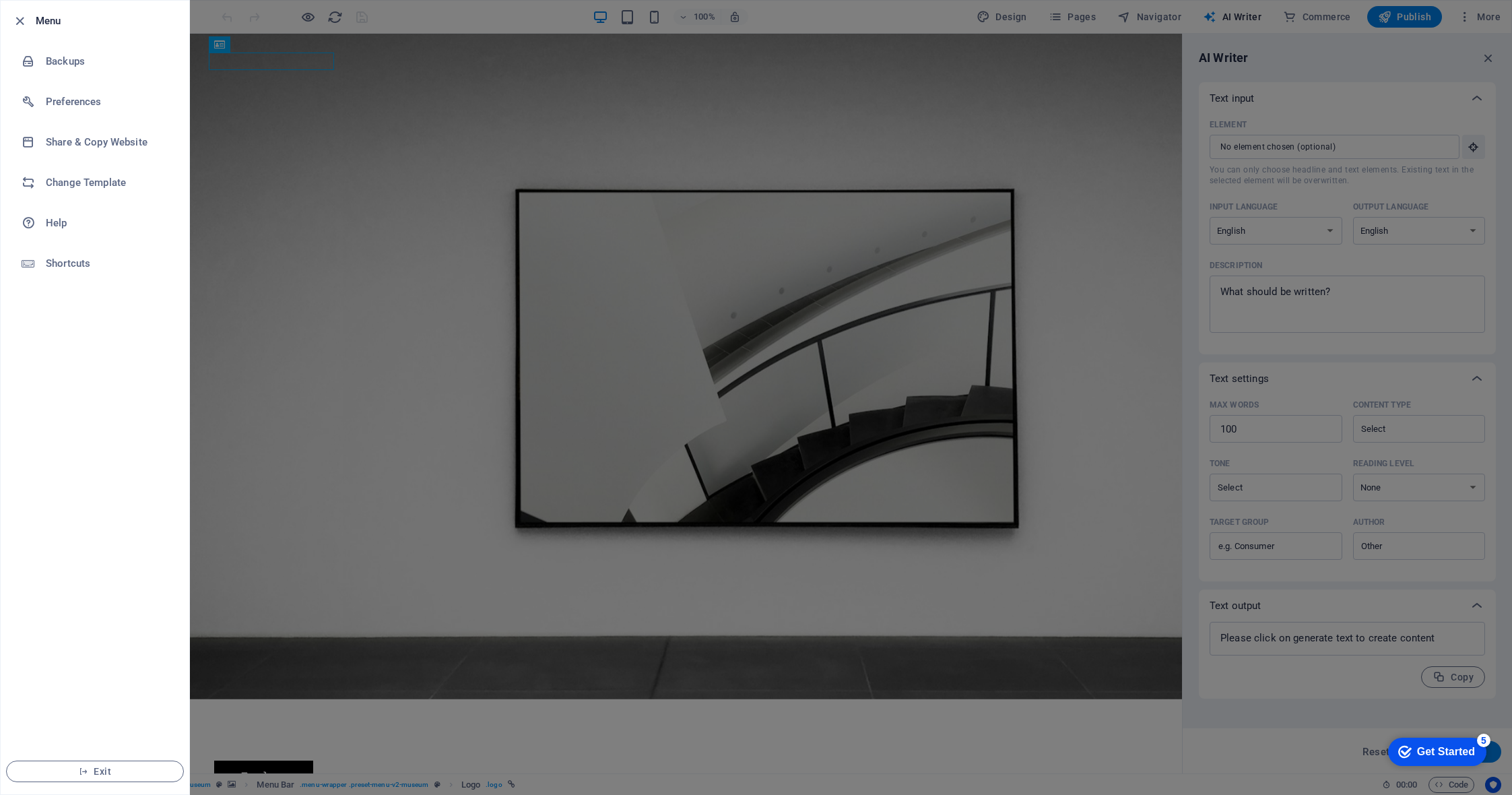
click at [16, 16] on icon "button" at bounding box center [20, 20] width 15 height 15
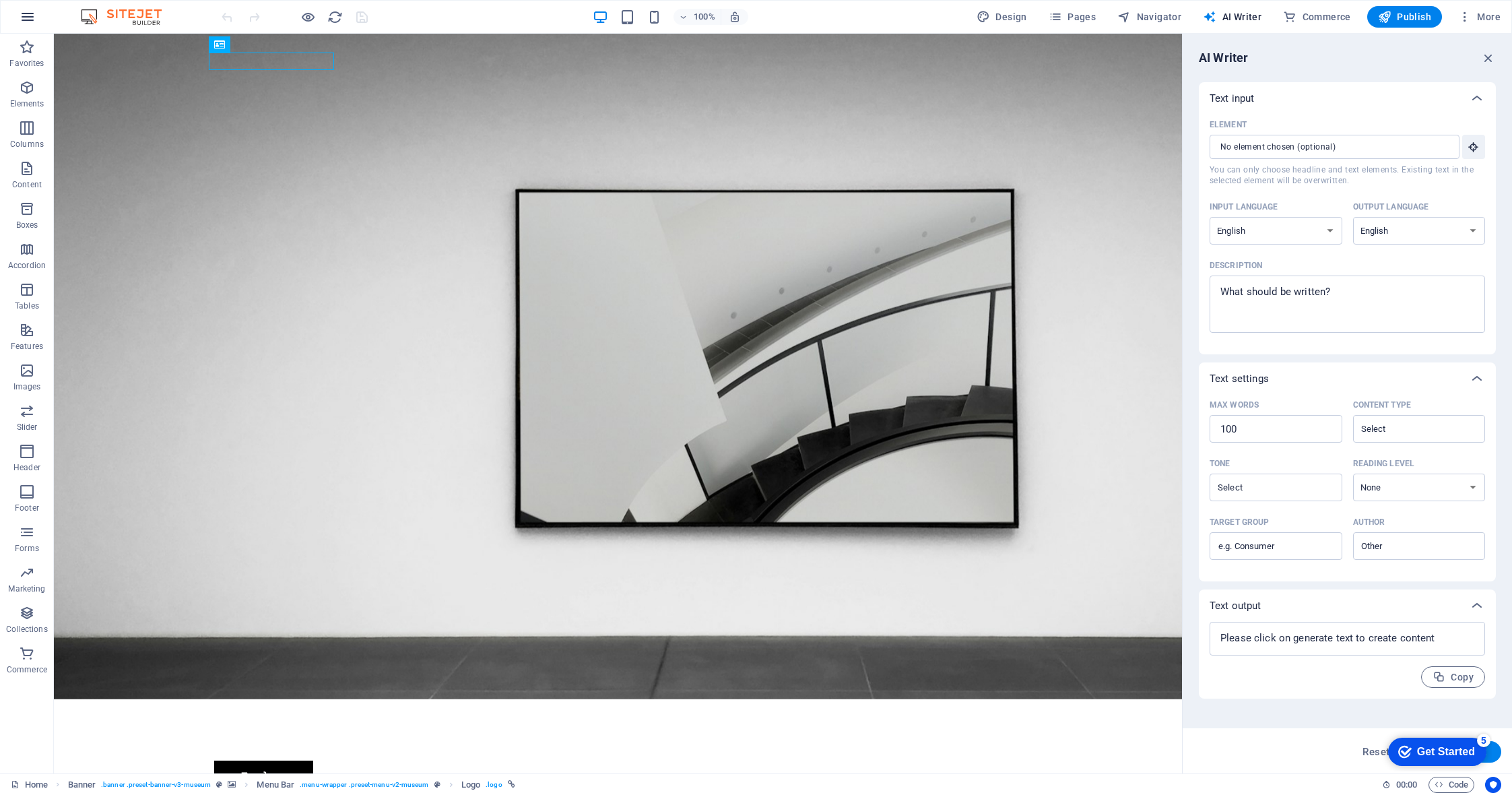
click at [19, 16] on button "button" at bounding box center [28, 17] width 32 height 32
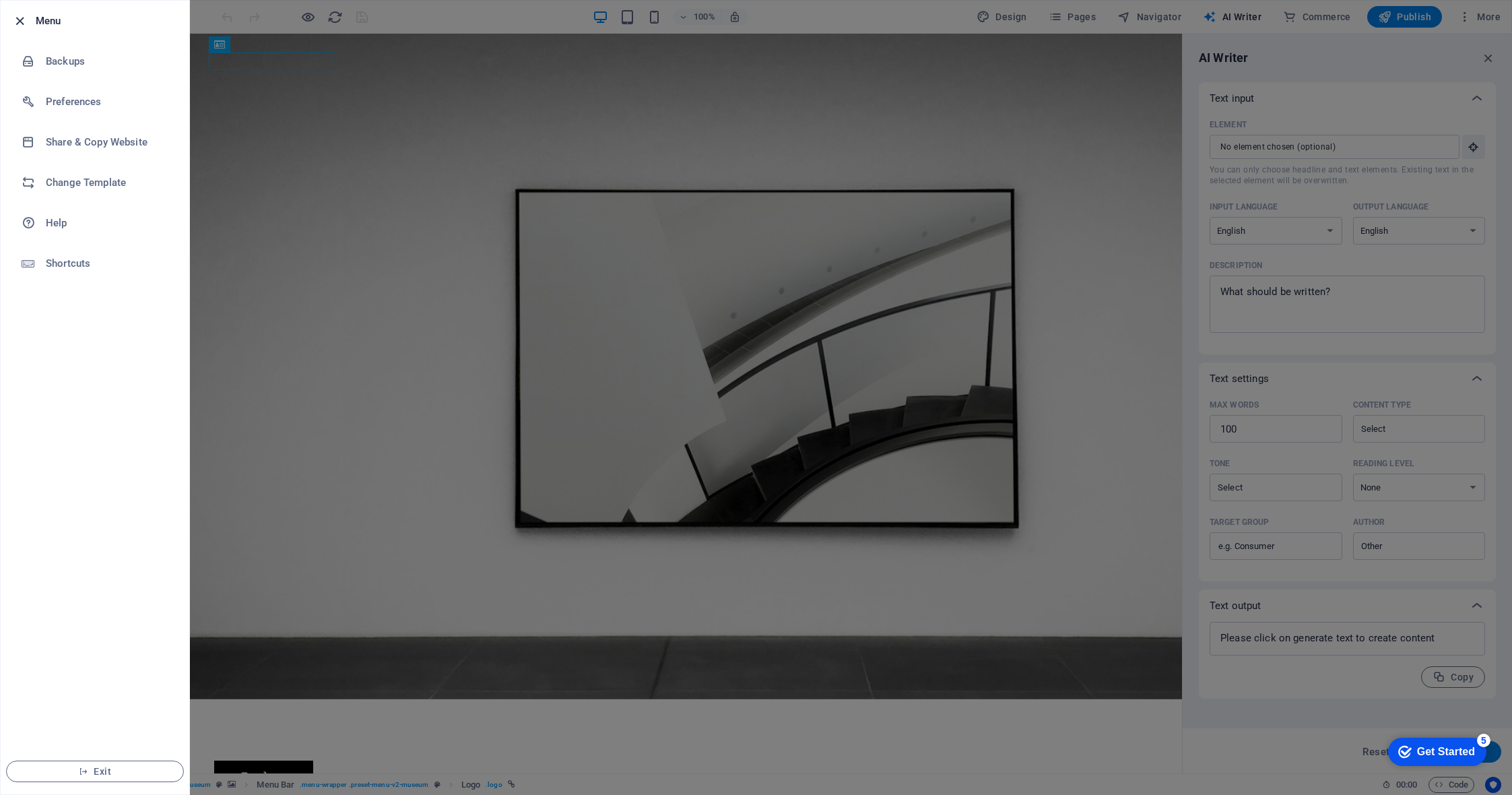
click at [19, 20] on icon "button" at bounding box center [20, 20] width 15 height 15
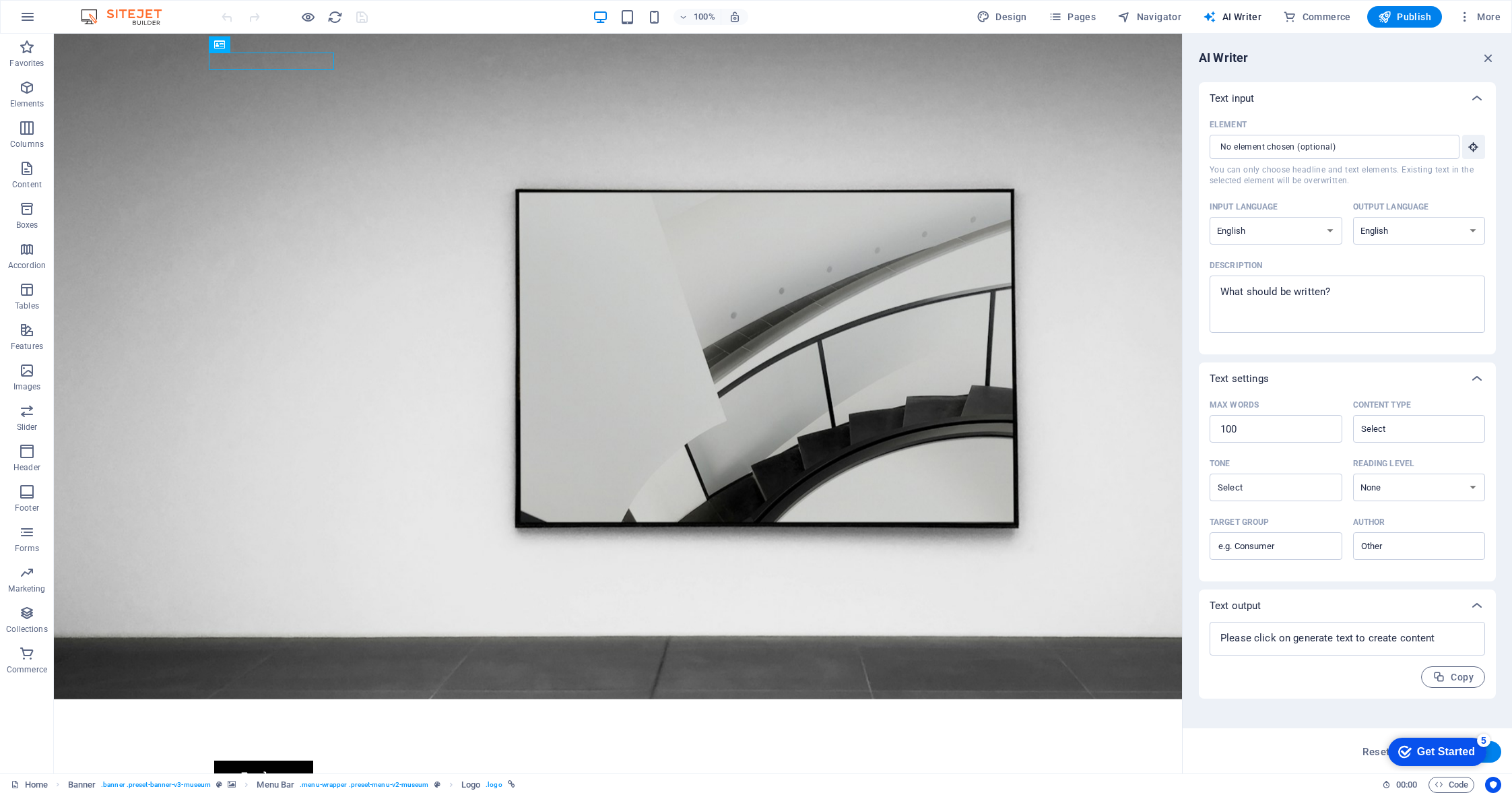
click at [115, 6] on div "100% Design Pages Navigator AI Writer Commerce Publish More" at bounding box center [756, 17] width 1511 height 32
click at [124, 18] on img at bounding box center [128, 17] width 101 height 16
drag, startPoint x: 1488, startPoint y: 56, endPoint x: 1380, endPoint y: 54, distance: 108.0
click at [1488, 56] on icon "button" at bounding box center [1489, 58] width 15 height 15
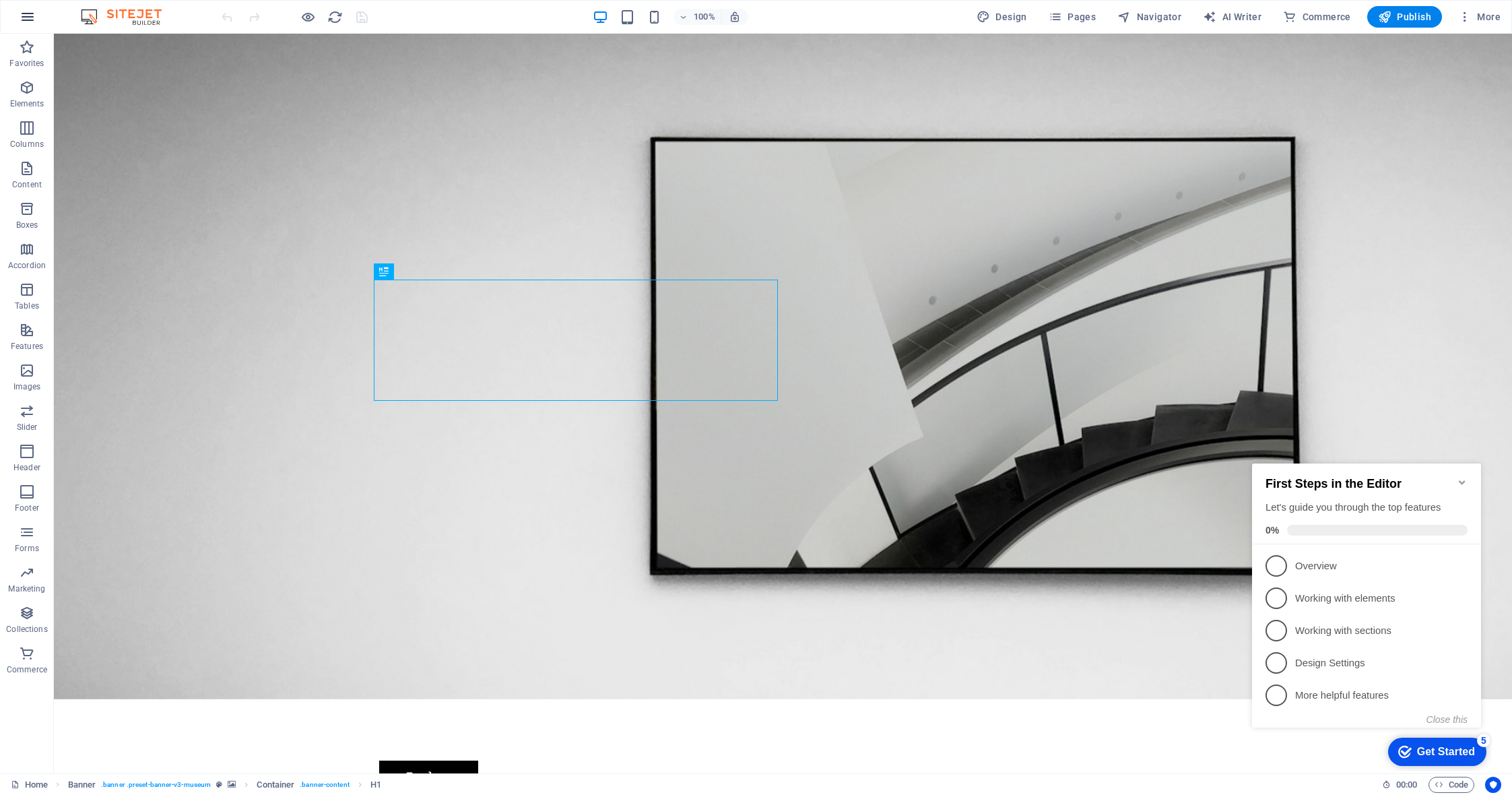
click at [20, 18] on icon "button" at bounding box center [28, 17] width 16 height 16
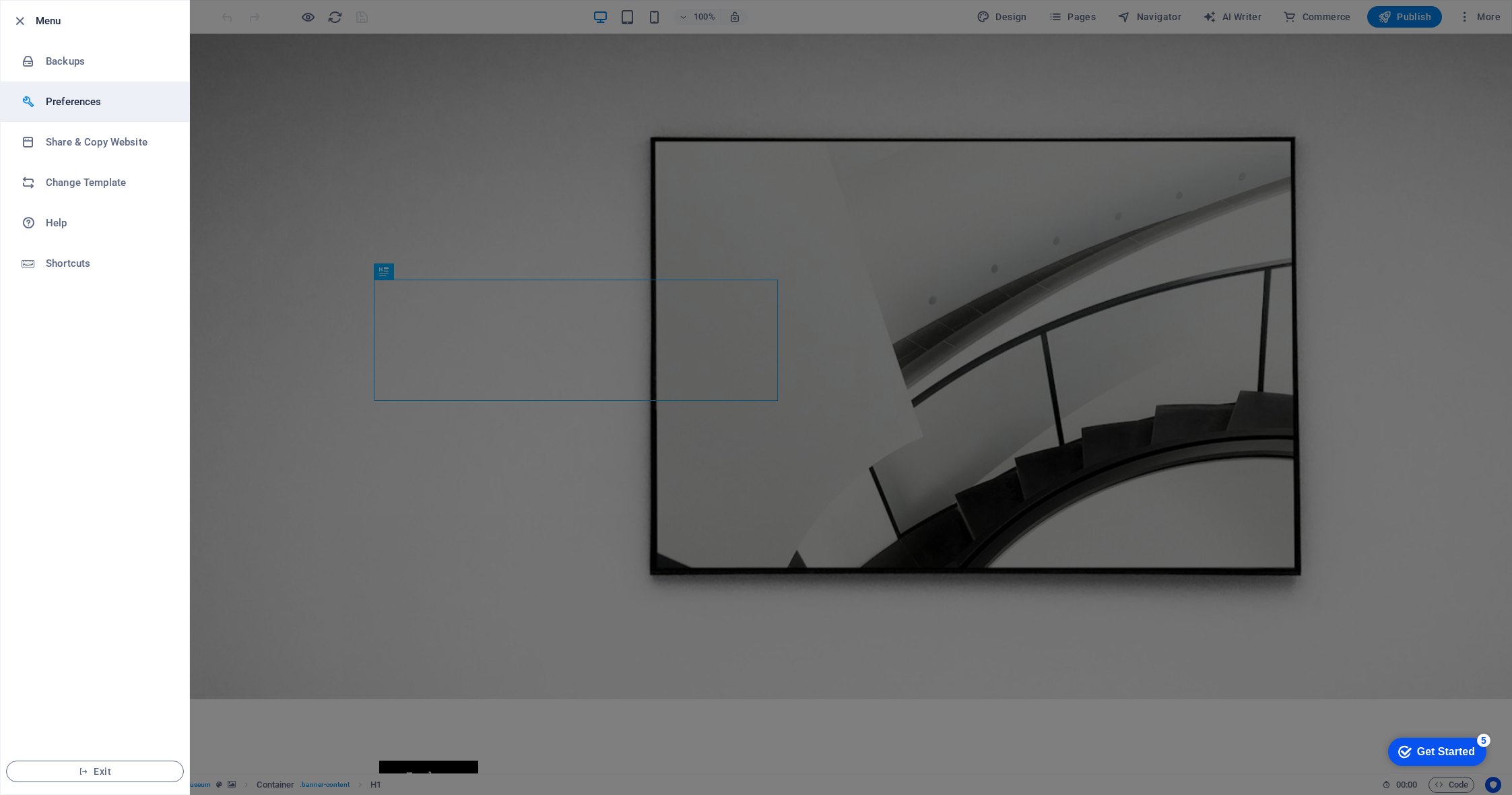
click at [85, 99] on h6 "Preferences" at bounding box center [108, 102] width 125 height 16
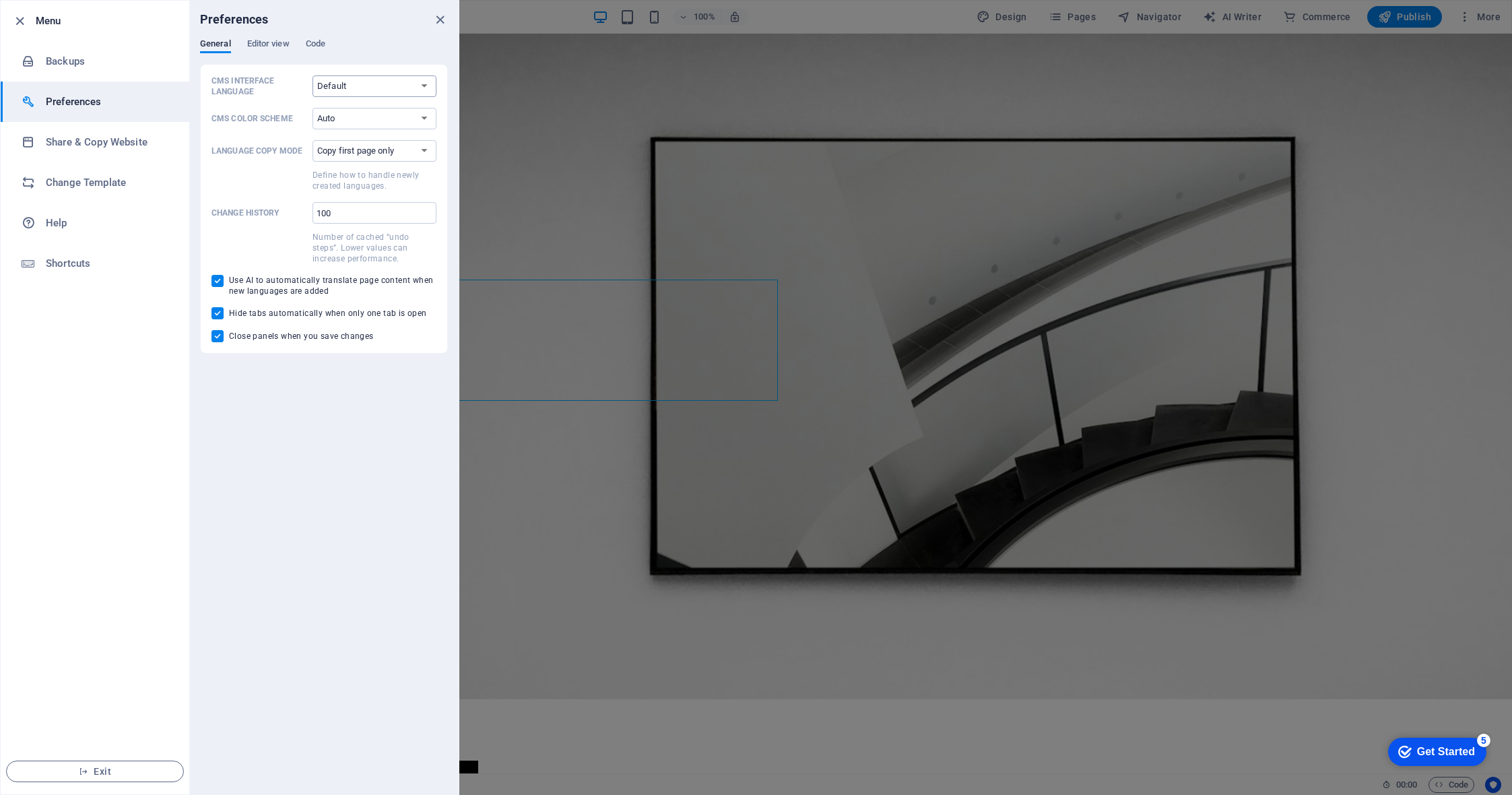
click at [383, 90] on select "Default Deutsch English Español Français Magyar Italiano Nederlands Polski Port…" at bounding box center [375, 85] width 124 height 21
select select "en"
click at [313, 75] on select "Default Deutsch English Español Français Magyar Italiano Nederlands Polski Port…" at bounding box center [375, 85] width 124 height 21
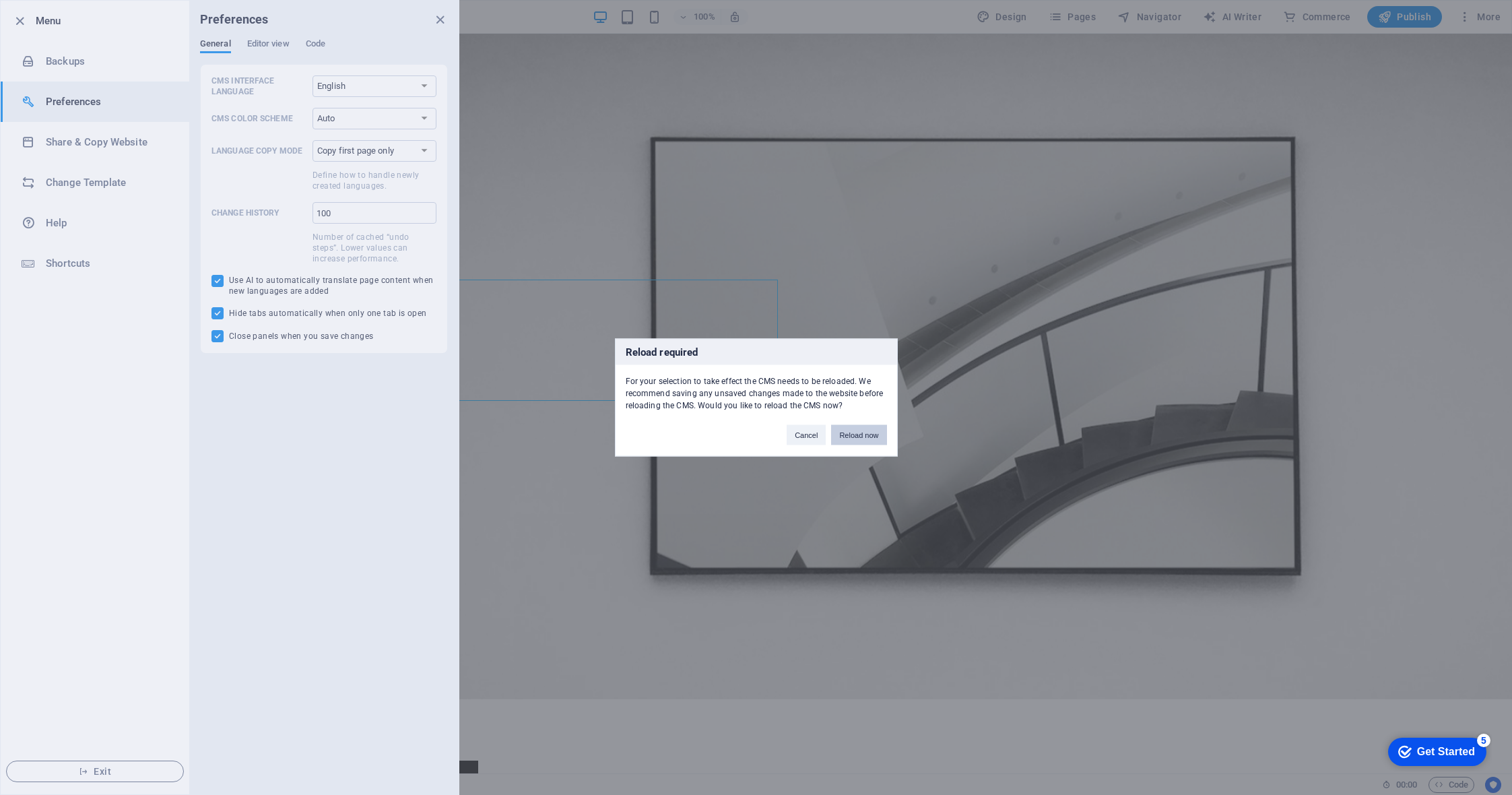
click at [870, 440] on button "Reload now" at bounding box center [859, 435] width 56 height 20
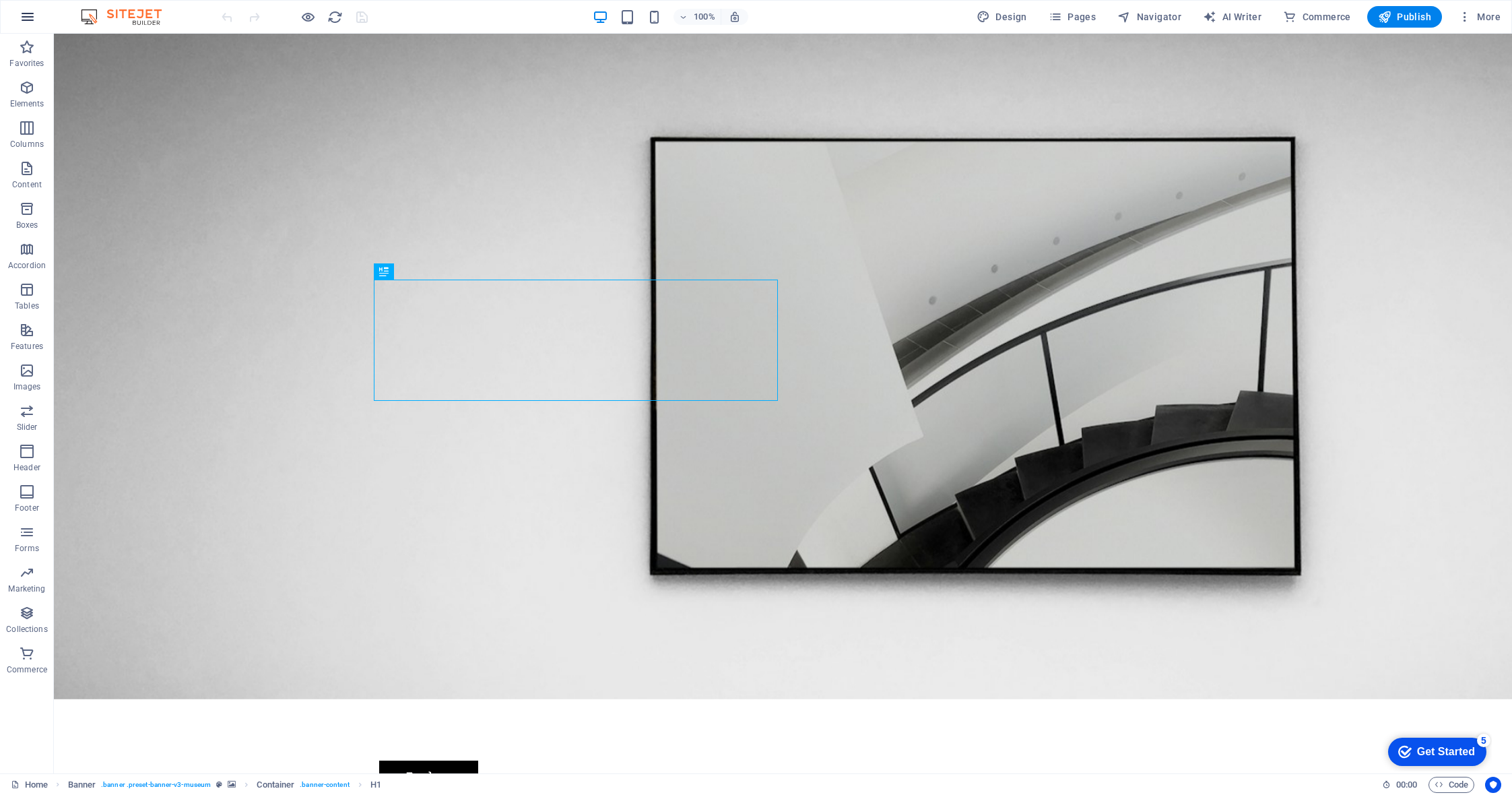
click at [29, 8] on button "button" at bounding box center [28, 17] width 32 height 32
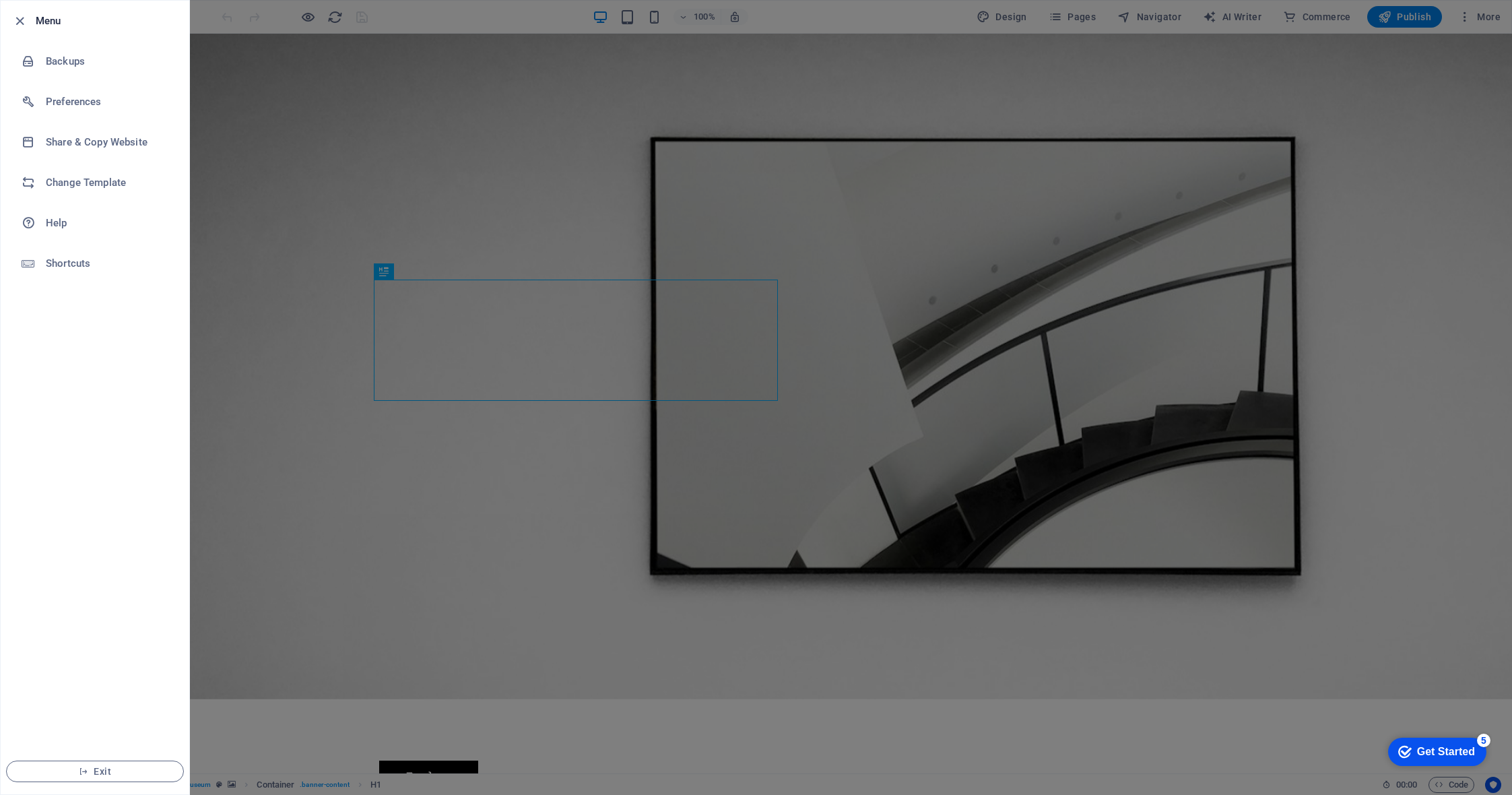
click at [49, 26] on h6 "Menu" at bounding box center [107, 21] width 143 height 16
click at [70, 65] on h6 "Backups" at bounding box center [108, 61] width 125 height 16
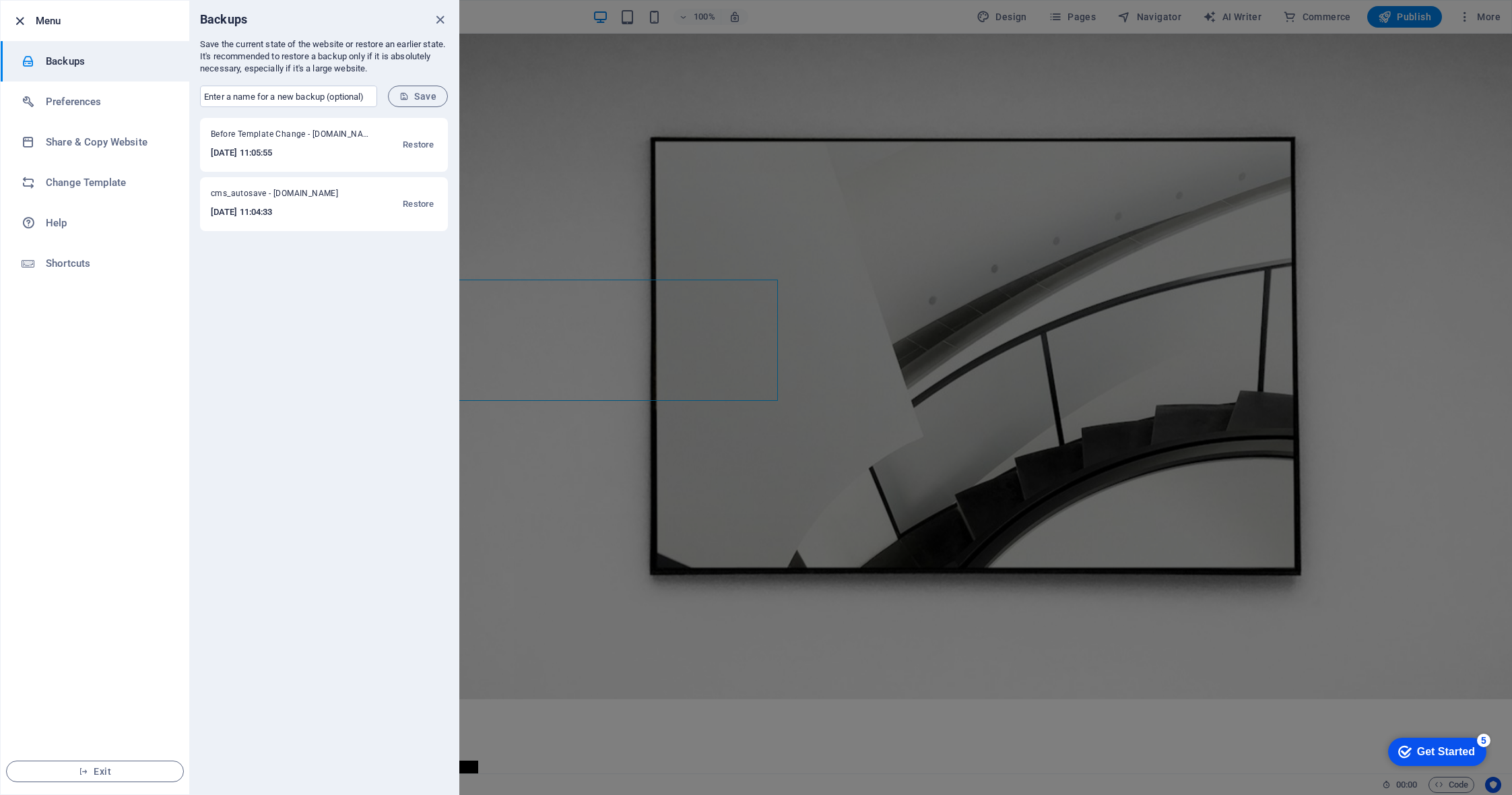
click at [17, 21] on icon "button" at bounding box center [20, 20] width 15 height 15
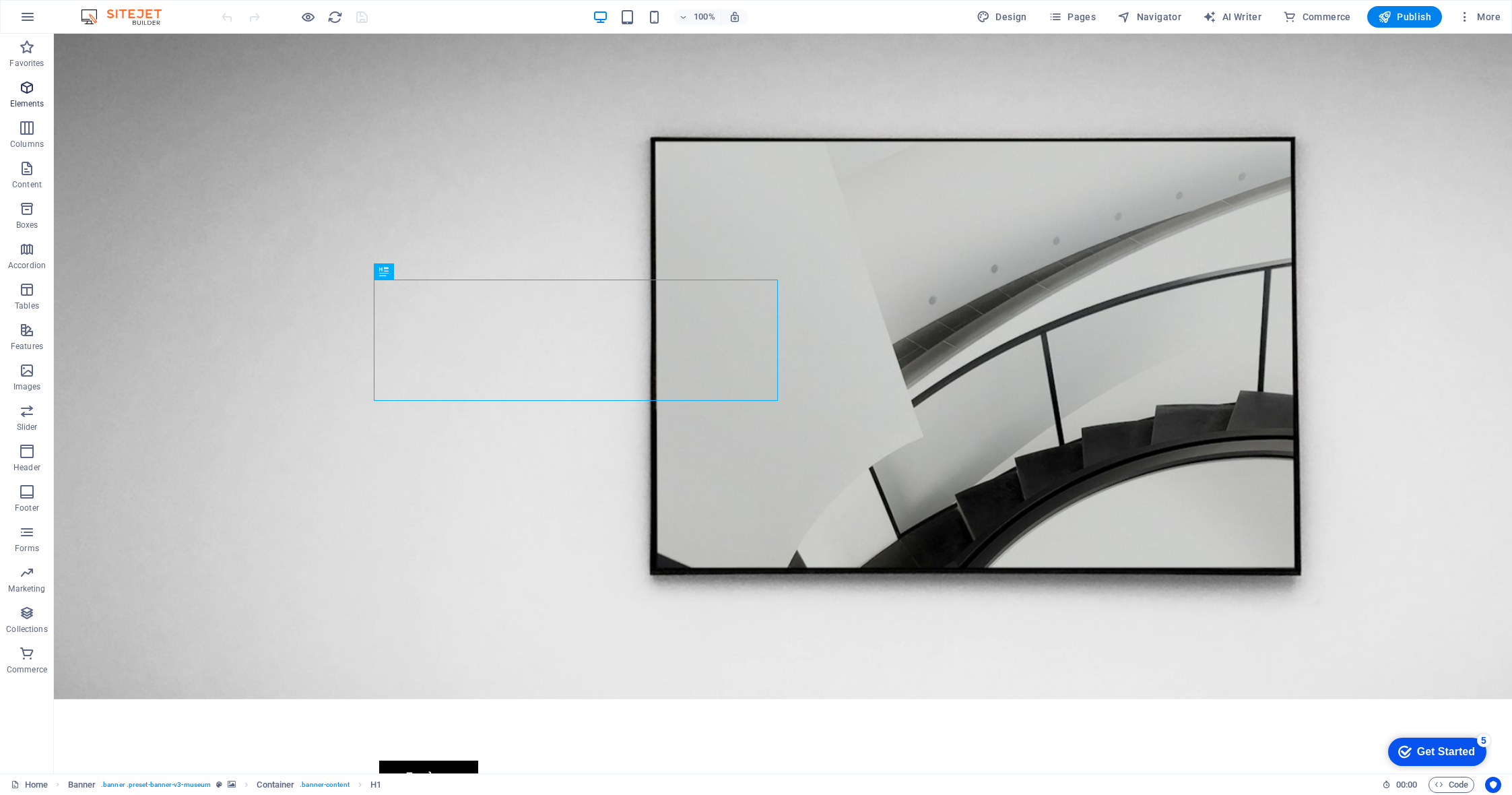
click at [25, 91] on icon "button" at bounding box center [27, 88] width 16 height 16
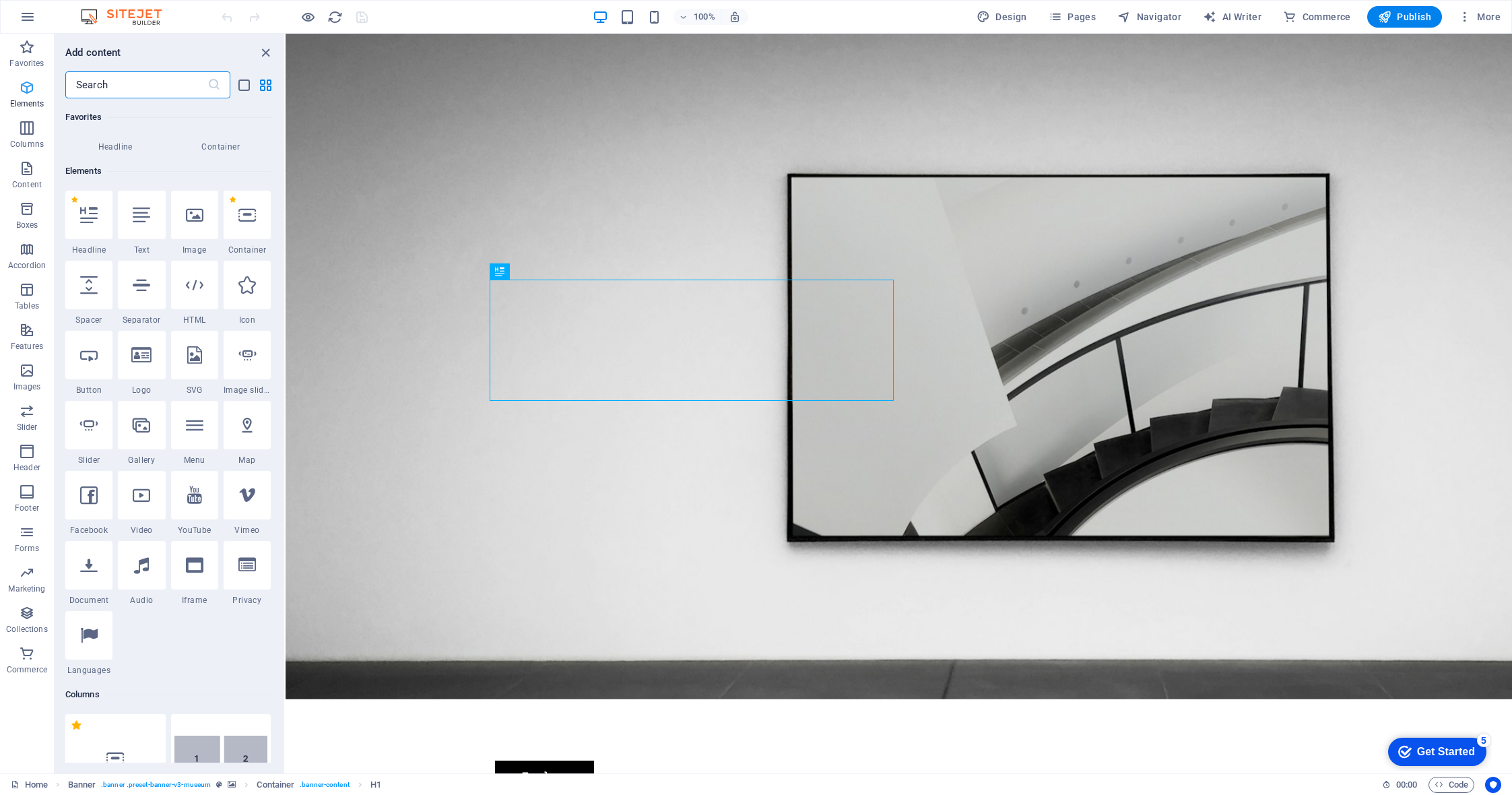
scroll to position [143, 0]
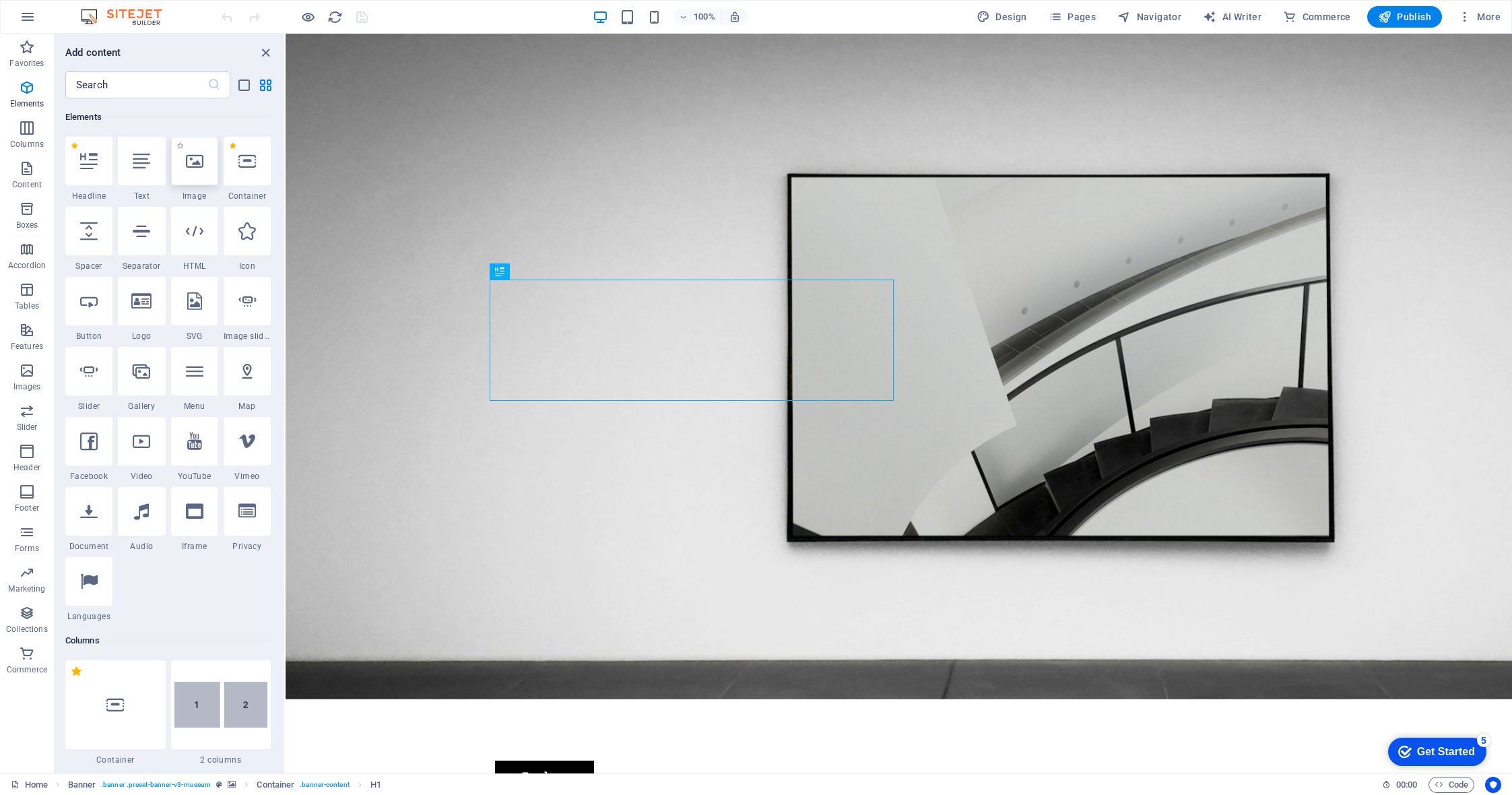
click at [197, 151] on div at bounding box center [194, 161] width 48 height 48
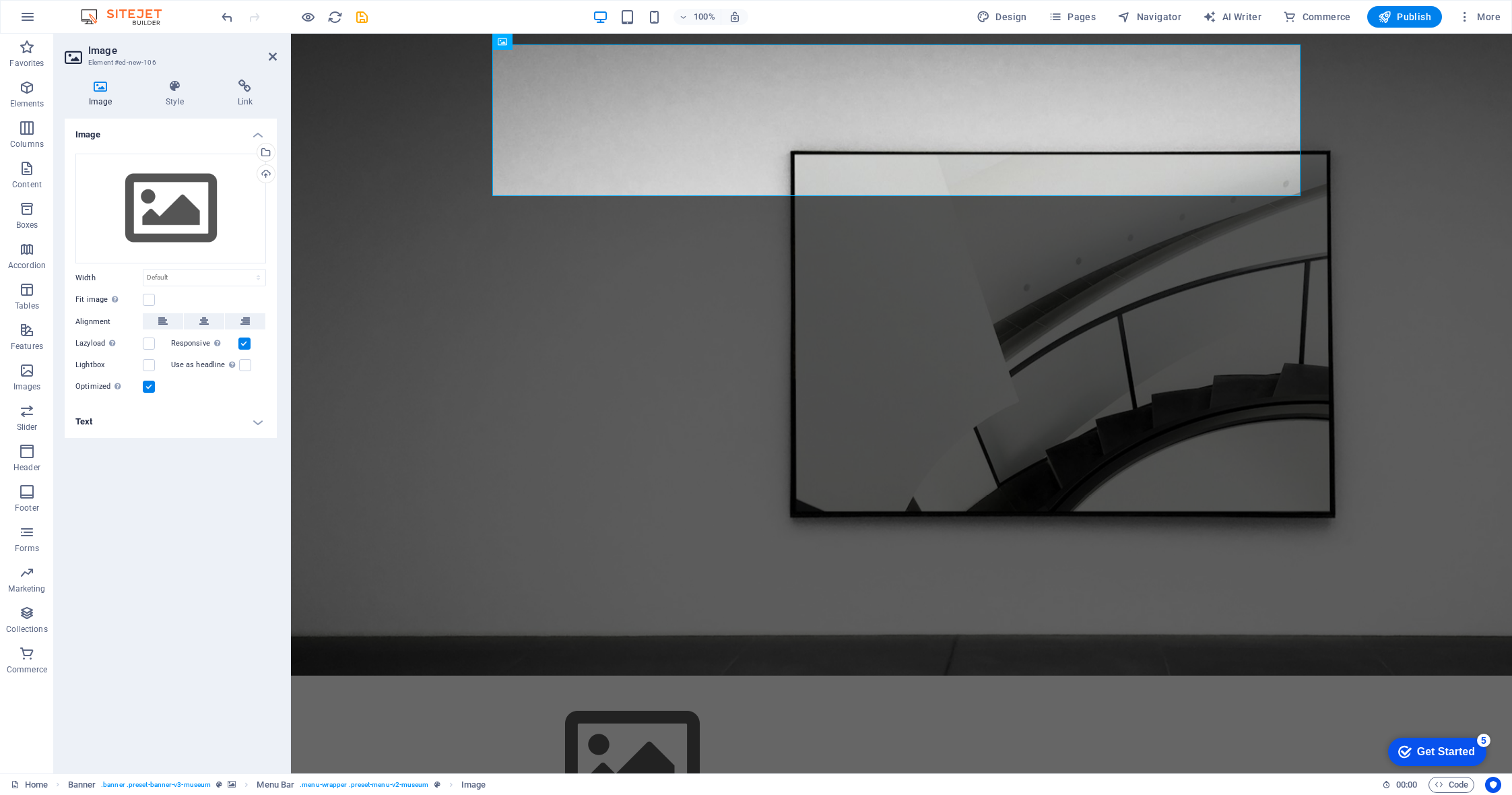
scroll to position [0, 0]
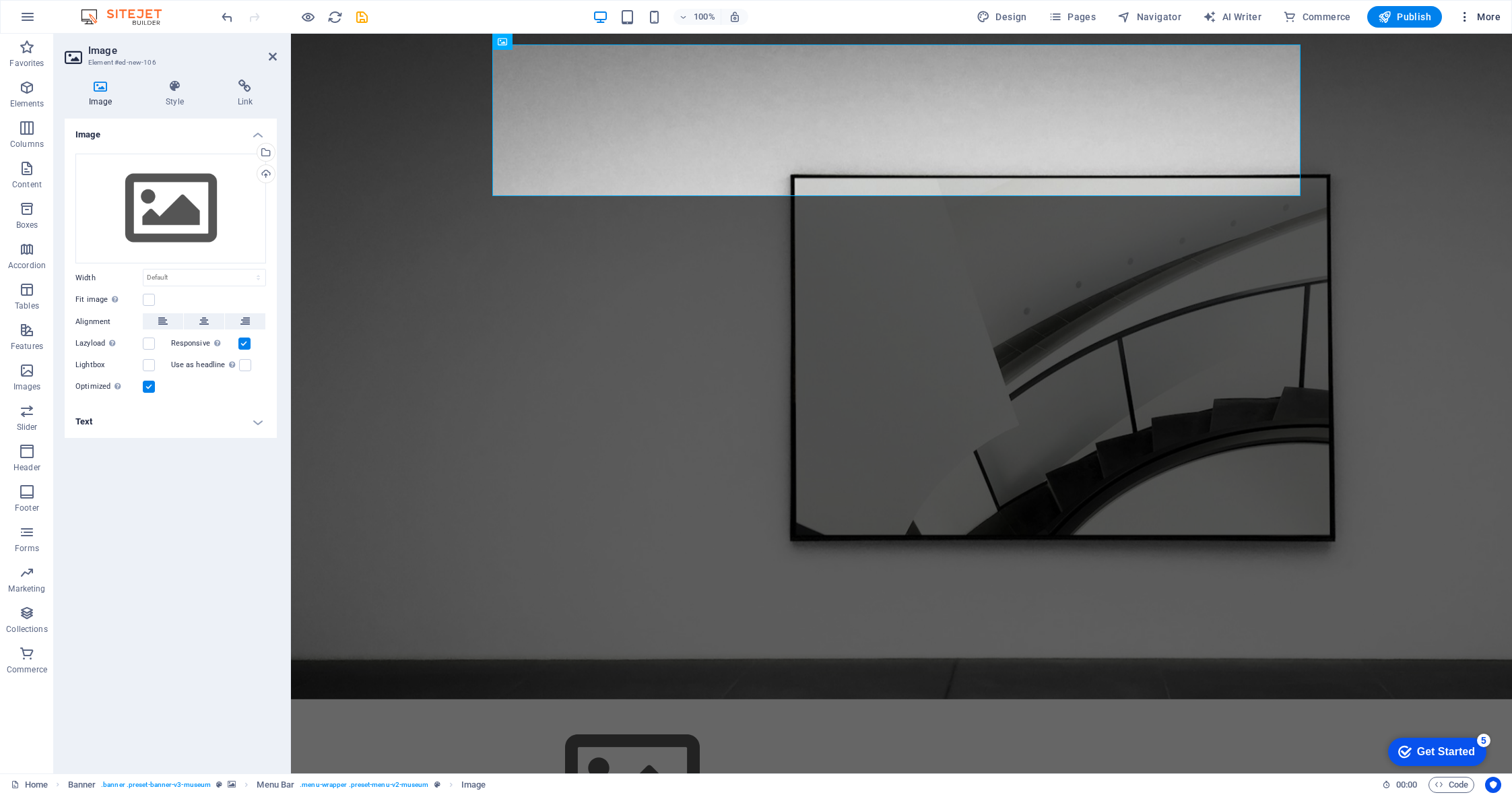
click at [1472, 19] on icon "button" at bounding box center [1464, 17] width 13 height 13
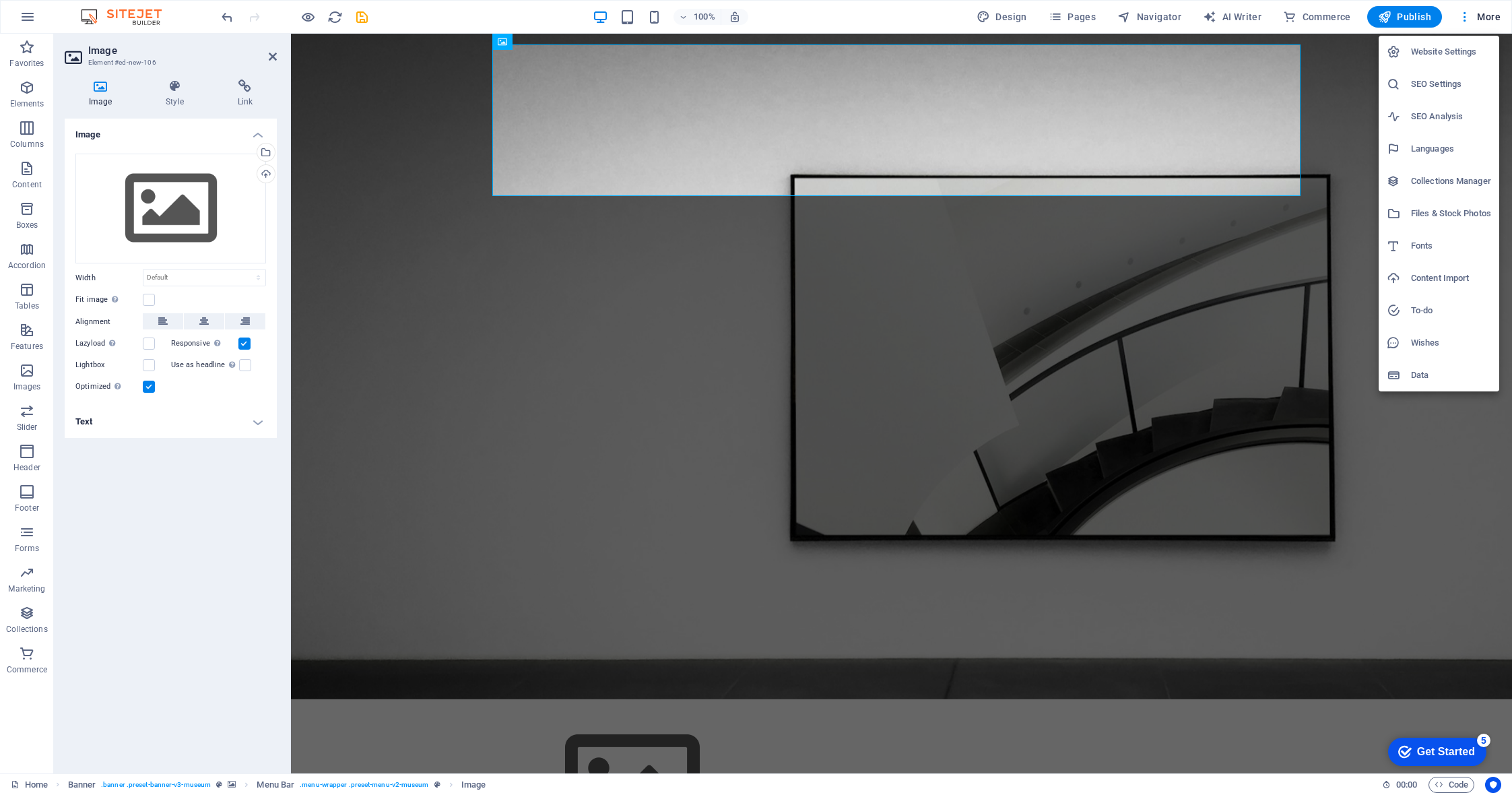
click at [25, 18] on div at bounding box center [756, 398] width 1512 height 795
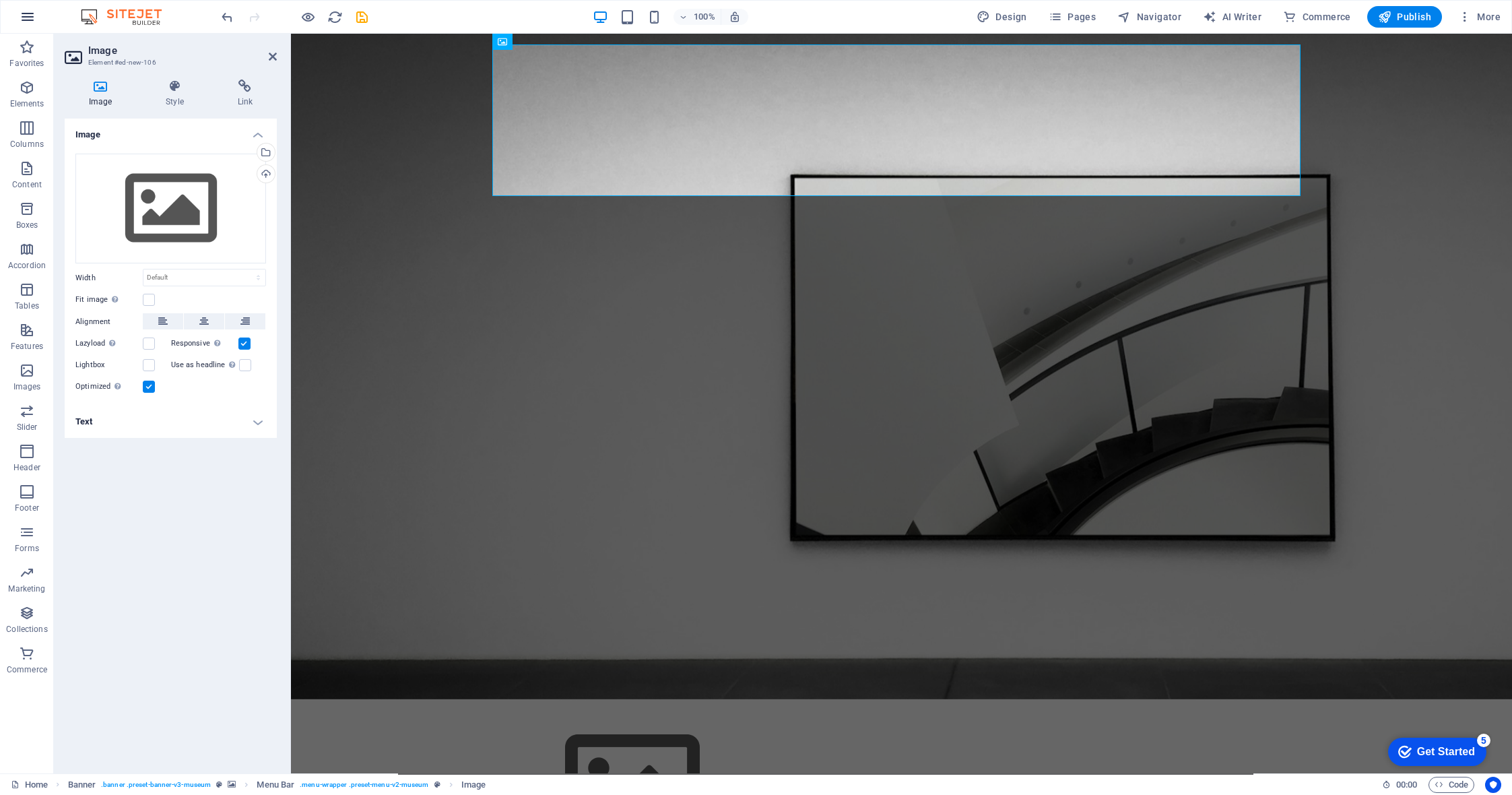
click at [29, 20] on icon "button" at bounding box center [28, 17] width 16 height 16
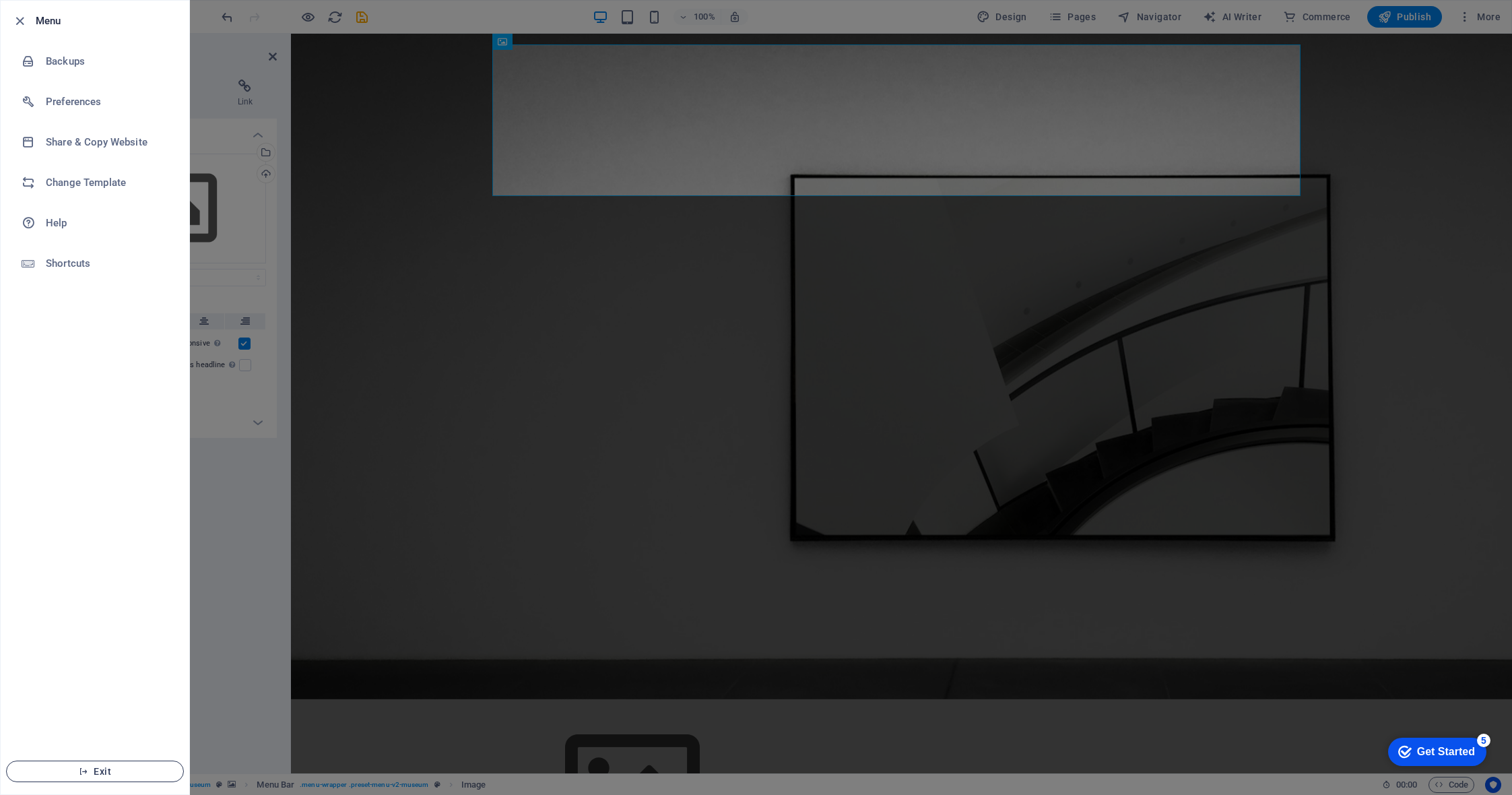
click at [82, 771] on icon "button" at bounding box center [83, 771] width 10 height 9
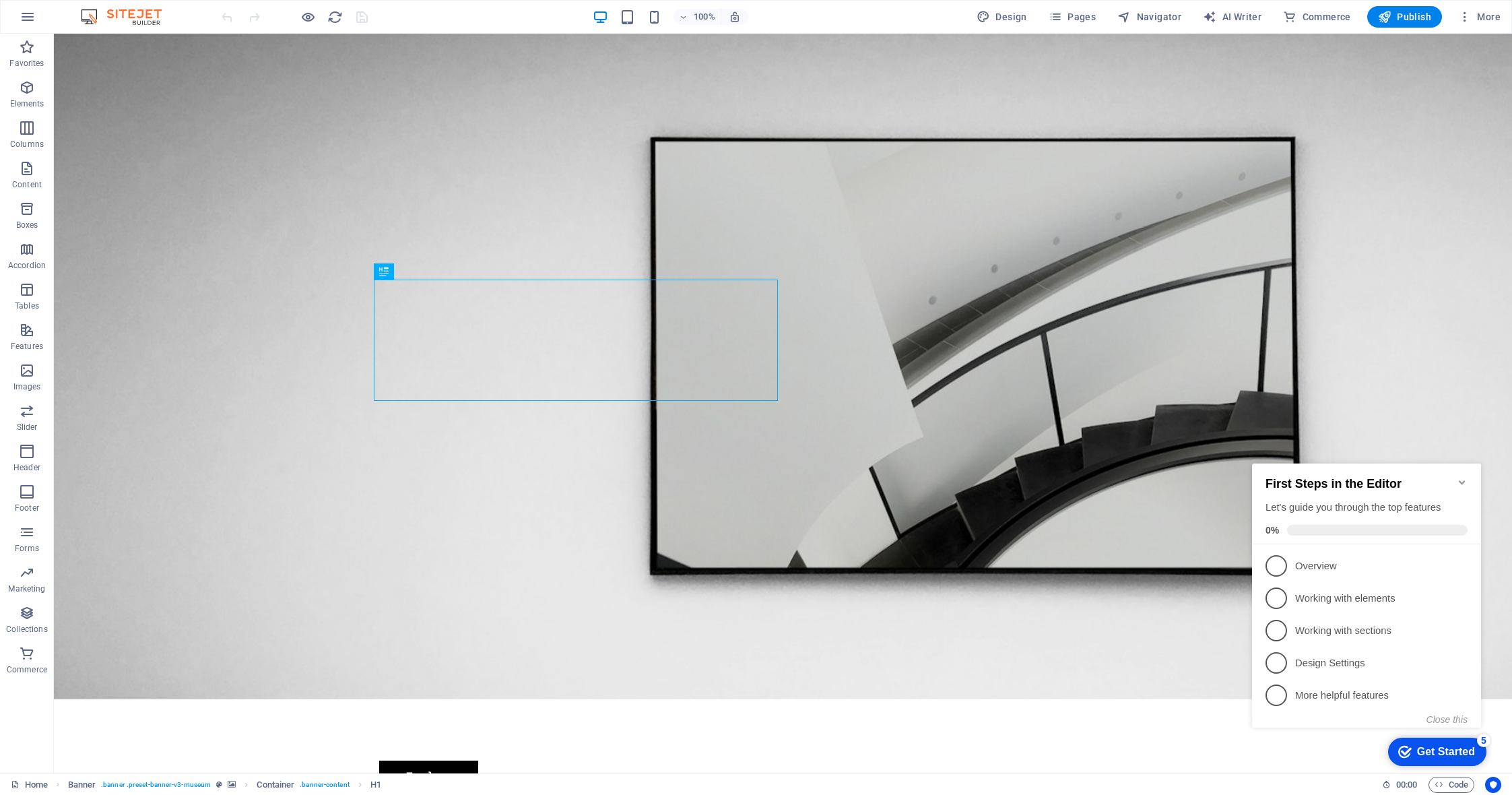
click at [1467, 475] on div "First Steps in the Editor Let's guide you through the top features 0%" at bounding box center [1366, 503] width 229 height 81
click at [1409, 15] on span "Publish" at bounding box center [1405, 17] width 53 height 13
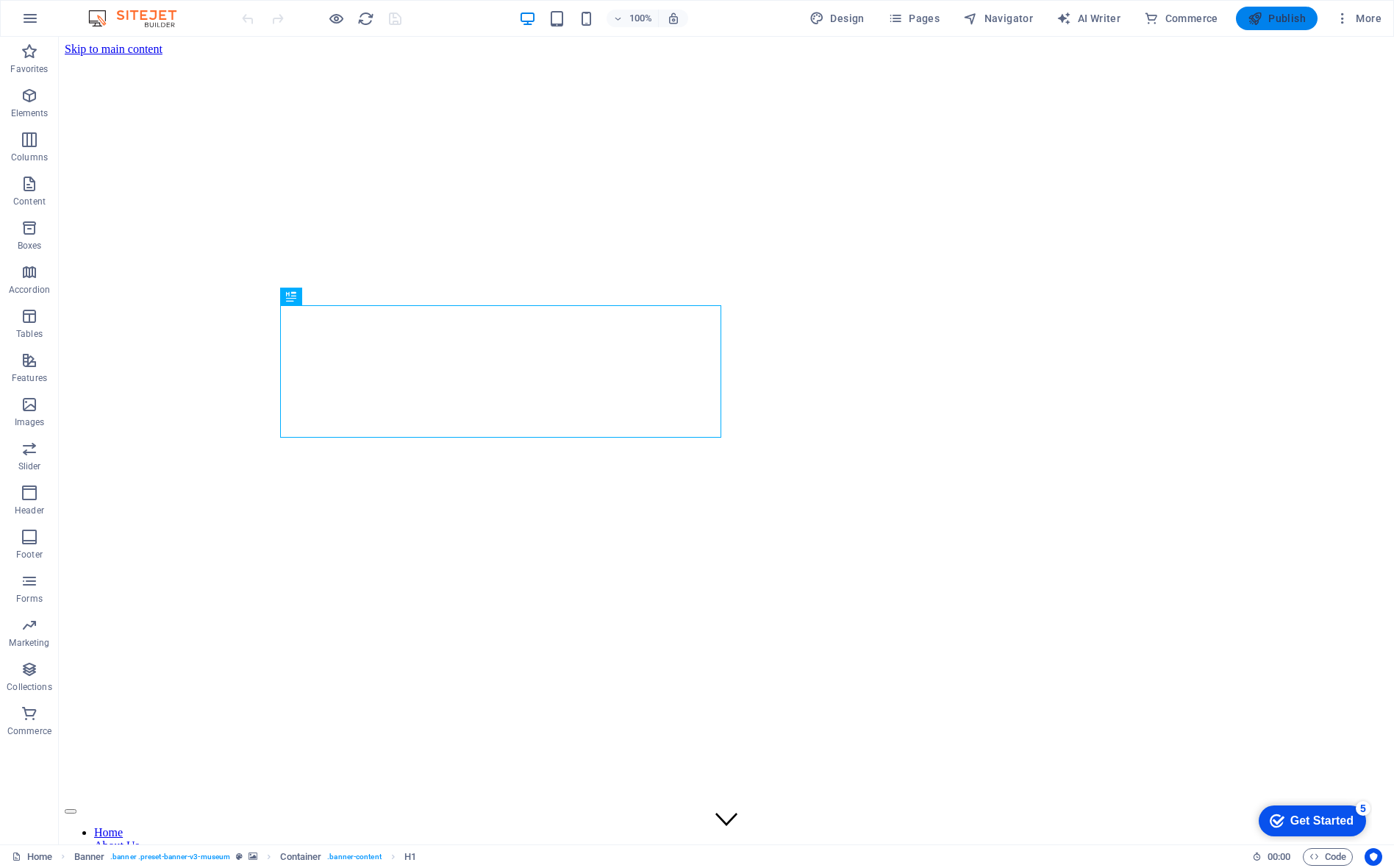
click at [1273, 16] on span "Publish" at bounding box center [1277, 18] width 58 height 14
